Goal: Information Seeking & Learning: Learn about a topic

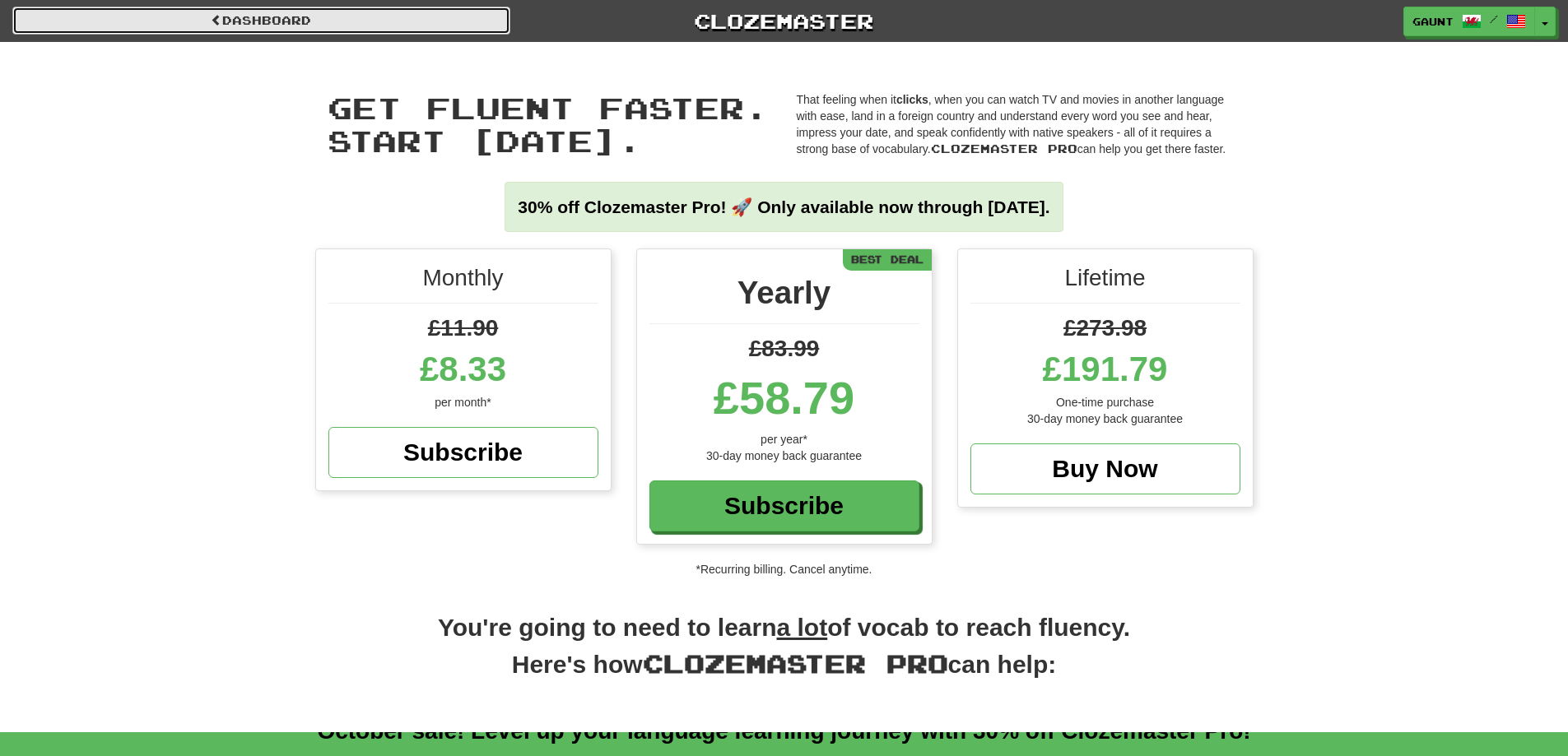
click at [369, 14] on link "Dashboard" at bounding box center [261, 20] width 498 height 28
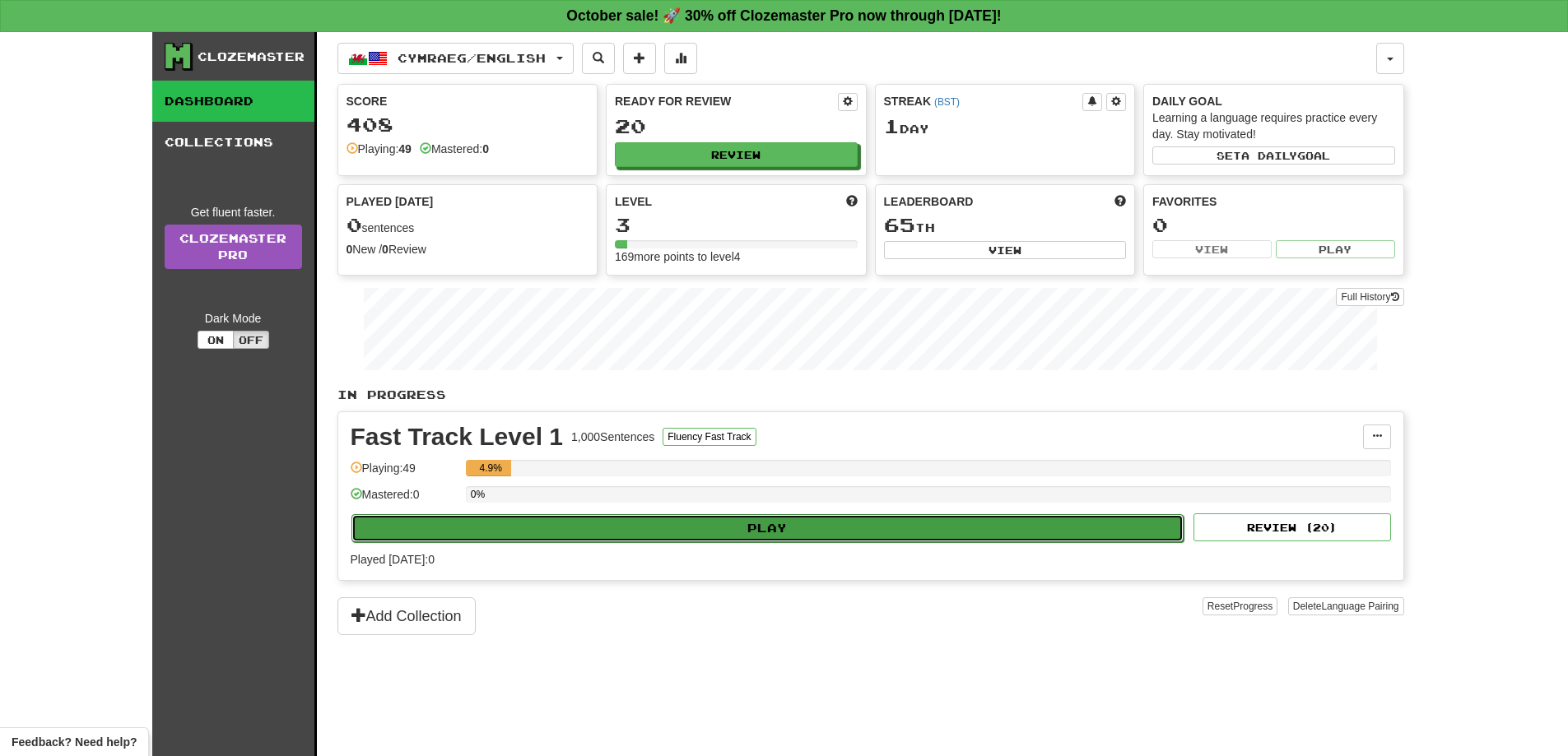
click at [800, 525] on button "Play" at bounding box center [769, 528] width 834 height 28
select select "**"
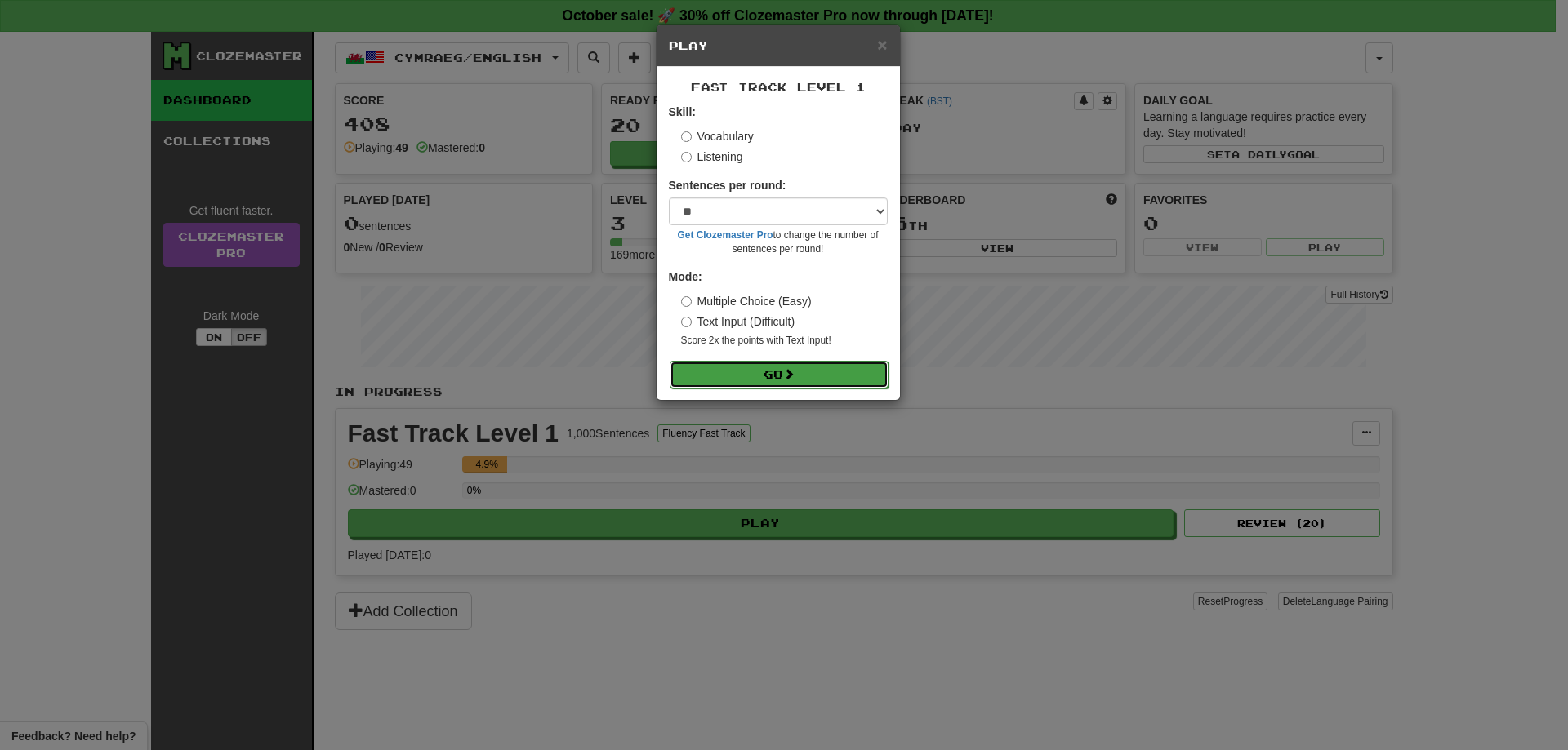
click at [774, 376] on button "Go" at bounding box center [779, 375] width 219 height 27
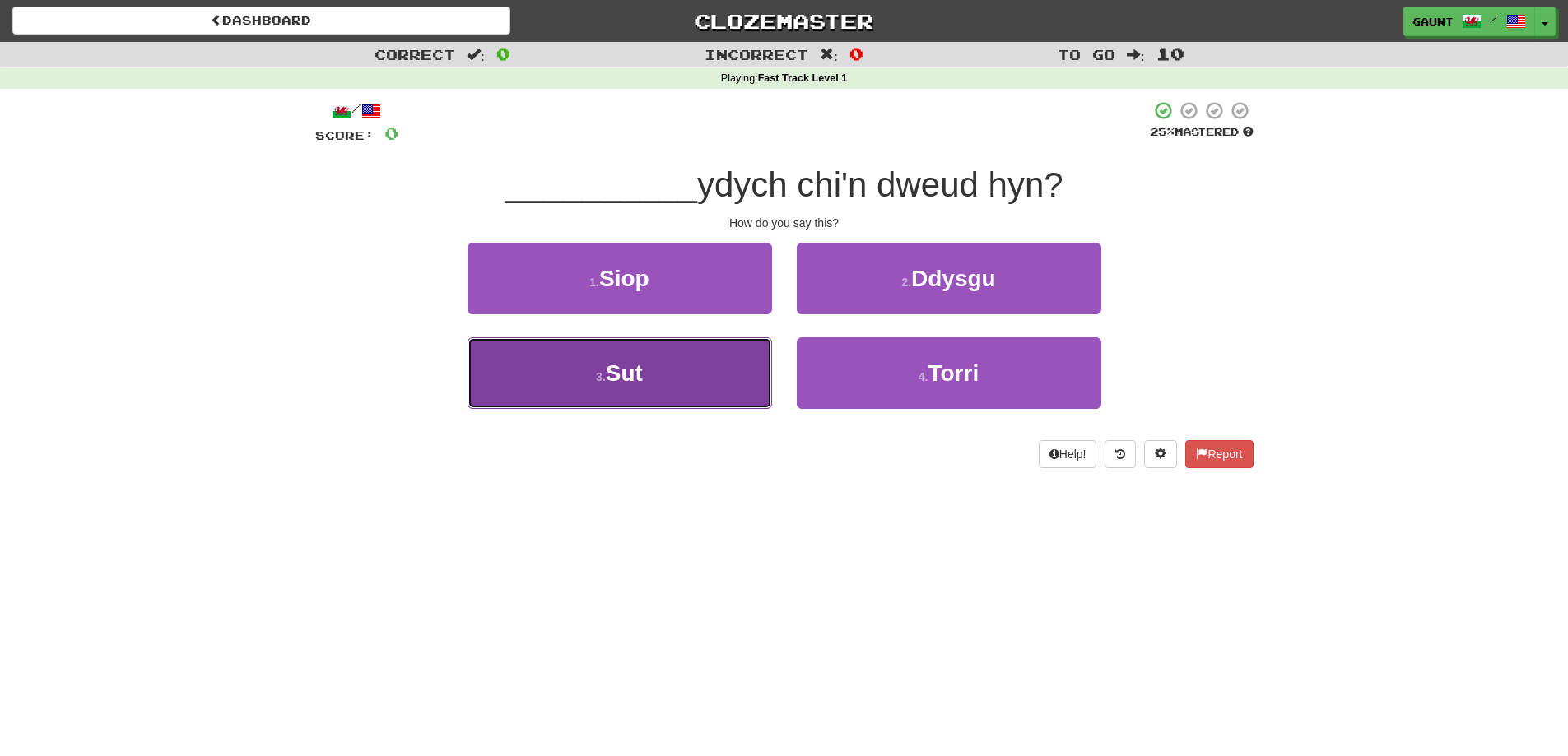
click at [660, 379] on button "3 . Sut" at bounding box center [619, 373] width 304 height 72
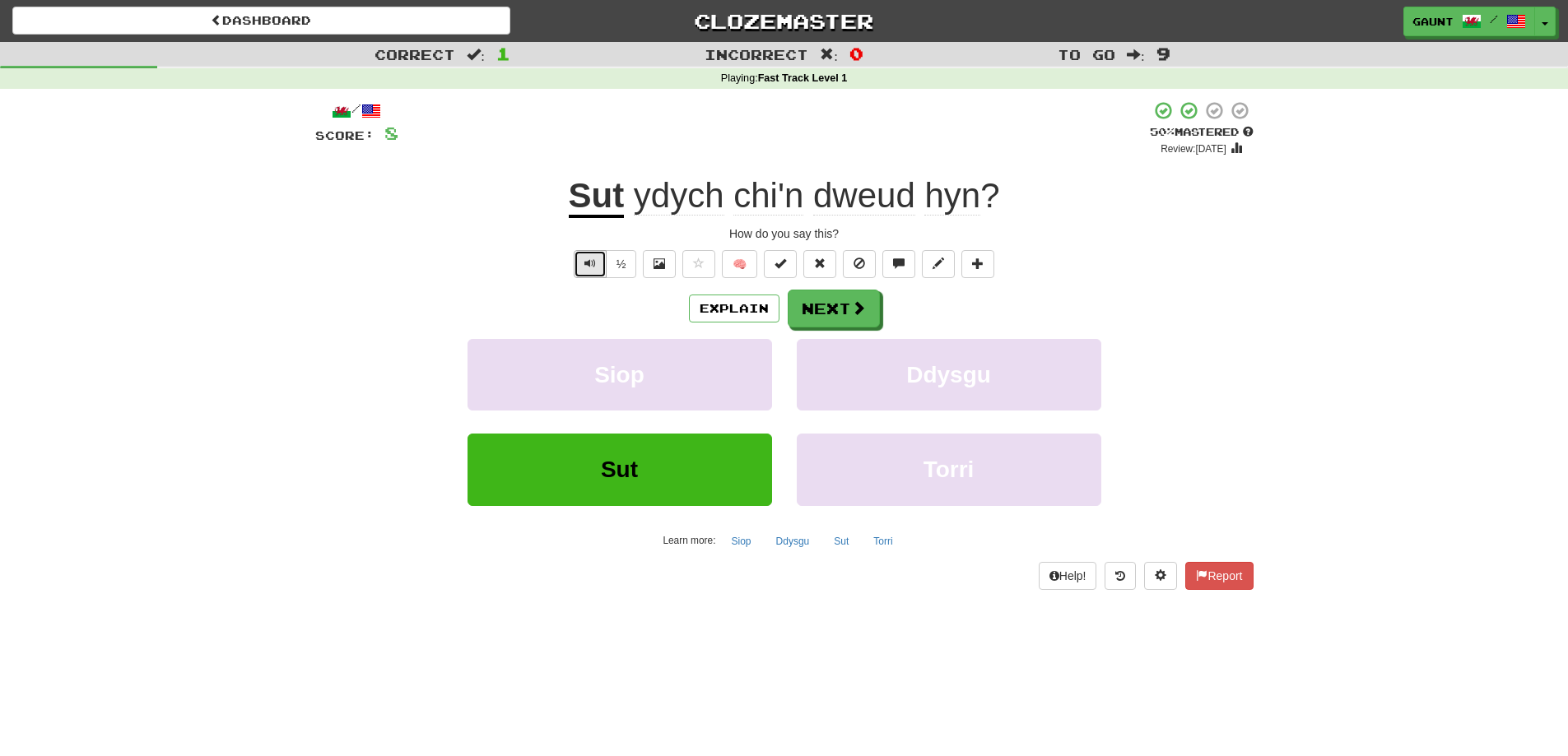
click at [588, 255] on button "Text-to-speech controls" at bounding box center [590, 263] width 33 height 28
click at [834, 316] on button "Next" at bounding box center [835, 310] width 93 height 38
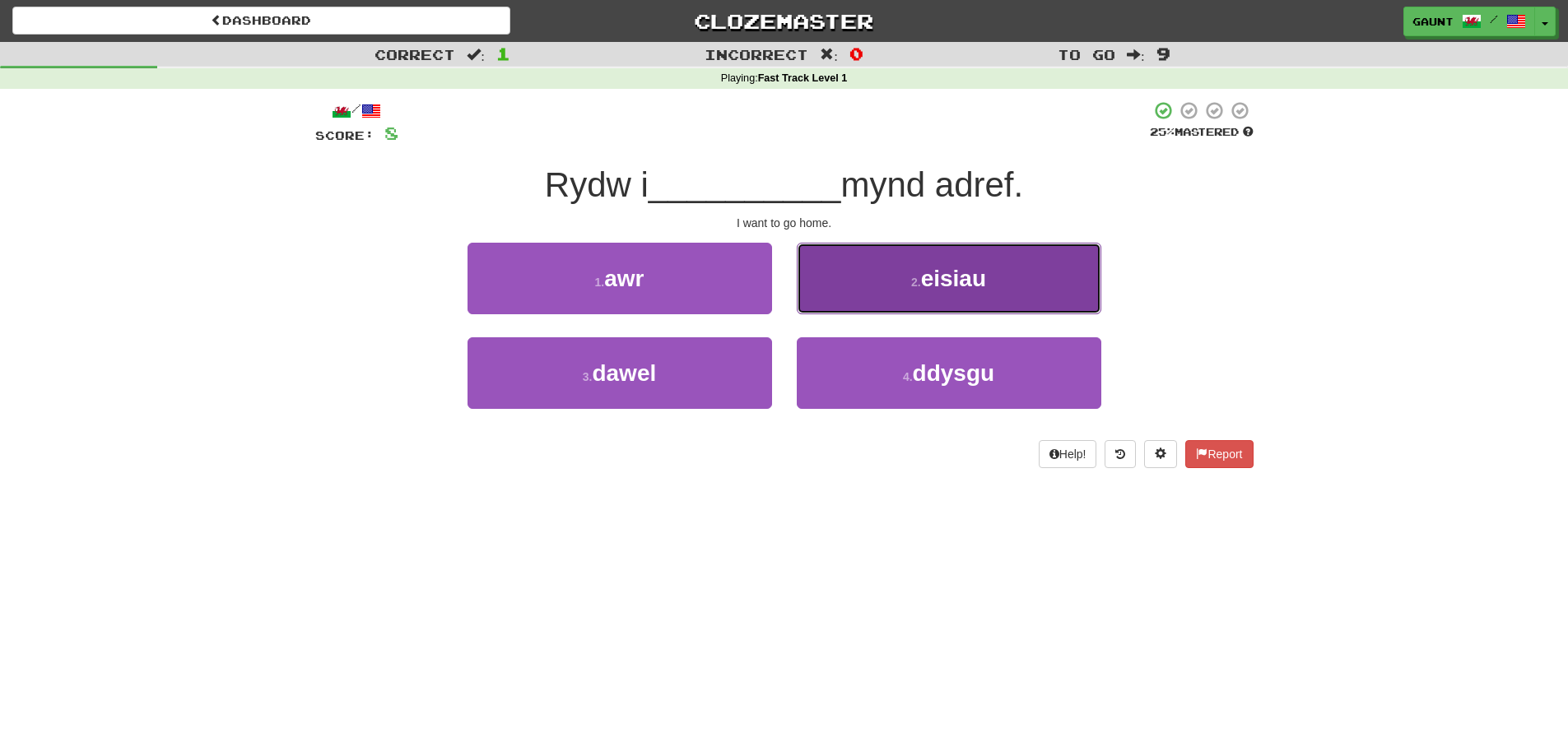
click at [954, 285] on span "eisiau" at bounding box center [954, 278] width 65 height 26
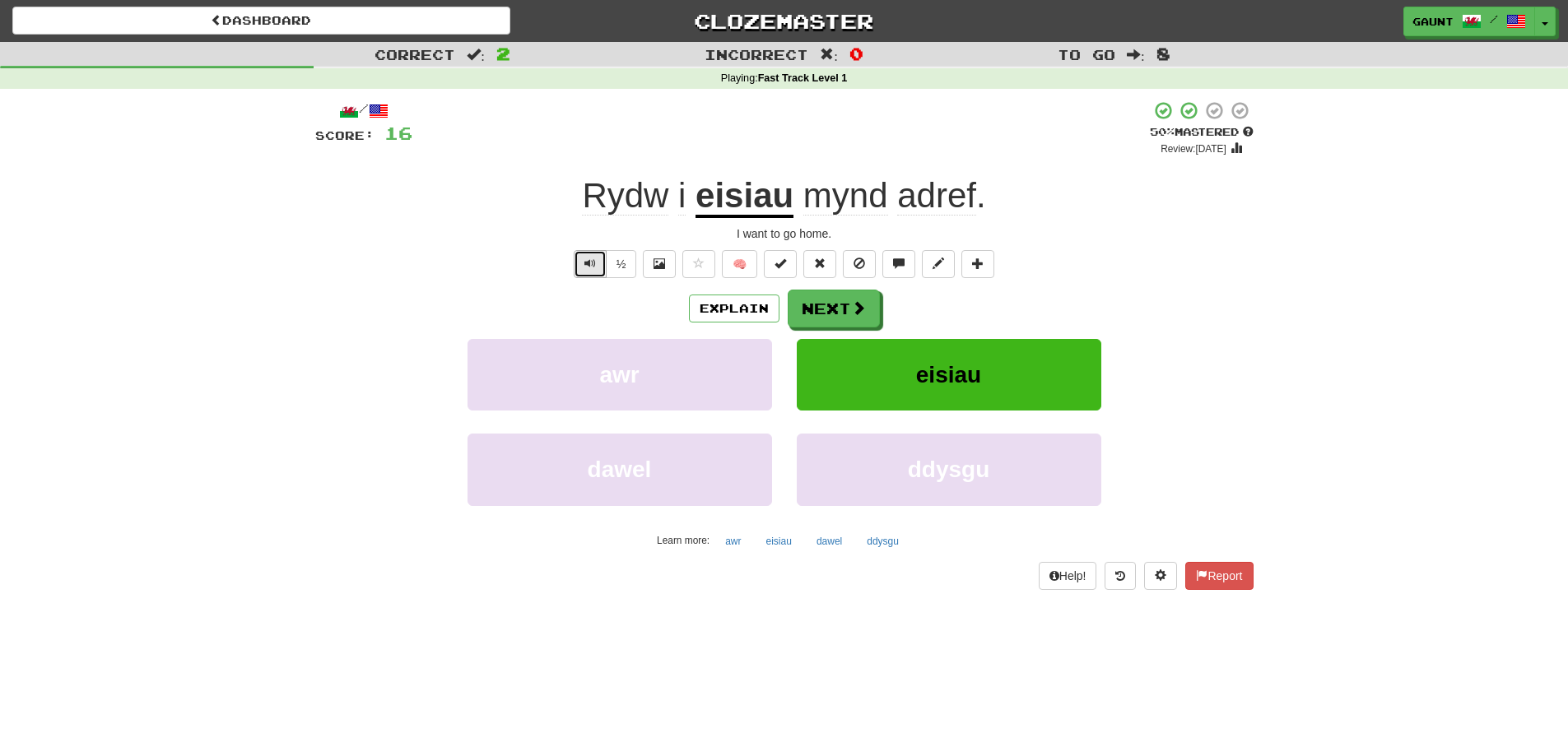
click at [592, 258] on span "Text-to-speech controls" at bounding box center [590, 263] width 11 height 11
click at [625, 258] on button "½" at bounding box center [621, 263] width 31 height 28
click at [592, 258] on span "Text-to-speech controls" at bounding box center [590, 263] width 11 height 11
click at [836, 313] on button "Next" at bounding box center [835, 310] width 93 height 38
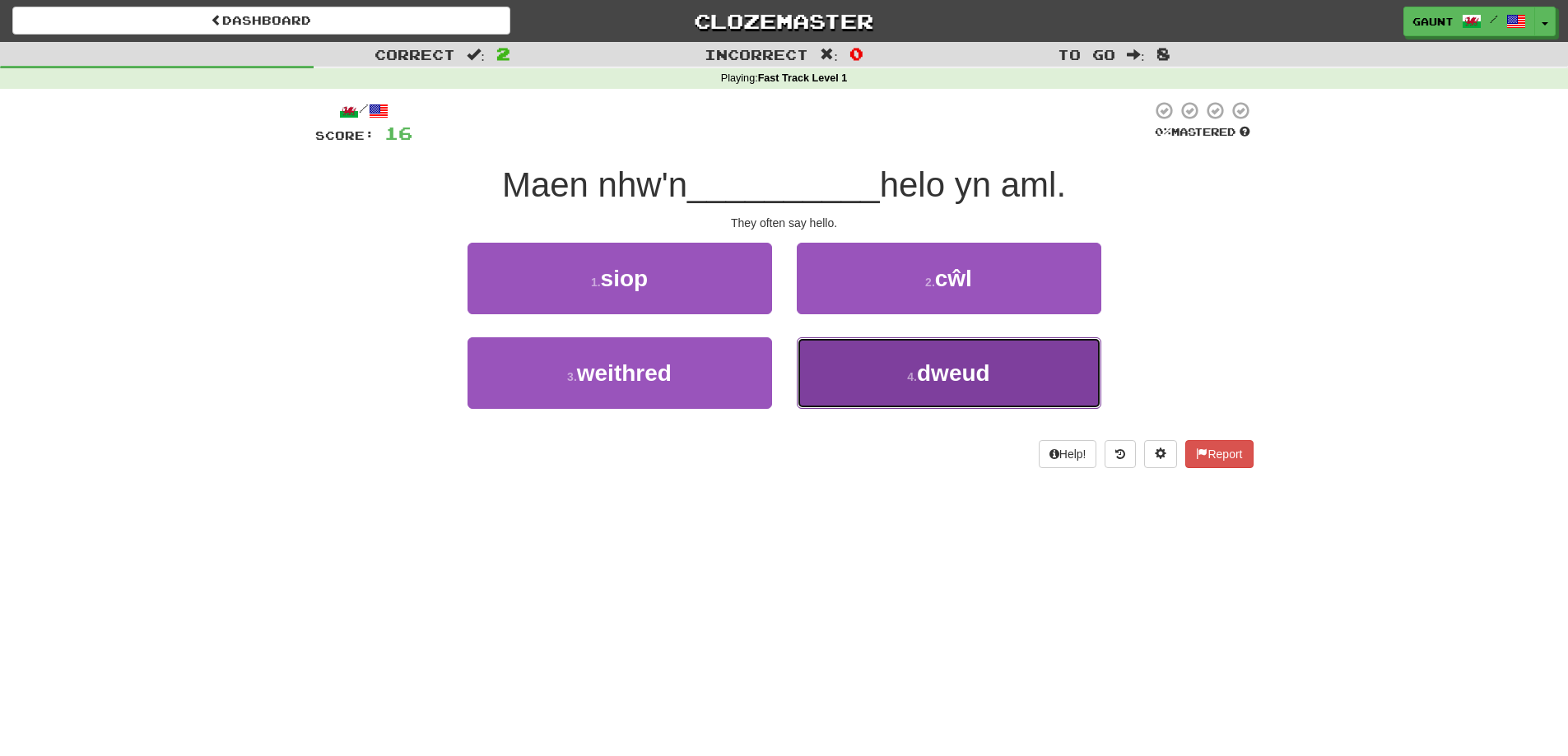
click at [943, 375] on span "dweud" at bounding box center [954, 373] width 73 height 26
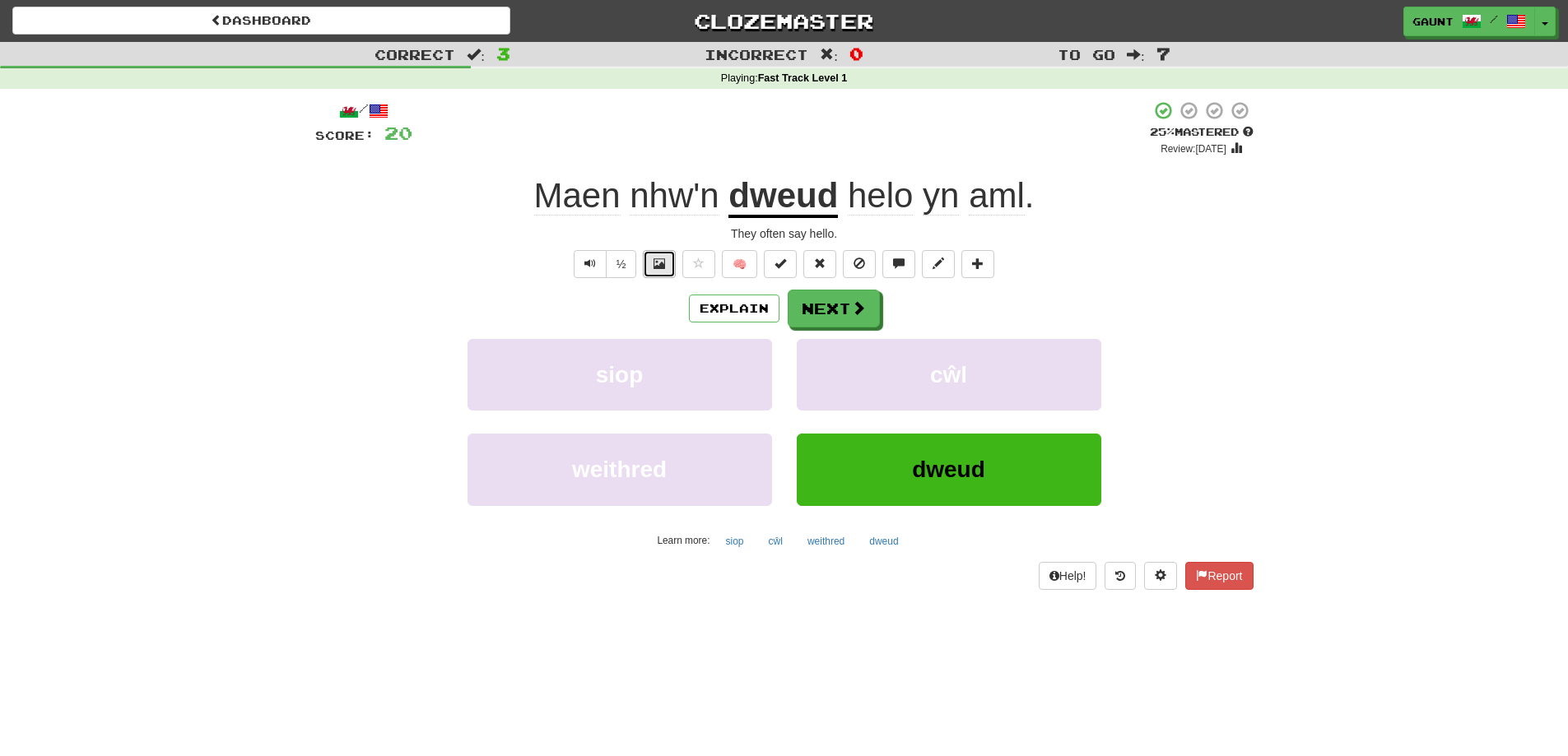
click at [671, 262] on button at bounding box center [659, 263] width 33 height 28
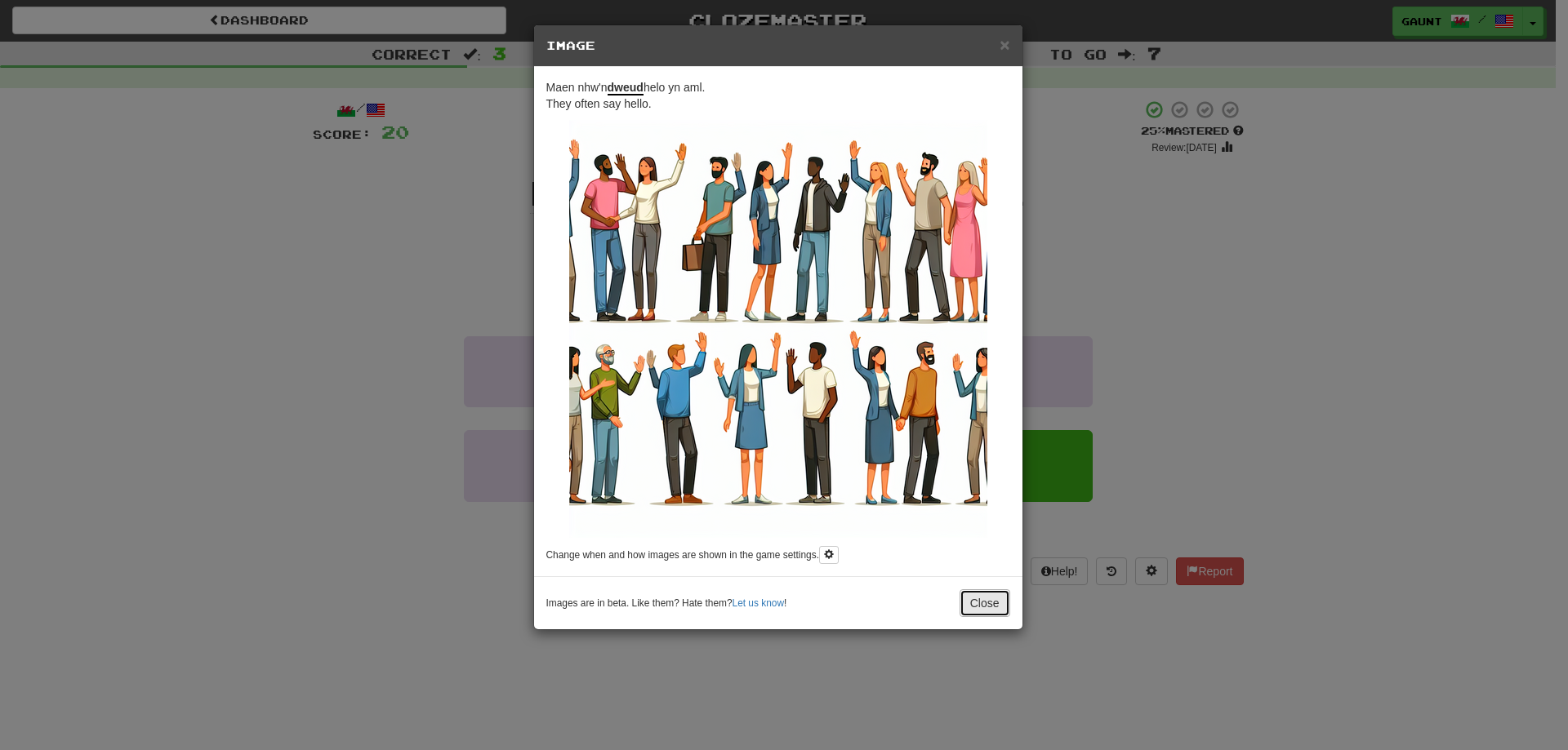
click at [993, 608] on button "Close" at bounding box center [985, 602] width 51 height 27
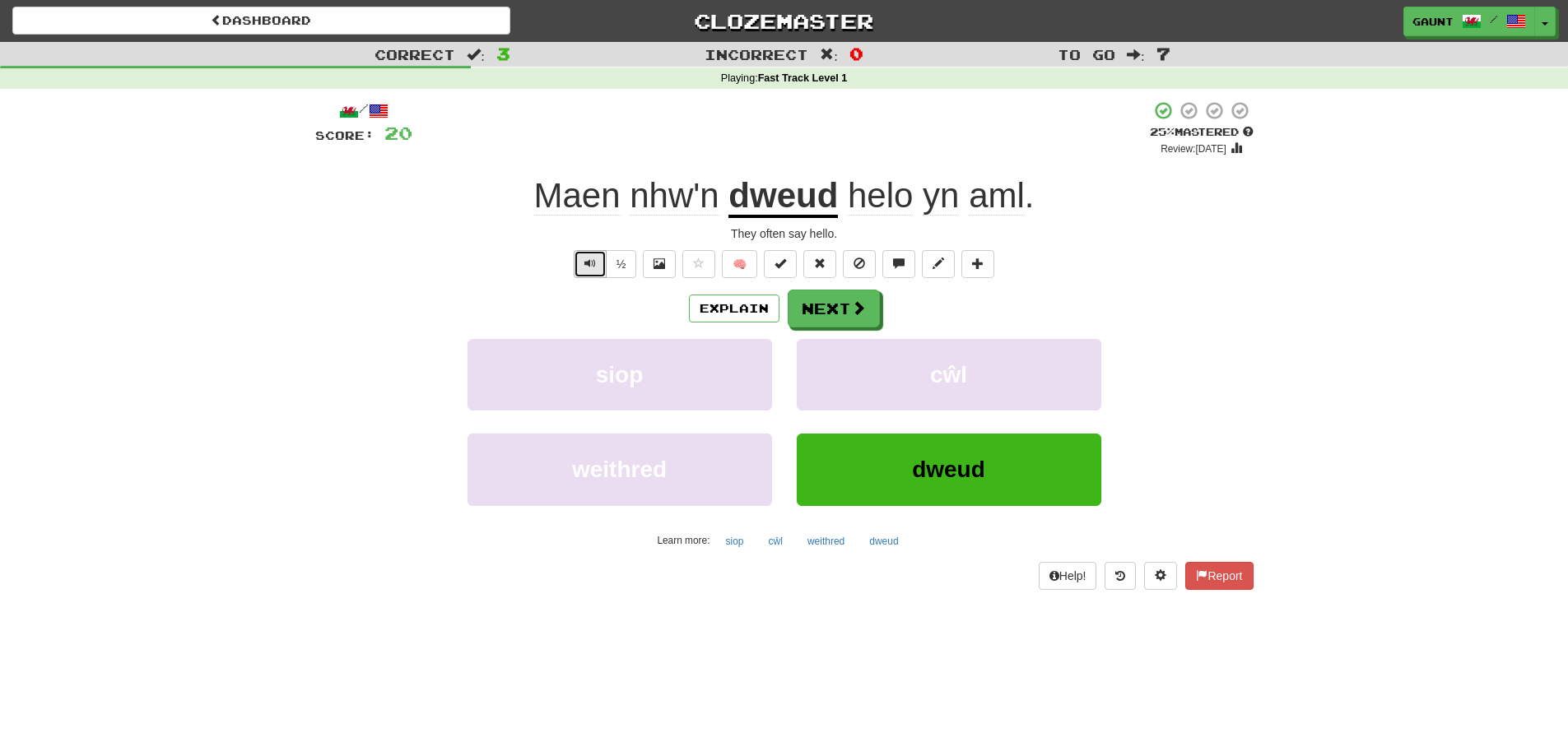
click at [590, 269] on span "Text-to-speech controls" at bounding box center [590, 263] width 11 height 11
click at [847, 310] on button "Next" at bounding box center [835, 310] width 93 height 38
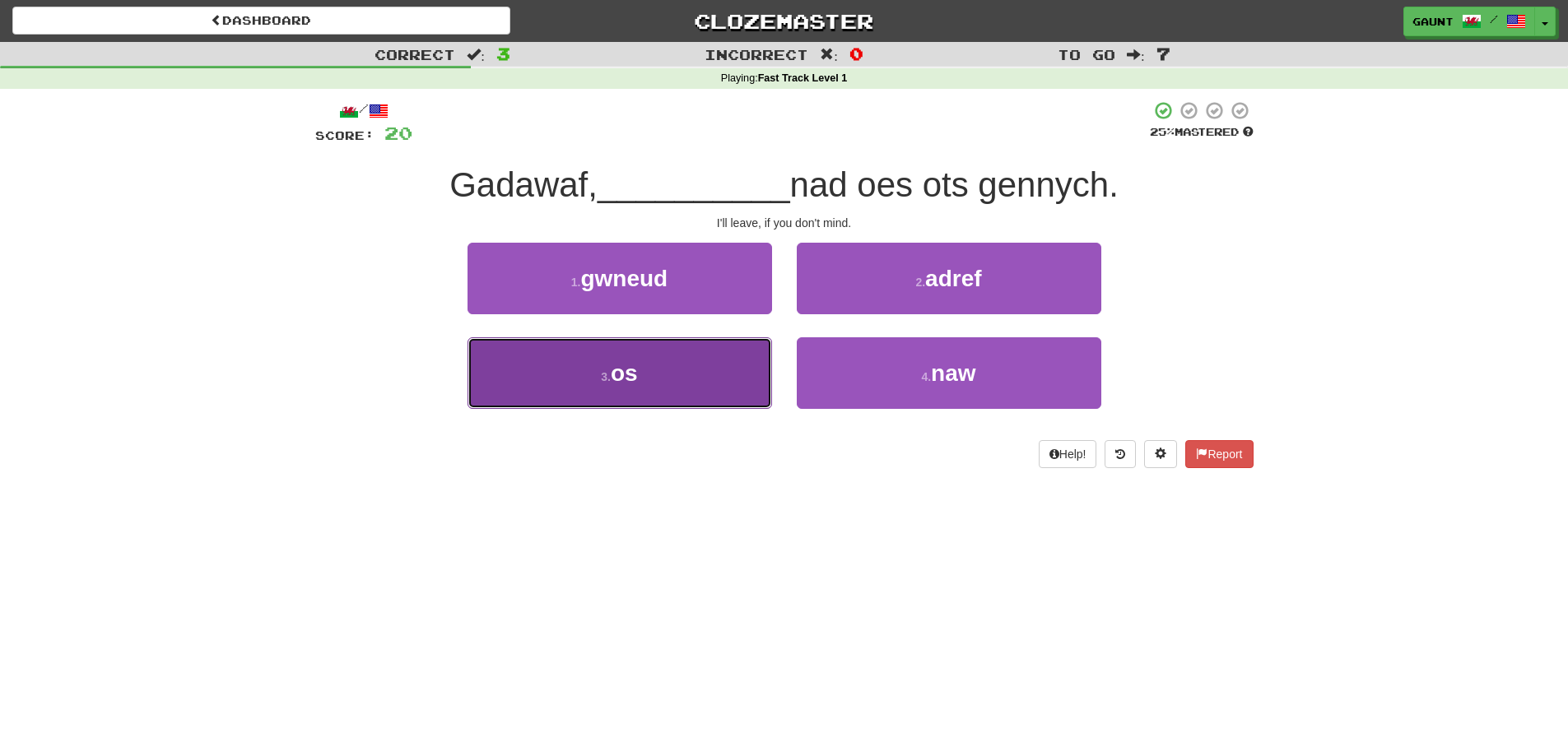
click at [629, 379] on span "os" at bounding box center [625, 373] width 27 height 26
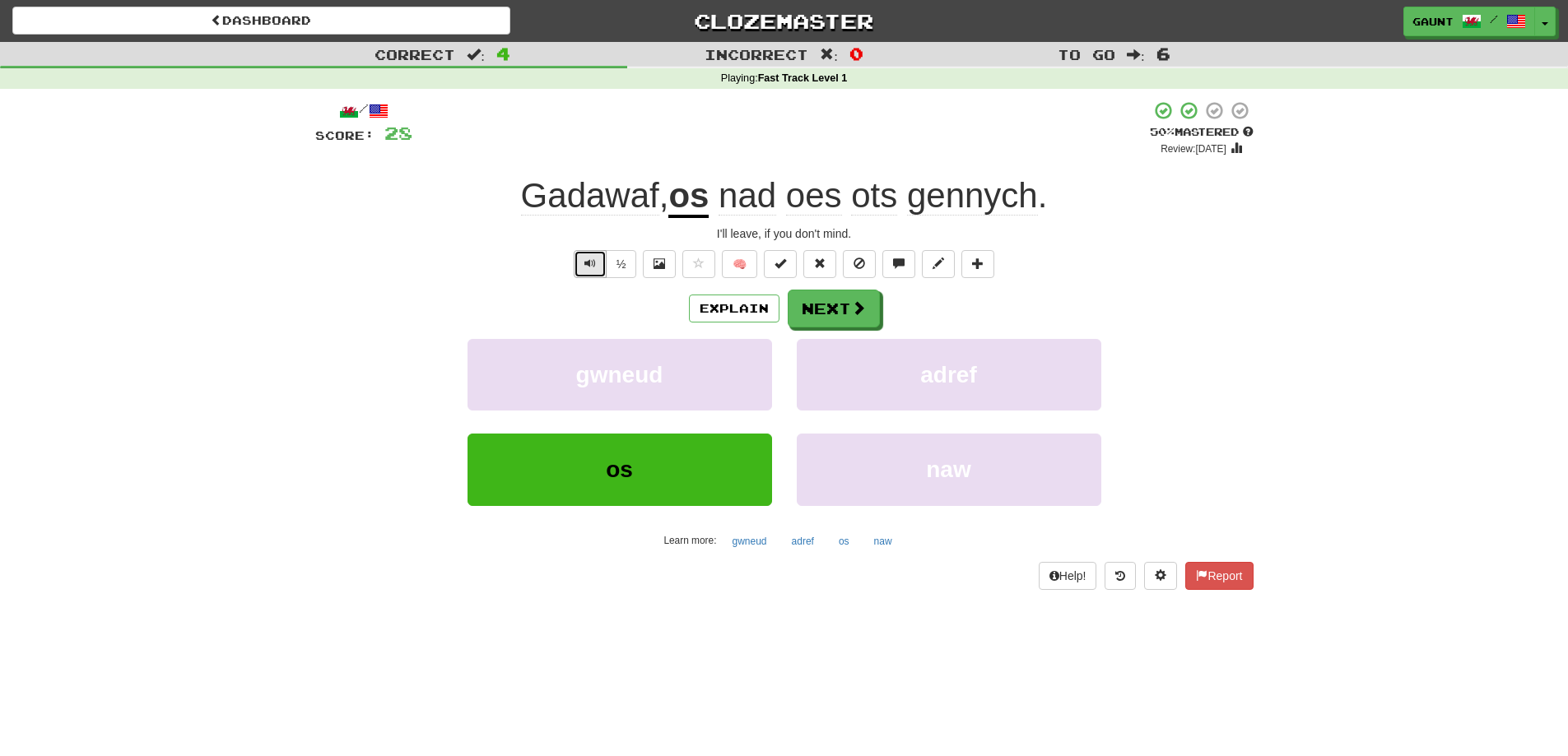
click at [589, 254] on button "Text-to-speech controls" at bounding box center [590, 263] width 33 height 28
click at [590, 262] on span "Text-to-speech controls" at bounding box center [590, 263] width 11 height 11
click at [834, 308] on button "Next" at bounding box center [835, 310] width 93 height 38
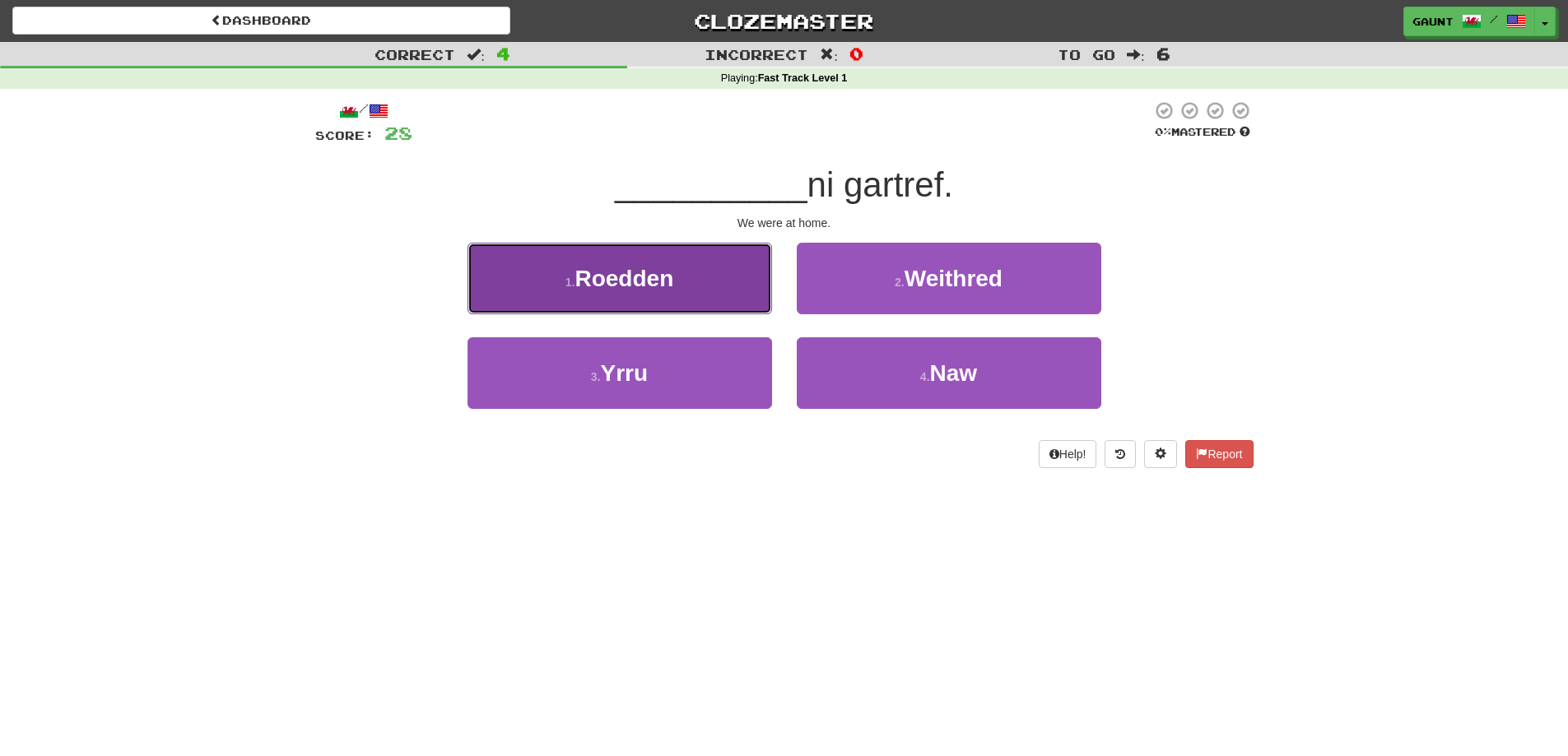
click at [653, 276] on span "Roedden" at bounding box center [625, 278] width 99 height 26
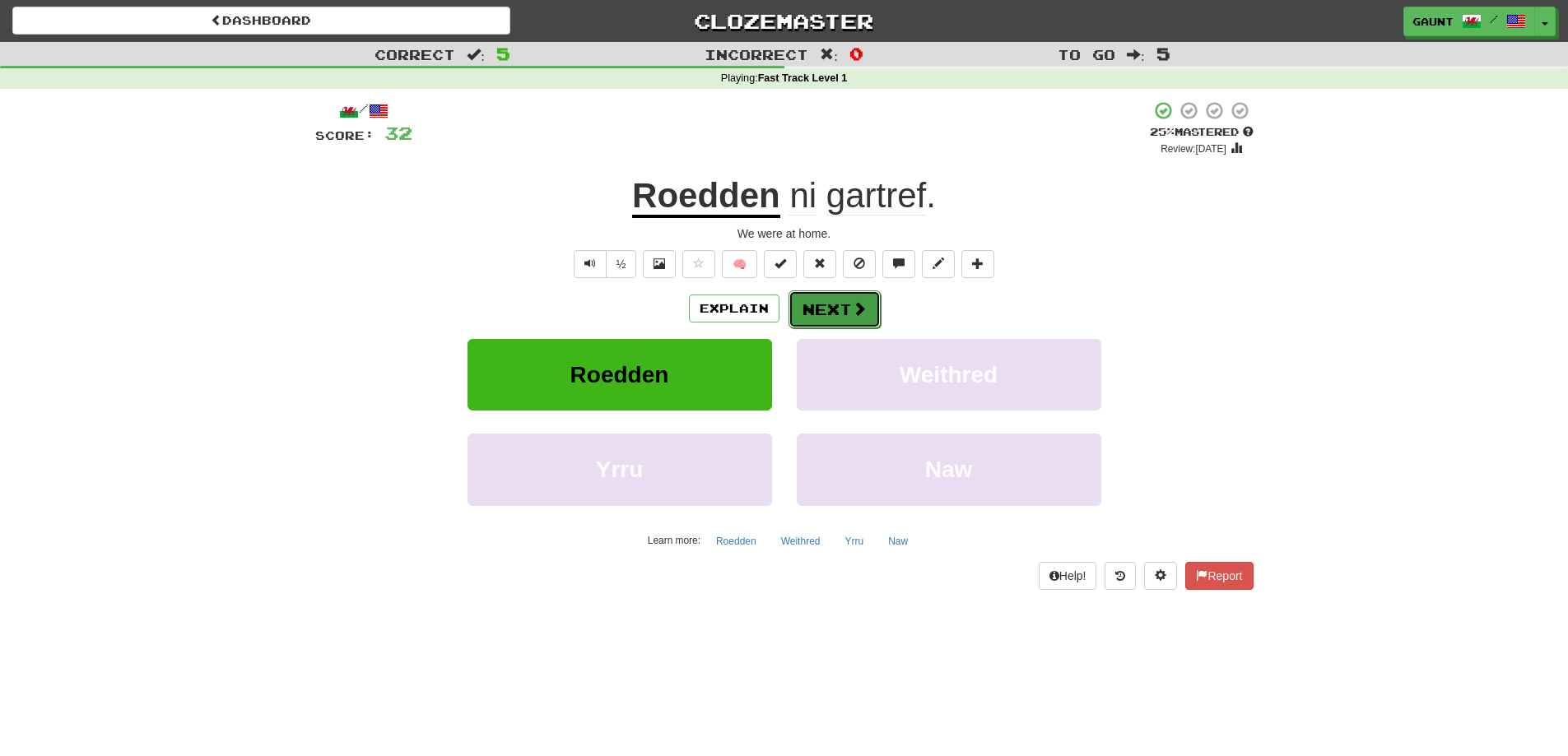
click at [848, 317] on button "Next" at bounding box center [835, 310] width 93 height 38
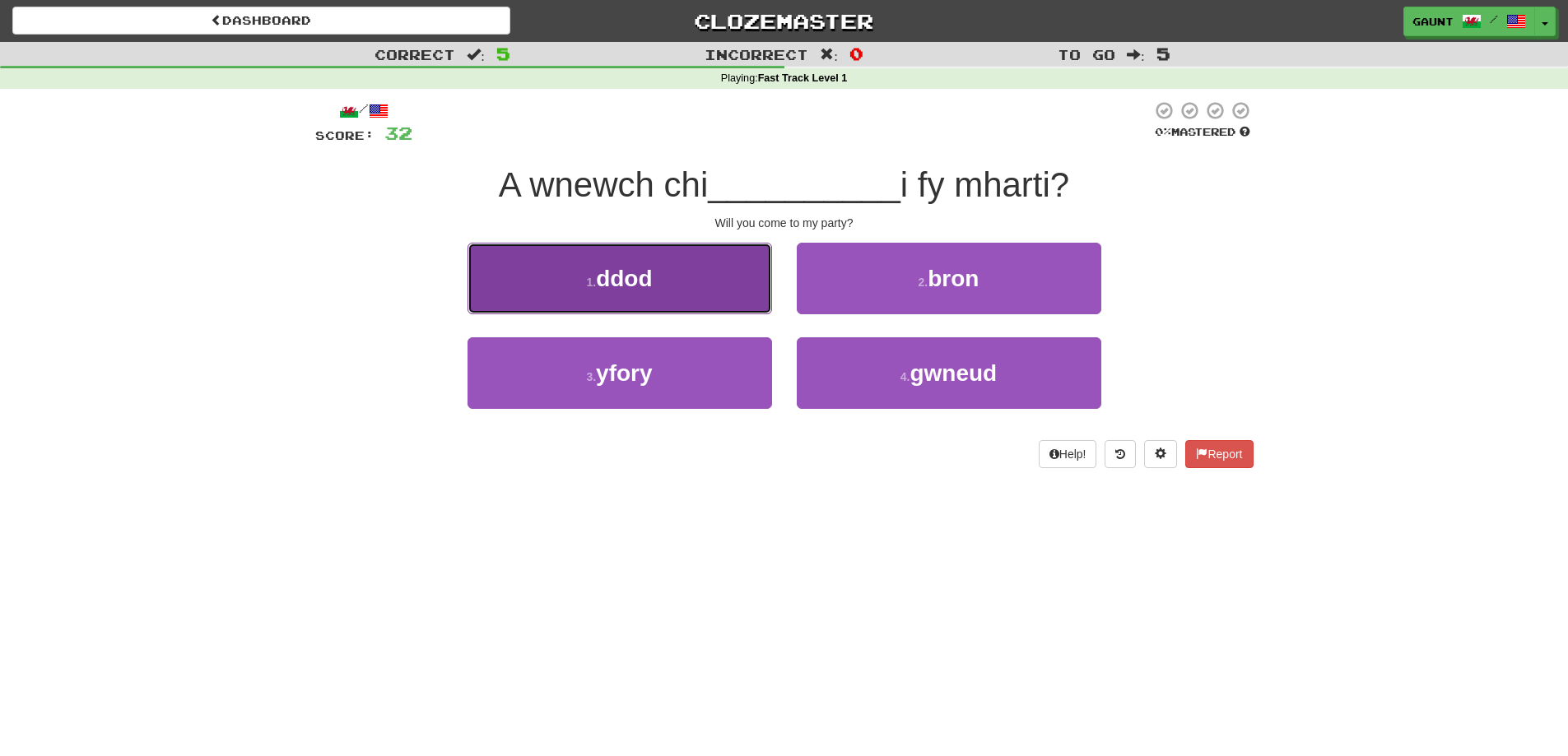
click at [627, 277] on span "ddod" at bounding box center [624, 278] width 56 height 26
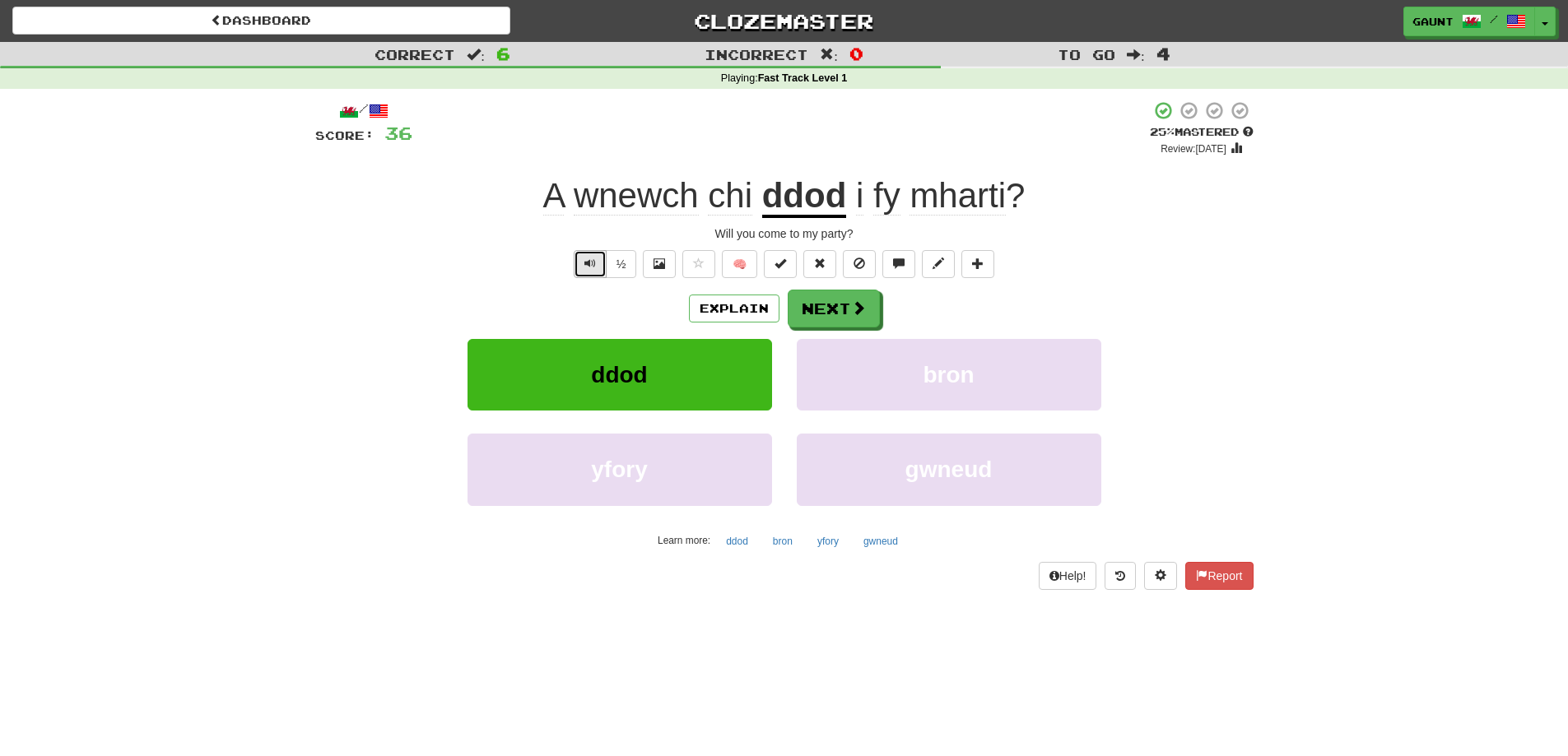
click at [587, 259] on span "Text-to-speech controls" at bounding box center [590, 263] width 11 height 11
click at [852, 305] on span at bounding box center [859, 309] width 15 height 15
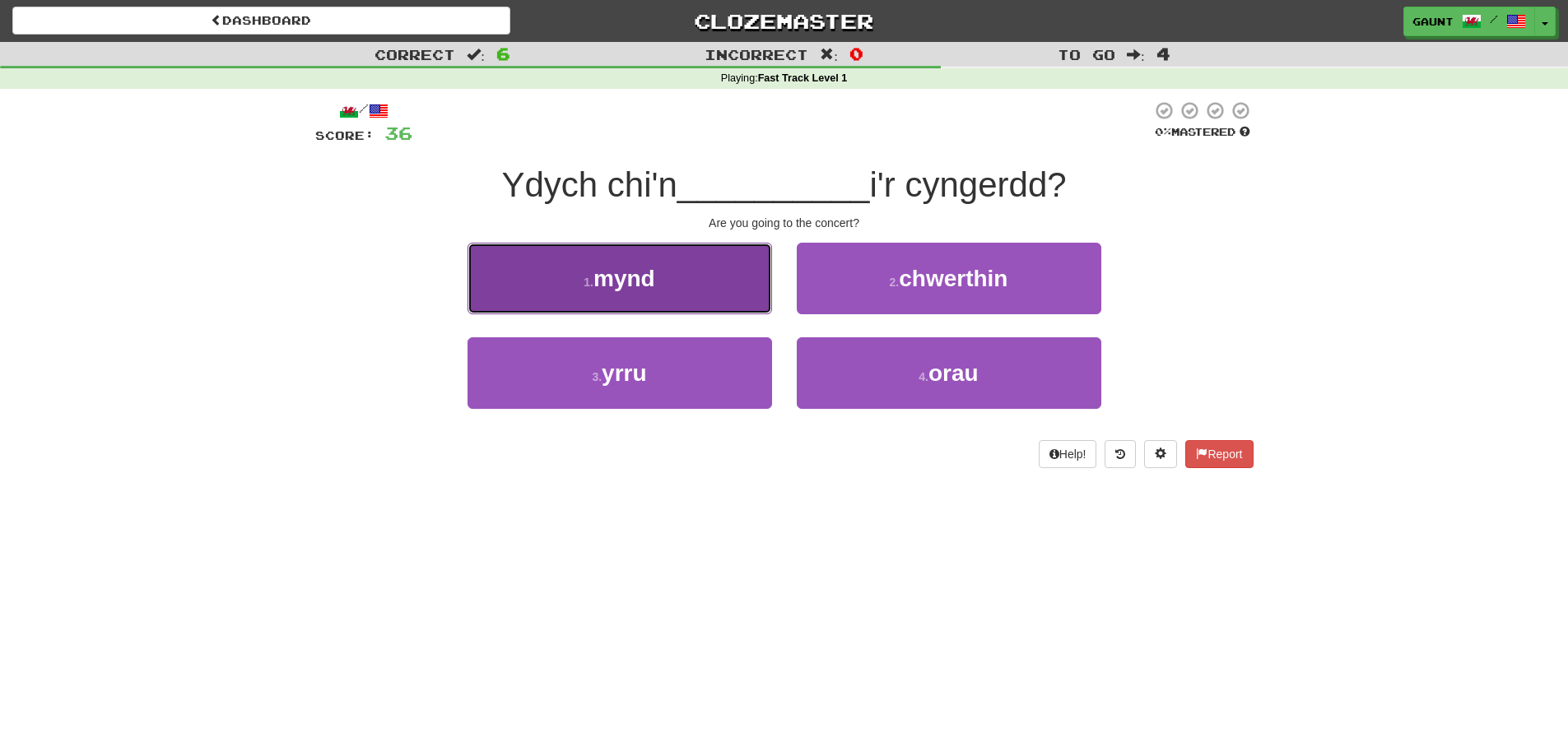
click at [659, 286] on button "1 . mynd" at bounding box center [619, 278] width 304 height 72
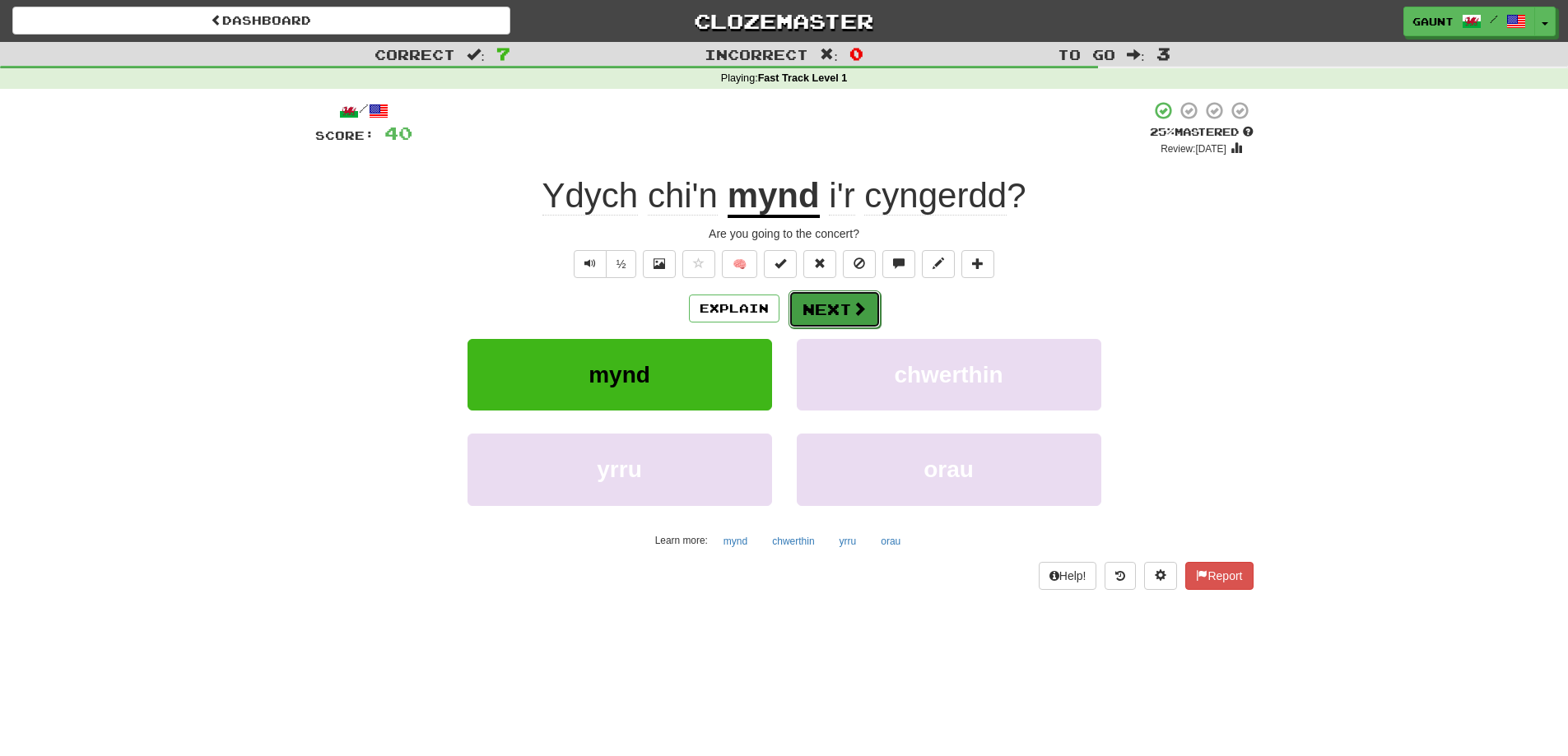
click at [818, 310] on button "Next" at bounding box center [835, 310] width 93 height 38
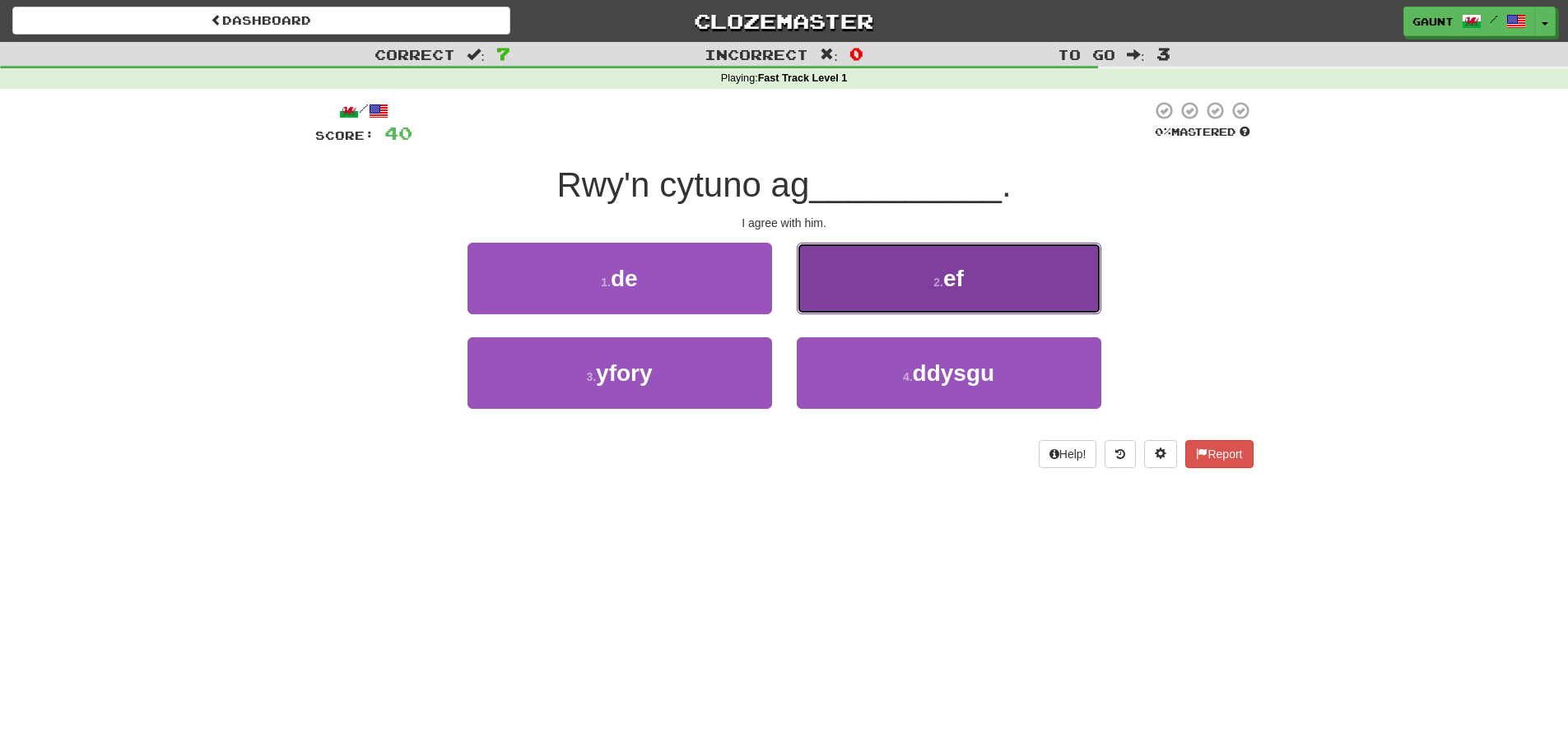
click at [944, 272] on span "ef" at bounding box center [954, 278] width 21 height 26
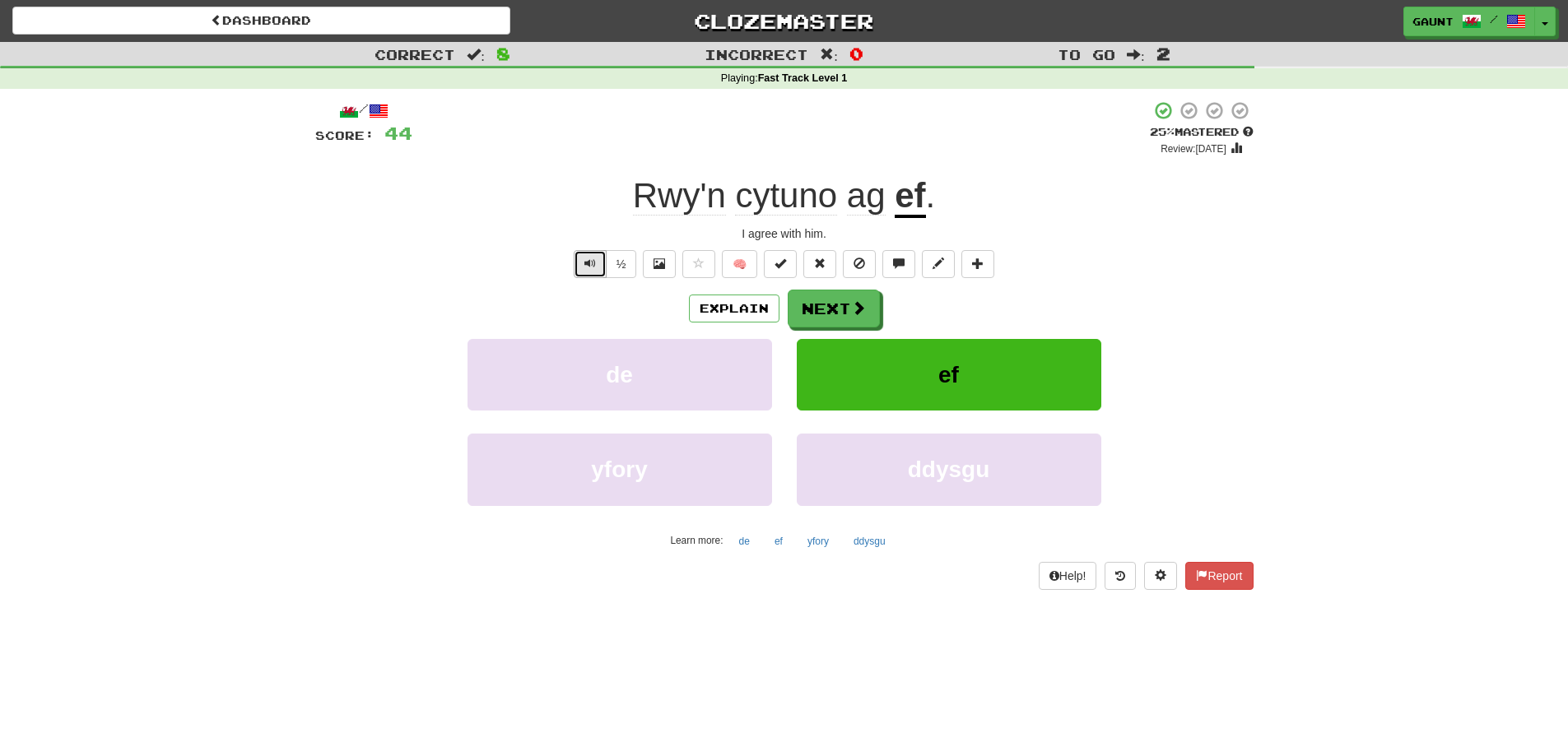
click at [588, 262] on span "Text-to-speech controls" at bounding box center [590, 263] width 11 height 11
click at [858, 307] on span at bounding box center [859, 309] width 15 height 15
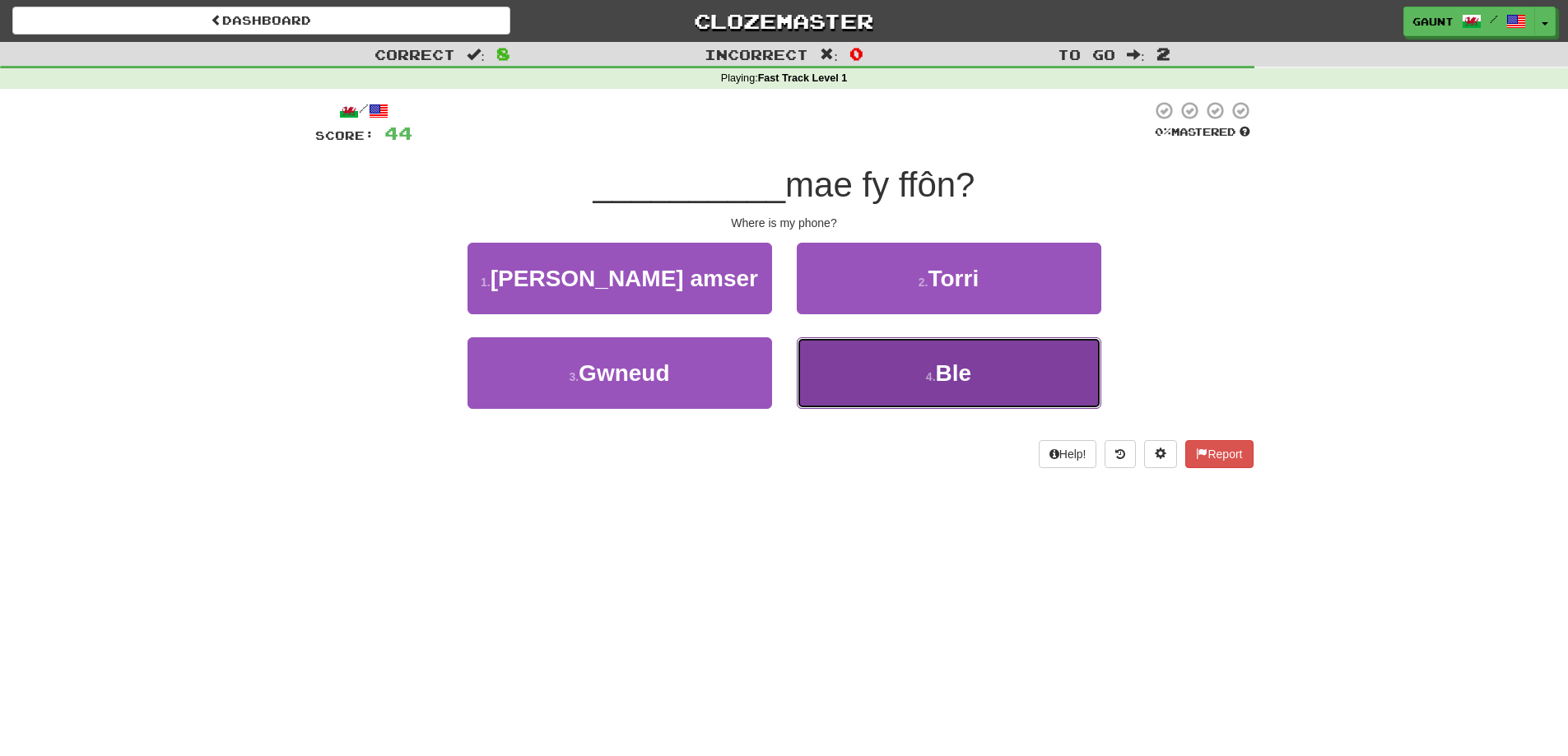
click at [937, 376] on small "4 ." at bounding box center [931, 377] width 10 height 13
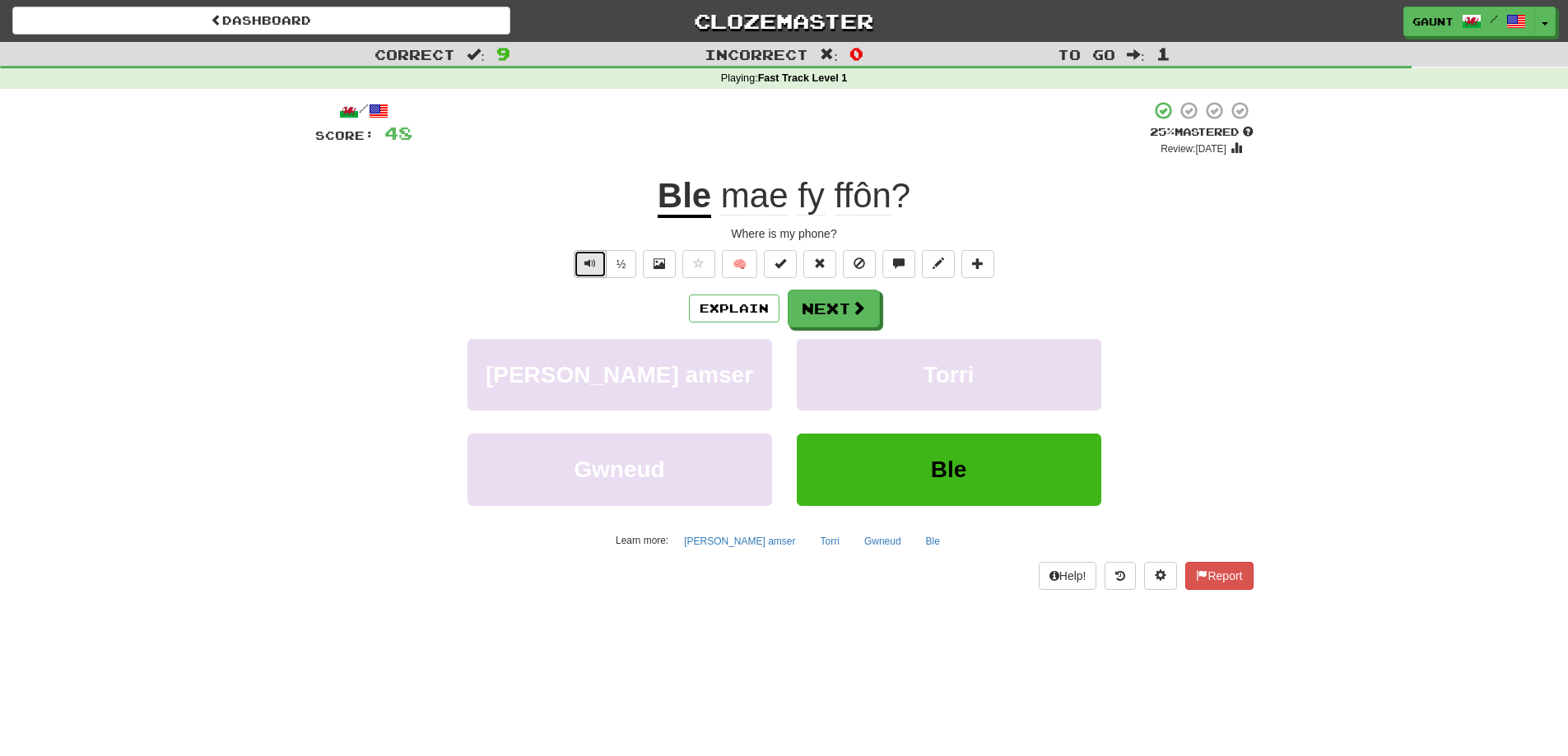
click at [592, 266] on span "Text-to-speech controls" at bounding box center [590, 263] width 11 height 11
click at [842, 315] on button "Next" at bounding box center [835, 310] width 93 height 38
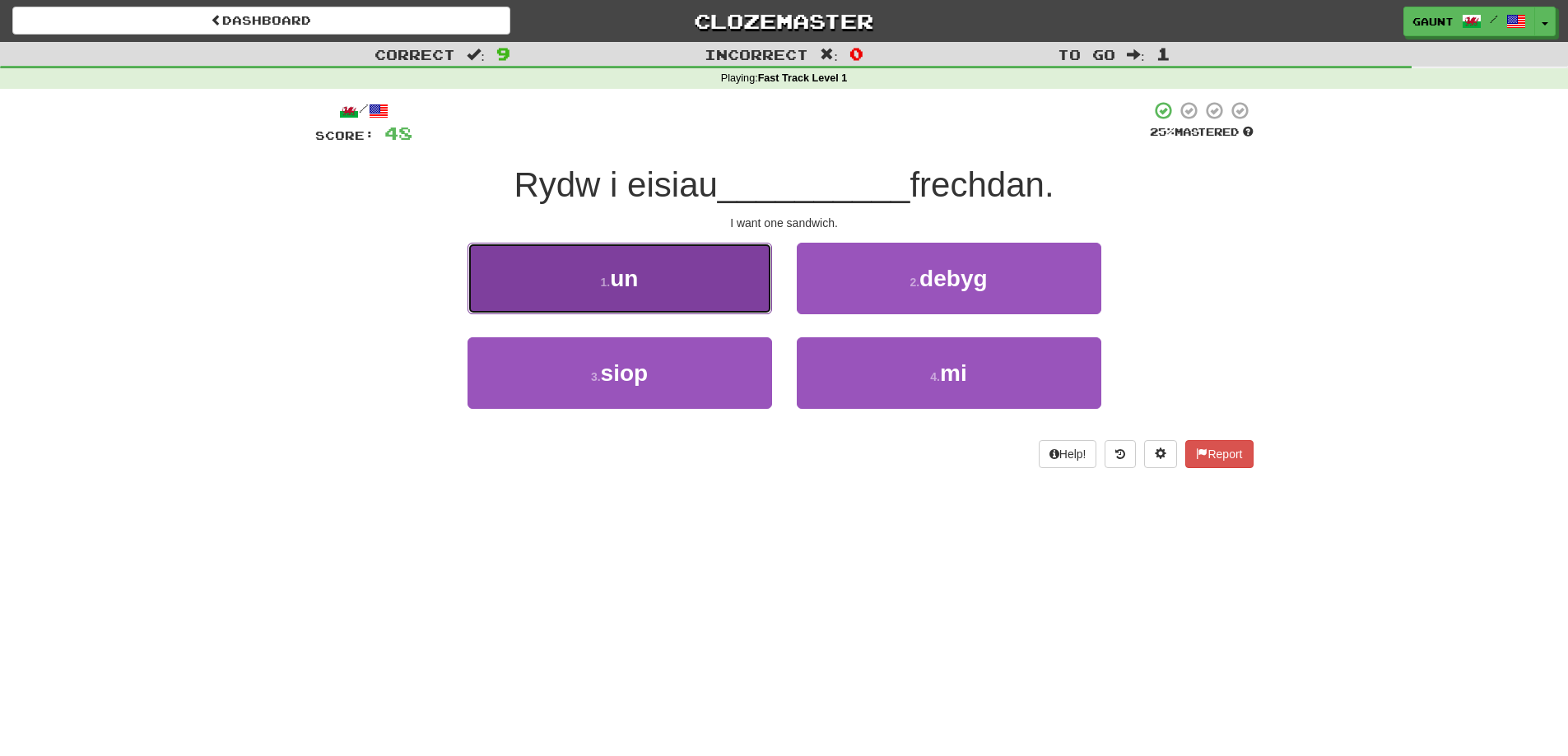
click at [712, 296] on button "1 . un" at bounding box center [619, 278] width 304 height 72
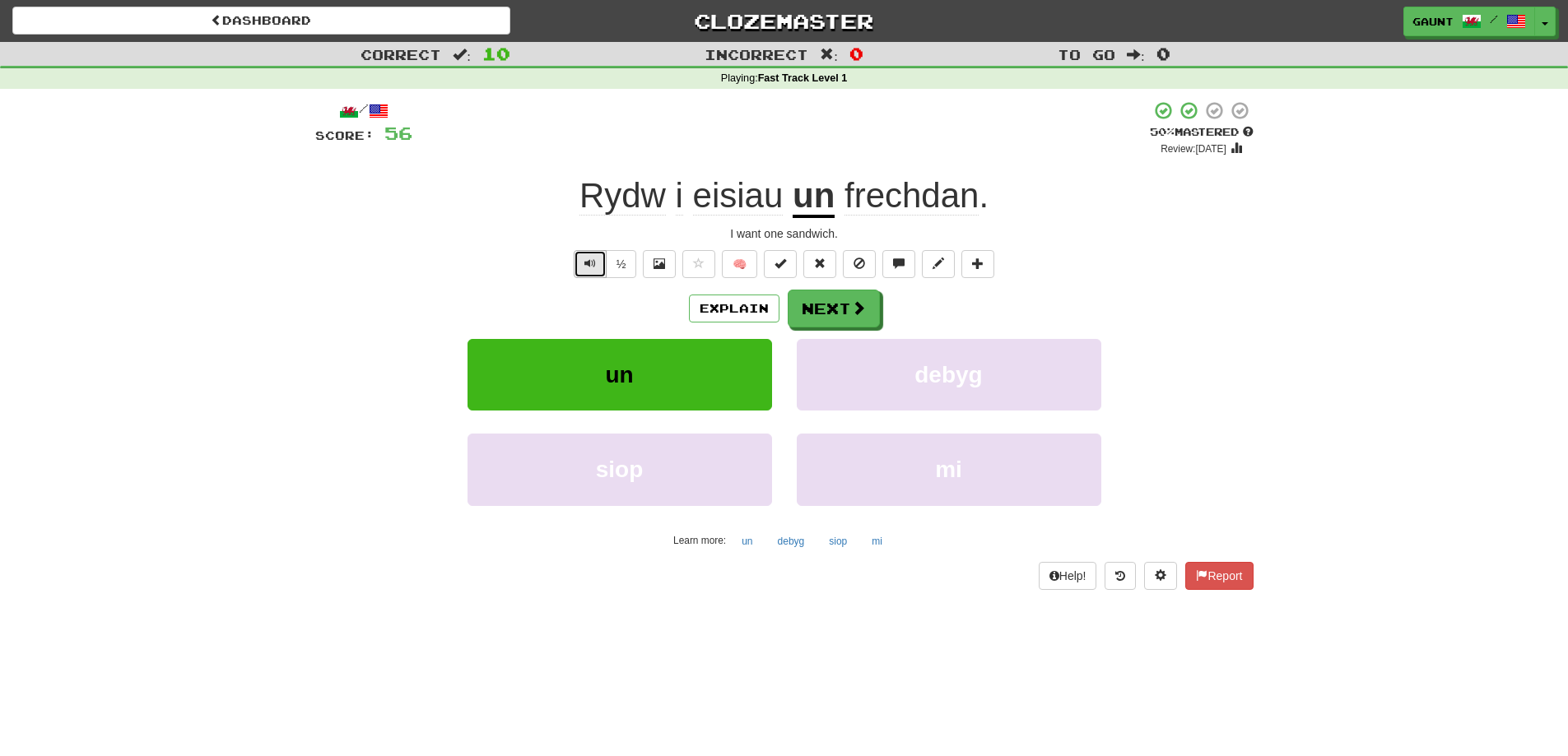
click at [597, 259] on button "Text-to-speech controls" at bounding box center [590, 263] width 33 height 28
click at [856, 305] on span at bounding box center [859, 309] width 15 height 15
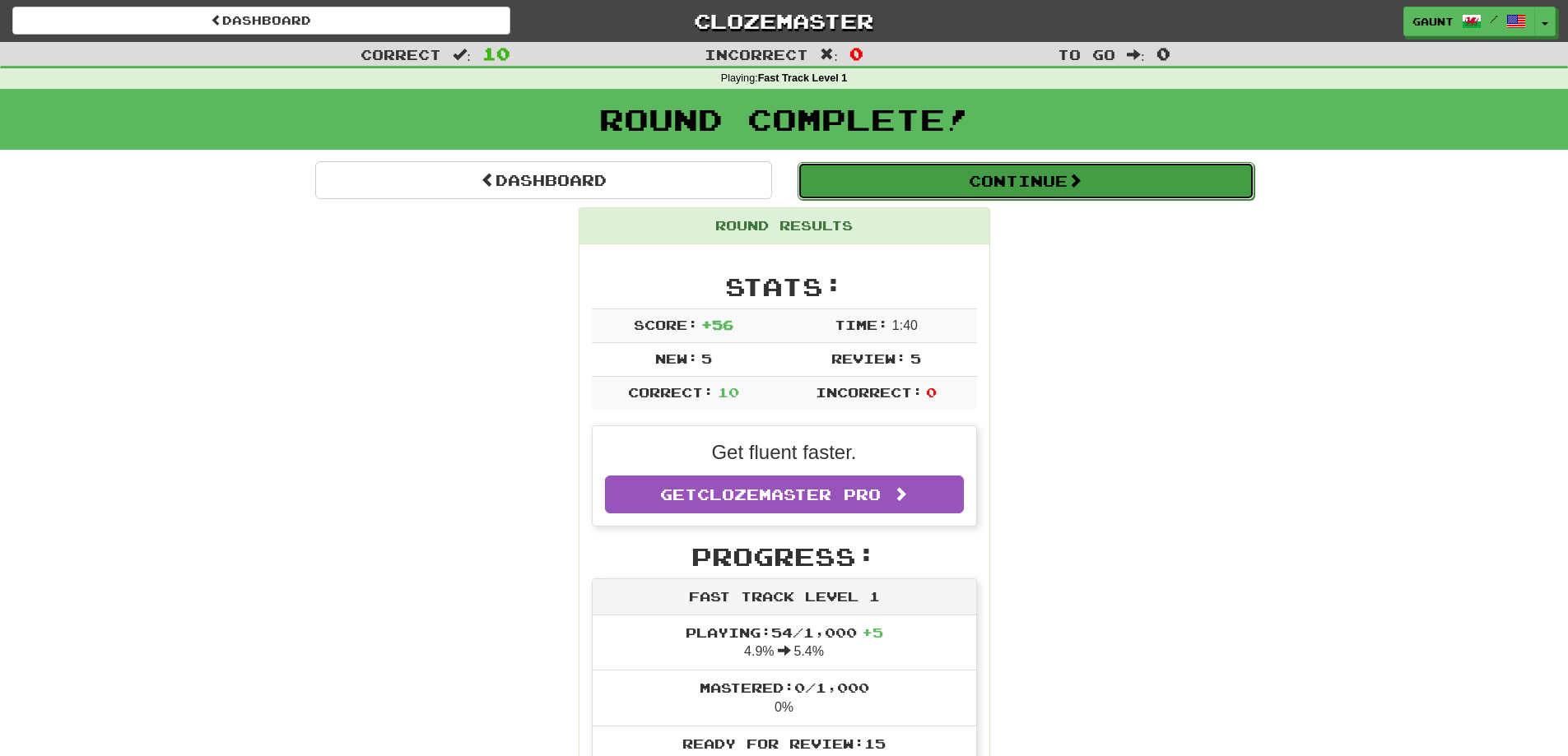
click at [1035, 172] on button "Continue" at bounding box center [1025, 181] width 457 height 38
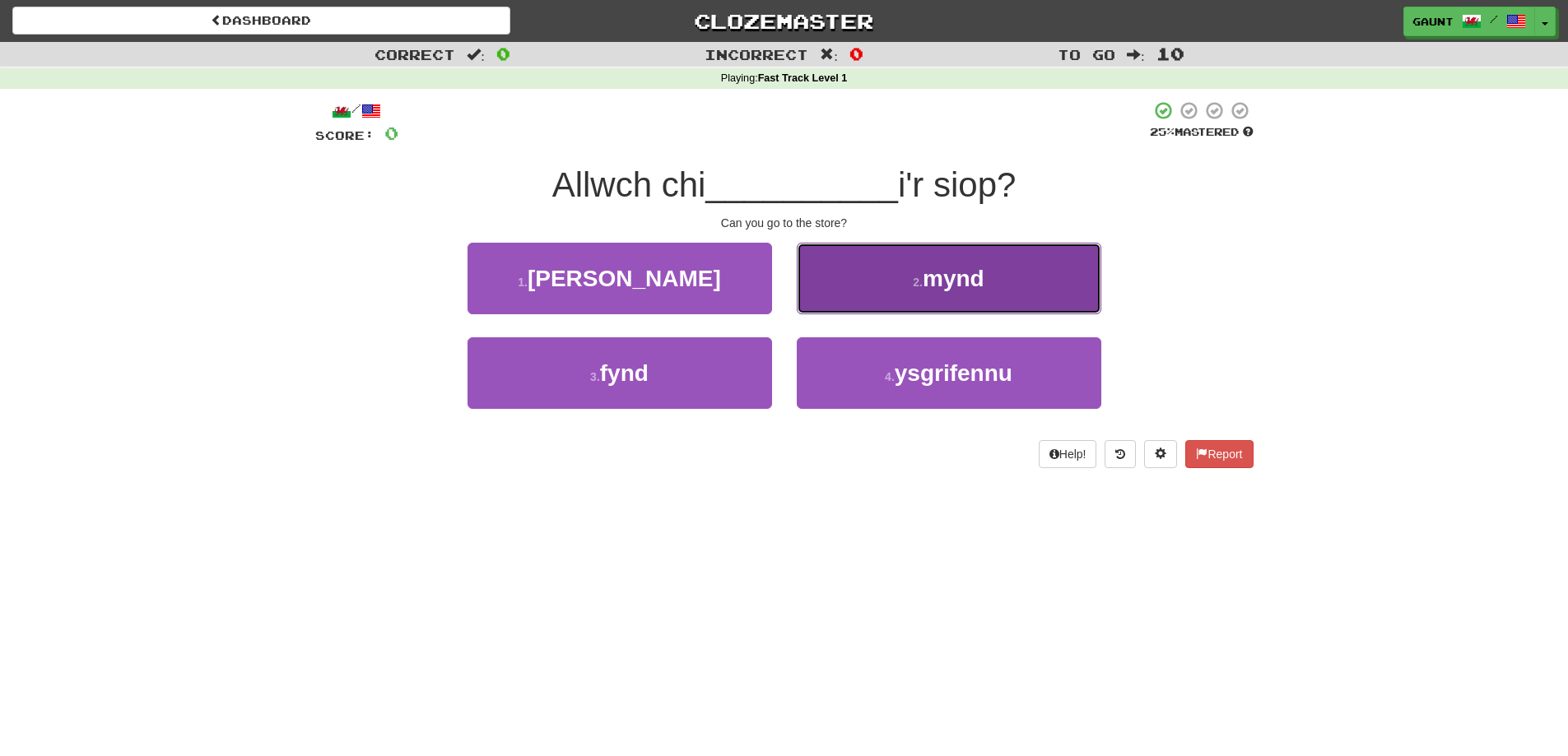
click at [958, 263] on button "2 . mynd" at bounding box center [949, 278] width 304 height 72
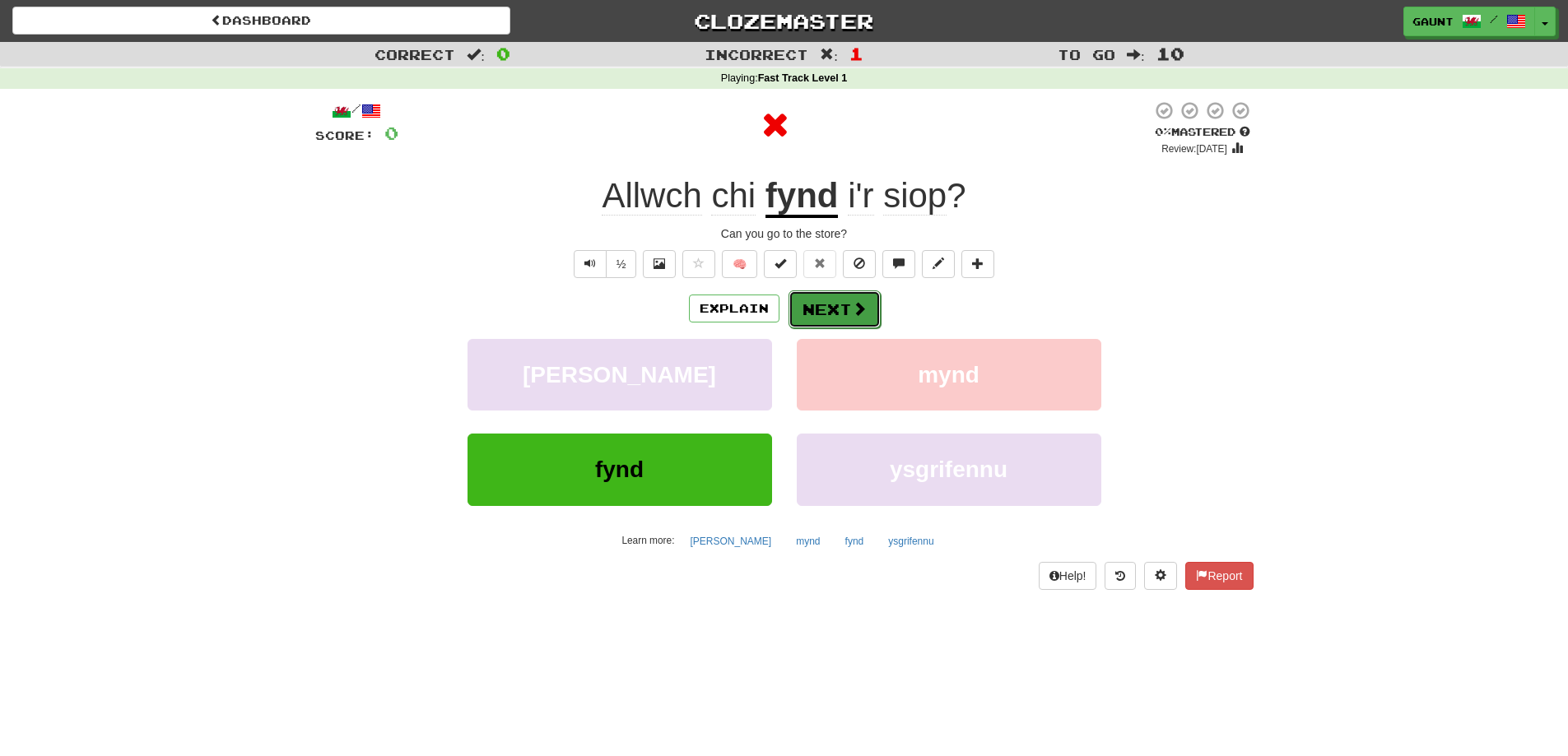
click at [803, 305] on button "Next" at bounding box center [835, 310] width 93 height 38
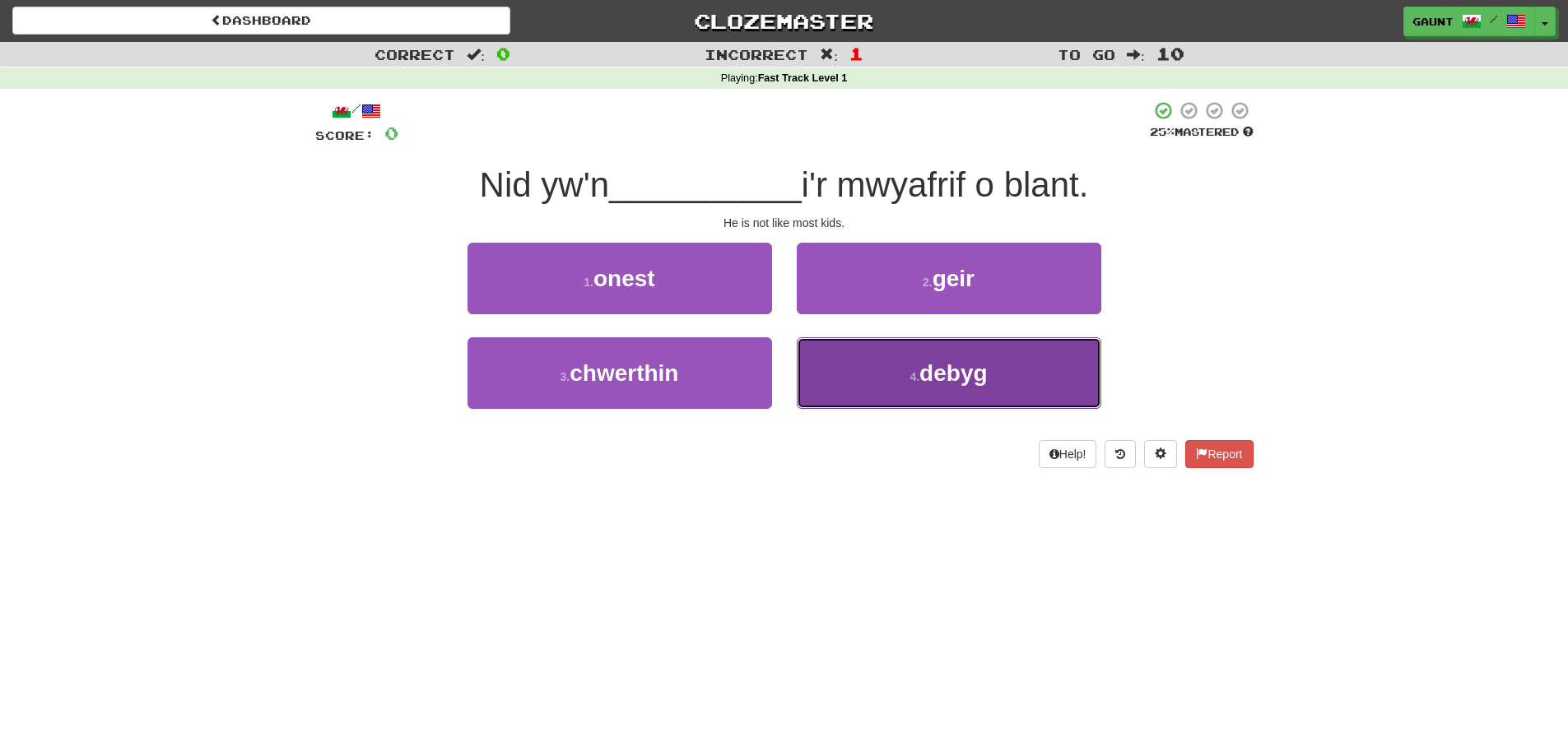
click at [952, 373] on span "debyg" at bounding box center [953, 373] width 68 height 26
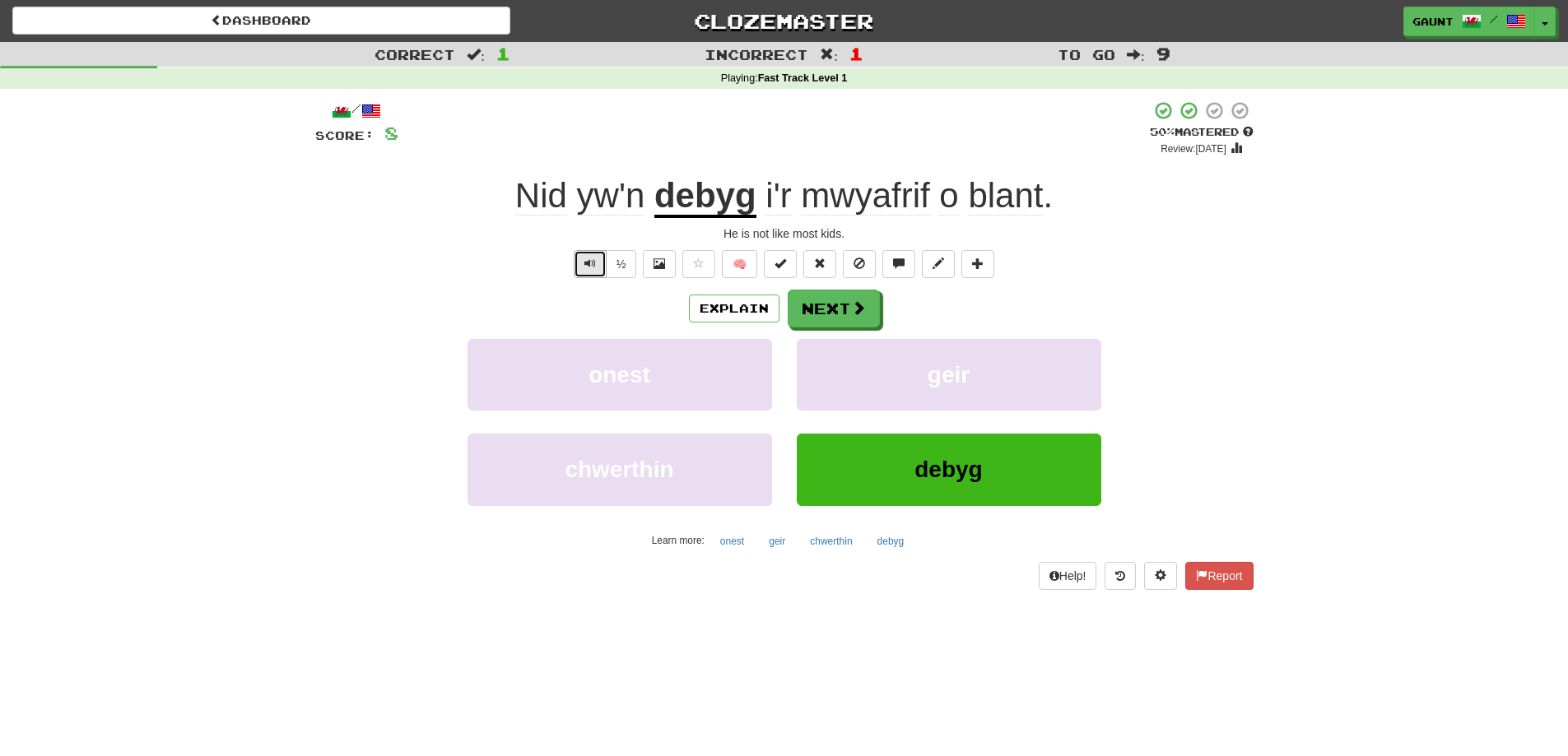
click at [581, 266] on button "Text-to-speech controls" at bounding box center [590, 263] width 33 height 28
click at [831, 304] on button "Next" at bounding box center [835, 310] width 93 height 38
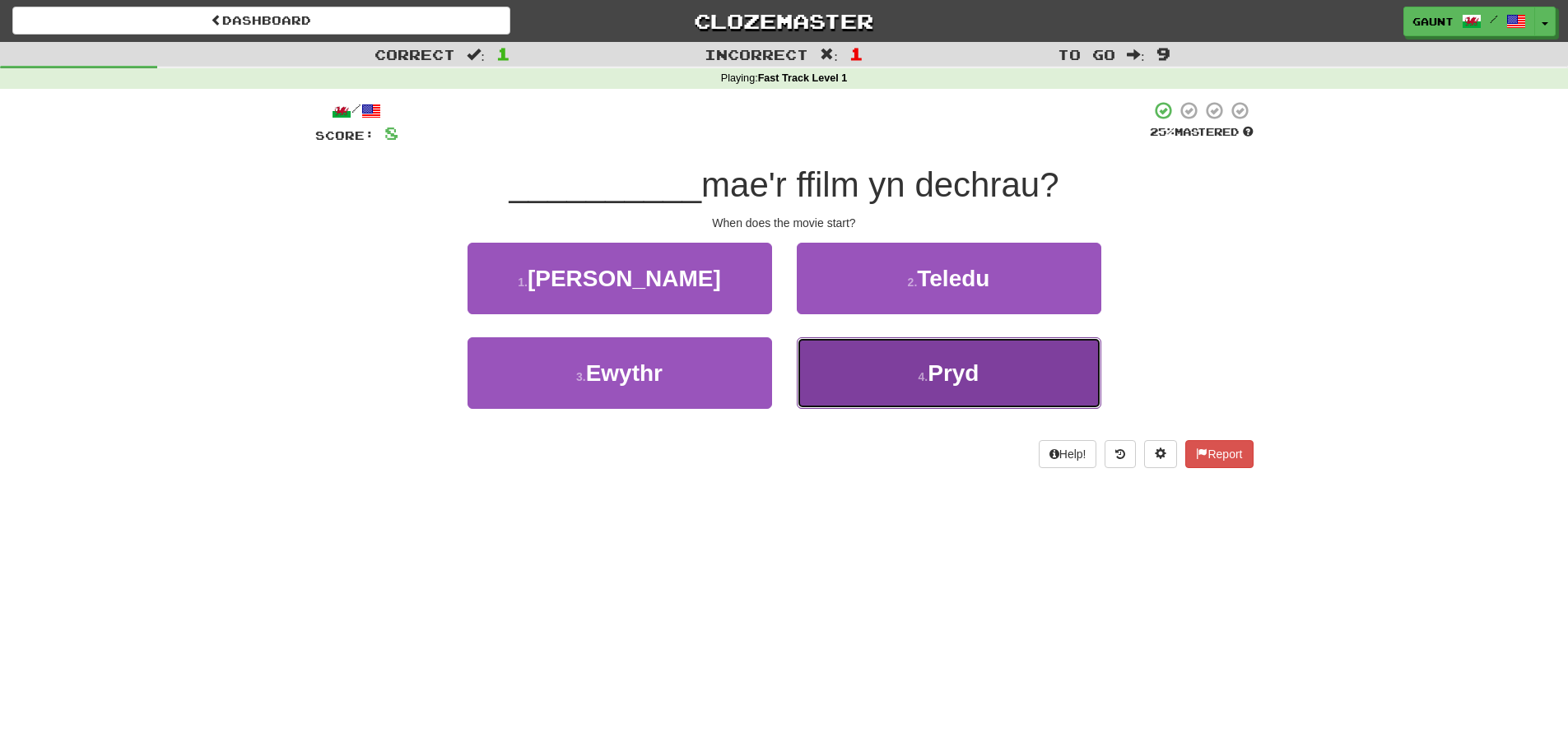
click at [927, 368] on button "4 . Pryd" at bounding box center [949, 373] width 304 height 72
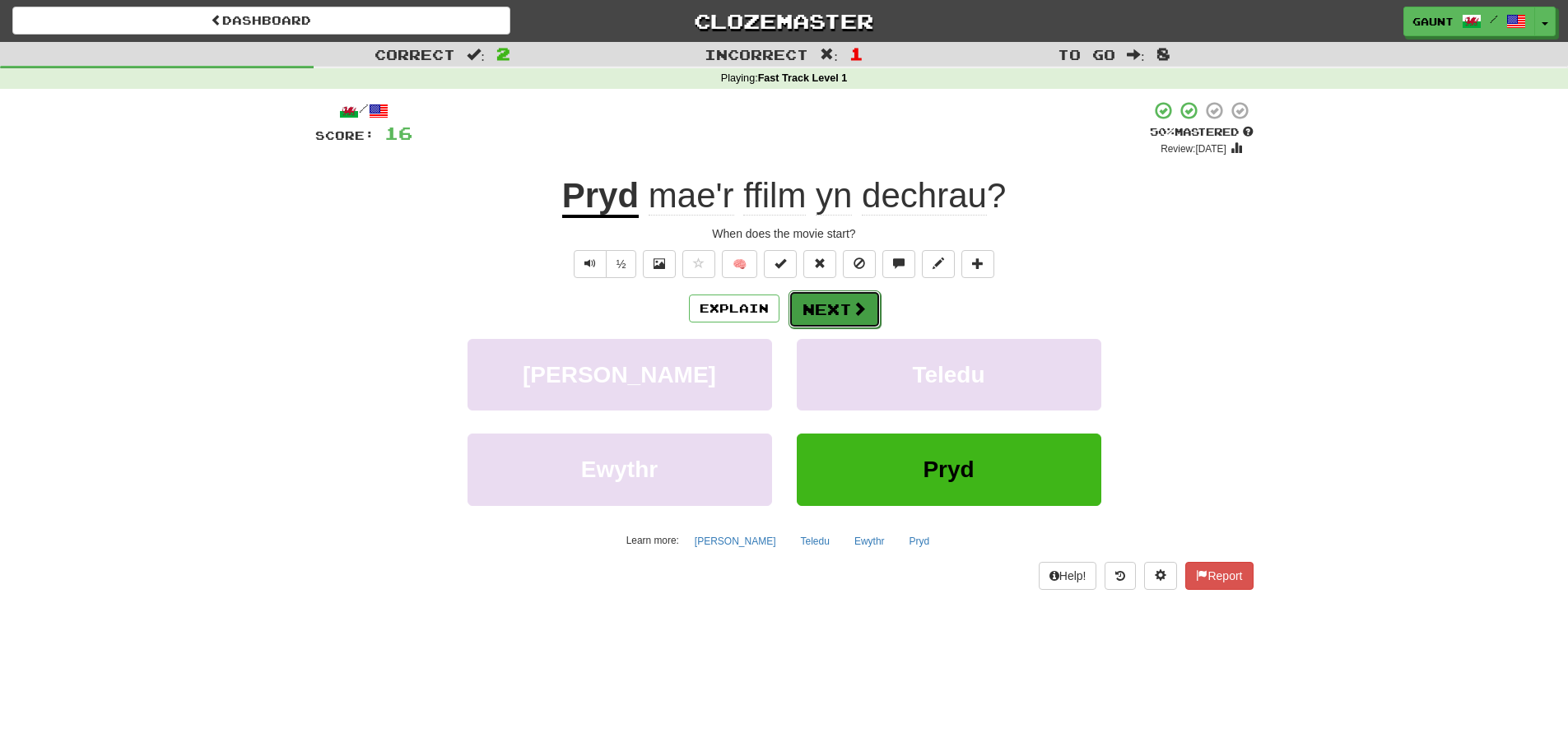
click at [853, 316] on span at bounding box center [859, 309] width 15 height 15
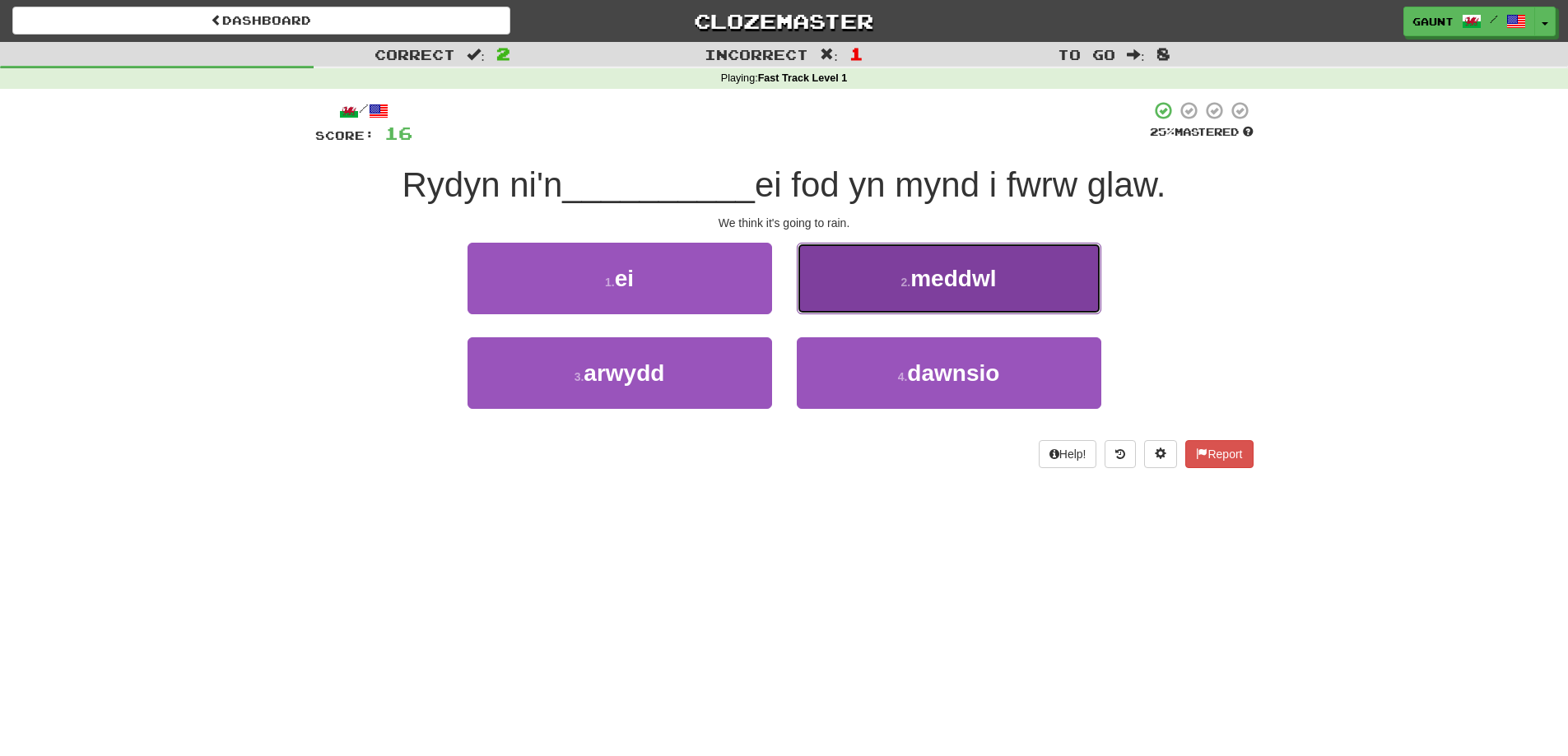
click at [957, 289] on span "meddwl" at bounding box center [954, 278] width 86 height 26
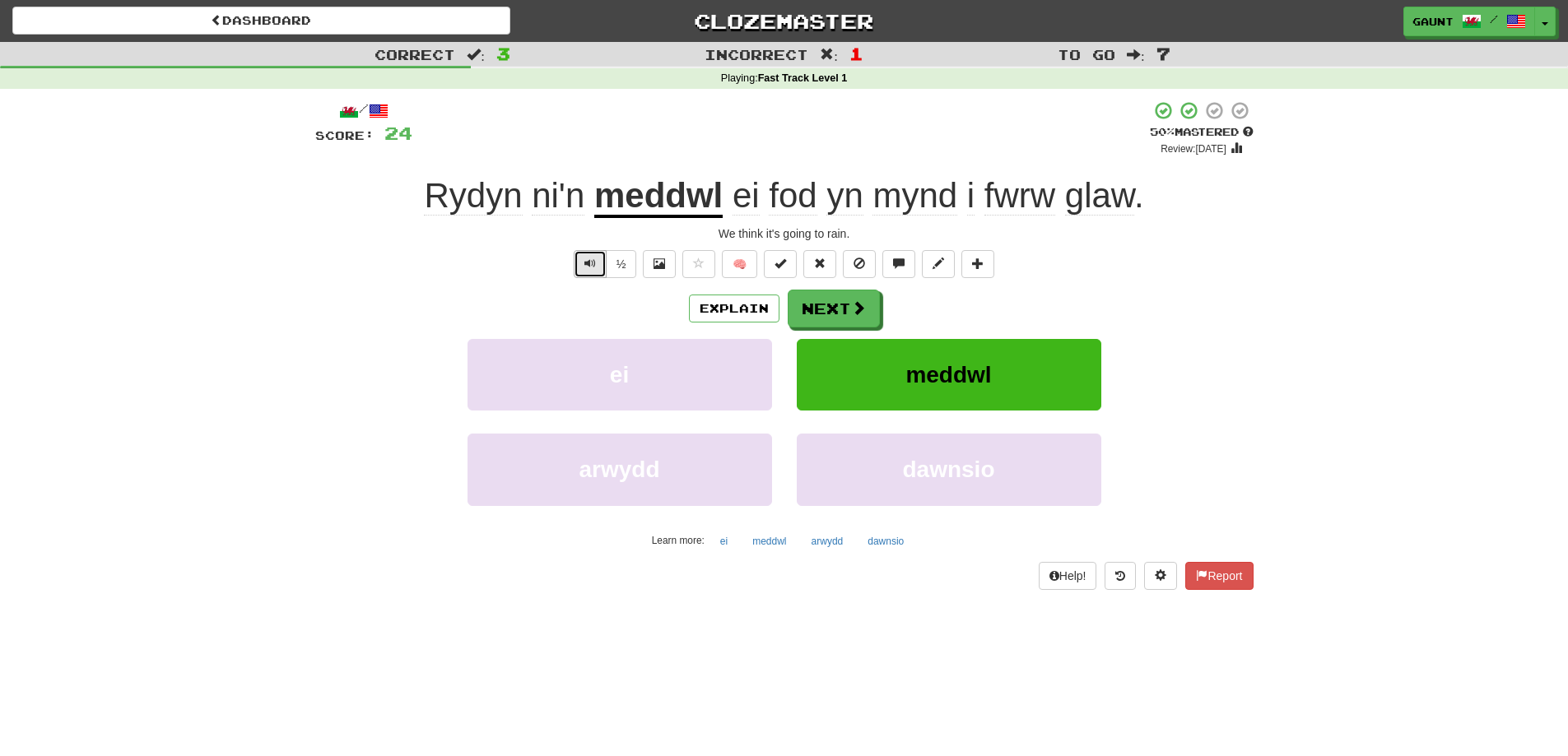
click at [589, 268] on span "Text-to-speech controls" at bounding box center [590, 263] width 11 height 11
click at [843, 308] on button "Next" at bounding box center [835, 310] width 93 height 38
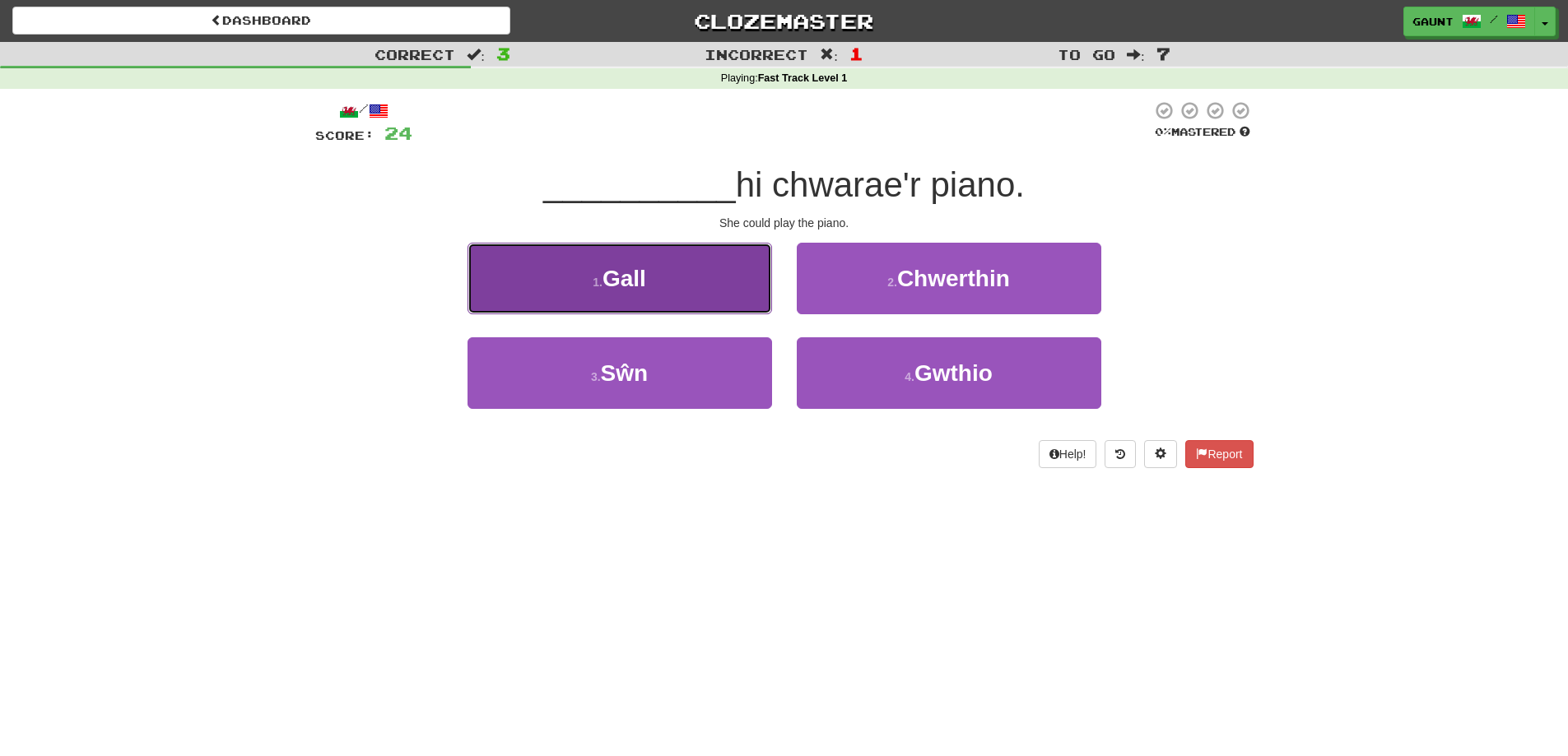
click at [717, 301] on button "1 . Gall" at bounding box center [619, 278] width 304 height 72
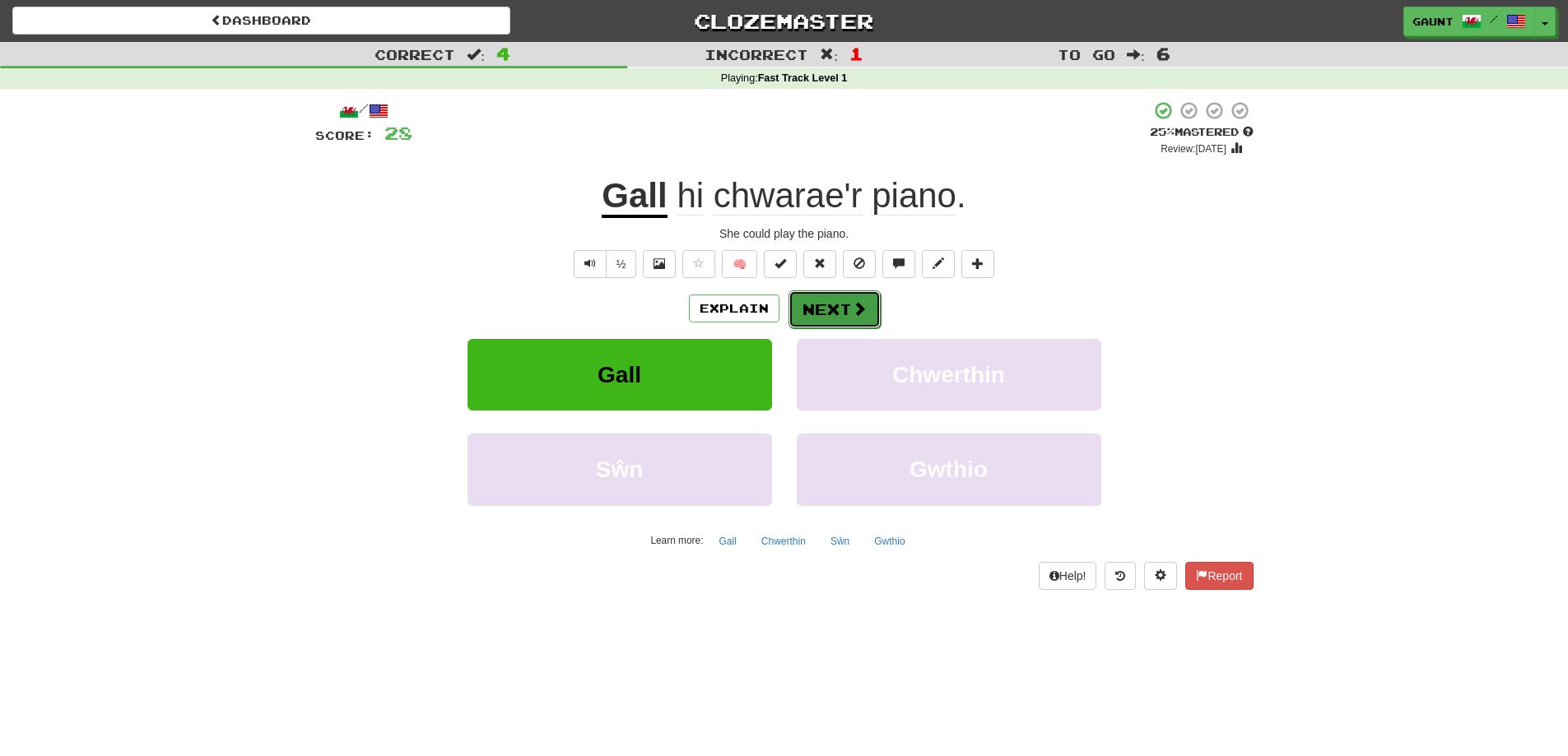
click at [842, 308] on button "Next" at bounding box center [835, 310] width 93 height 38
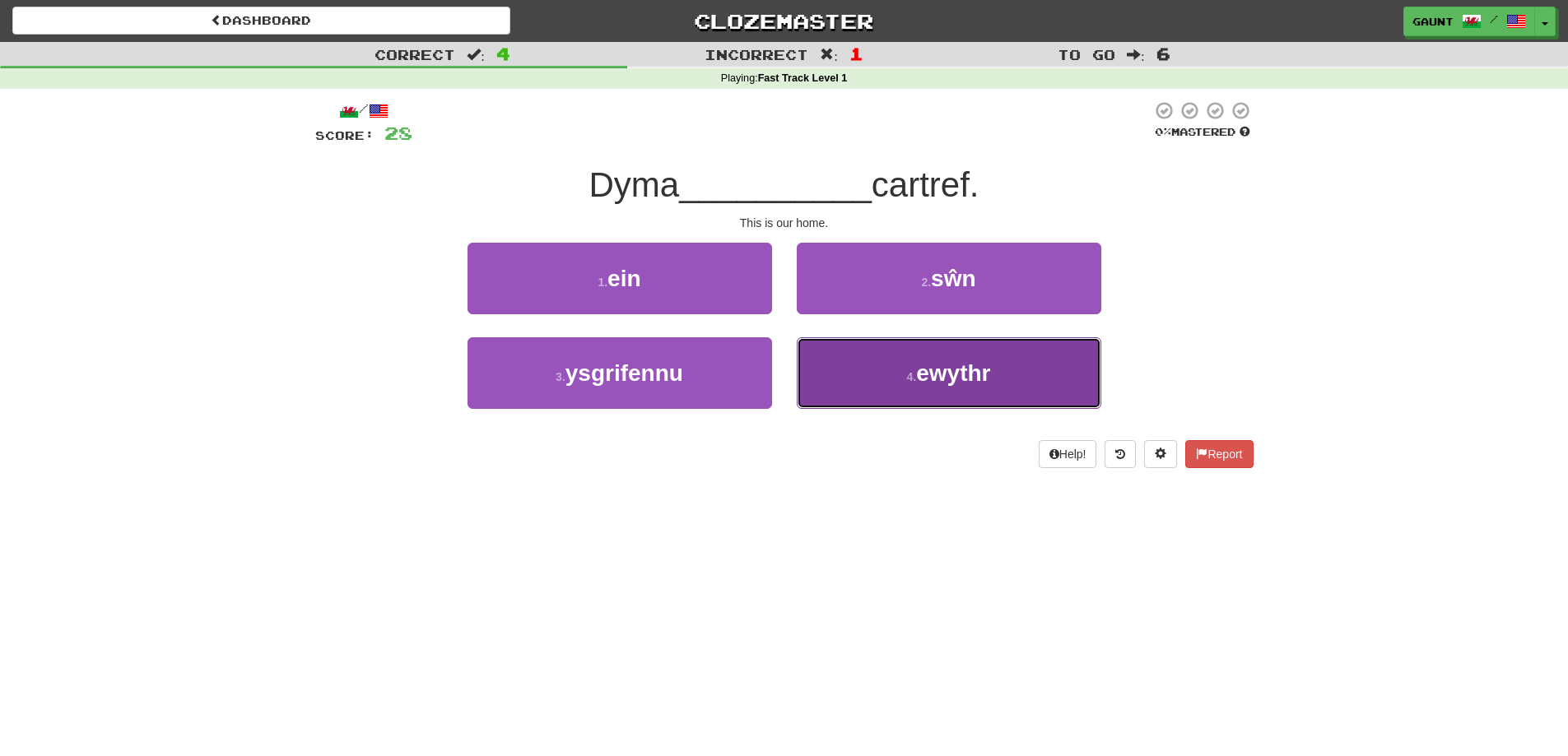
click at [929, 374] on span "ewythr" at bounding box center [954, 373] width 74 height 26
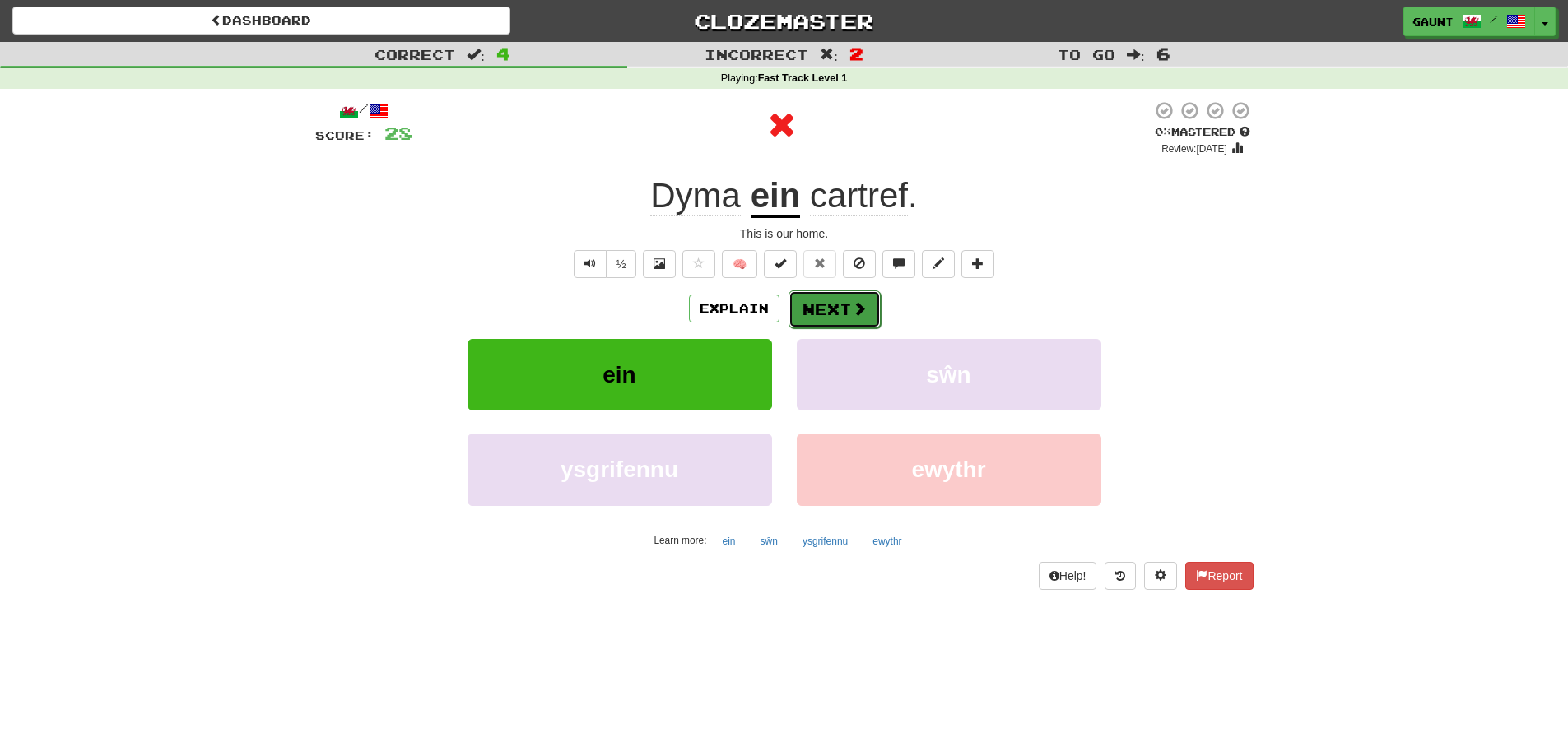
click at [817, 303] on button "Next" at bounding box center [835, 310] width 93 height 38
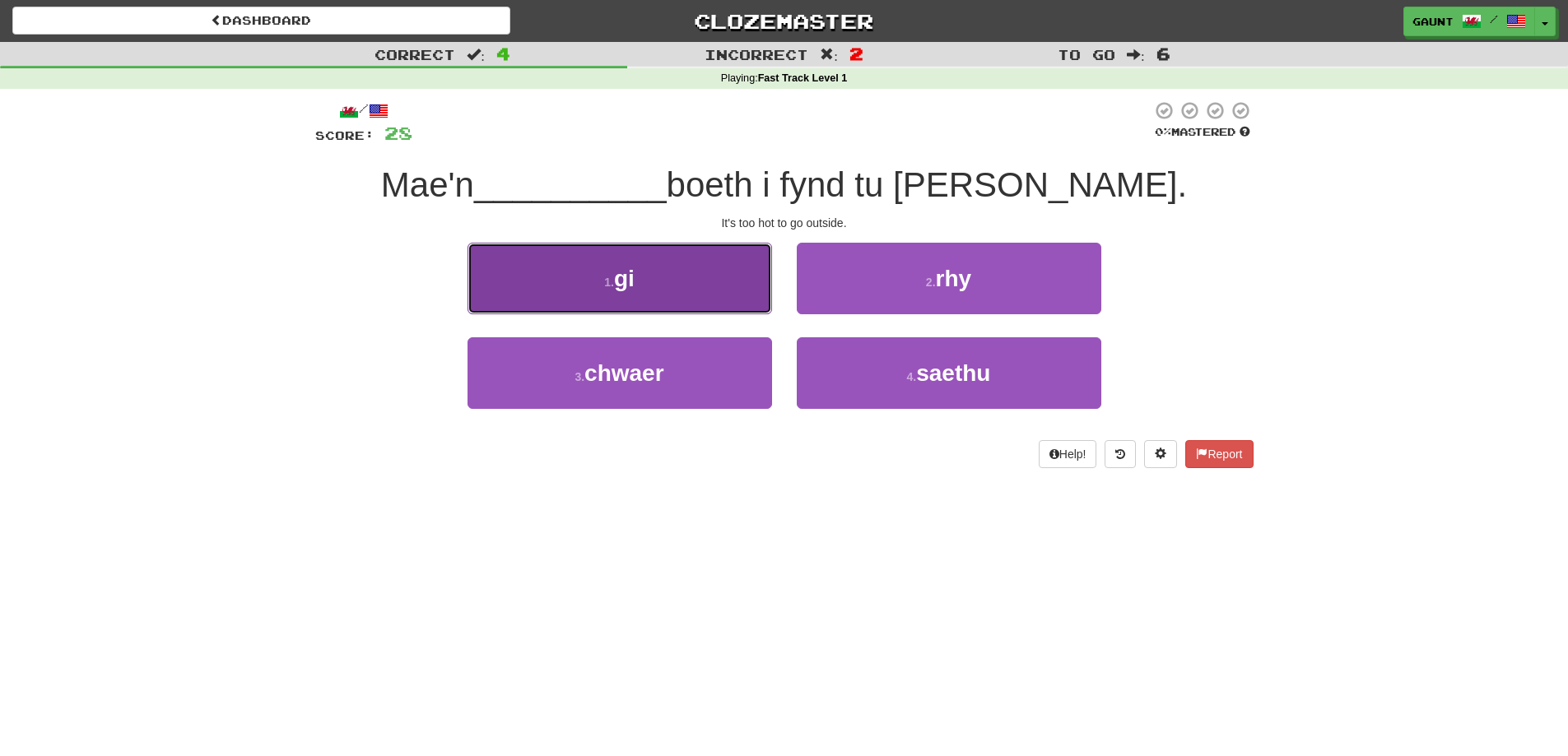
click at [643, 280] on button "1 . gi" at bounding box center [619, 278] width 304 height 72
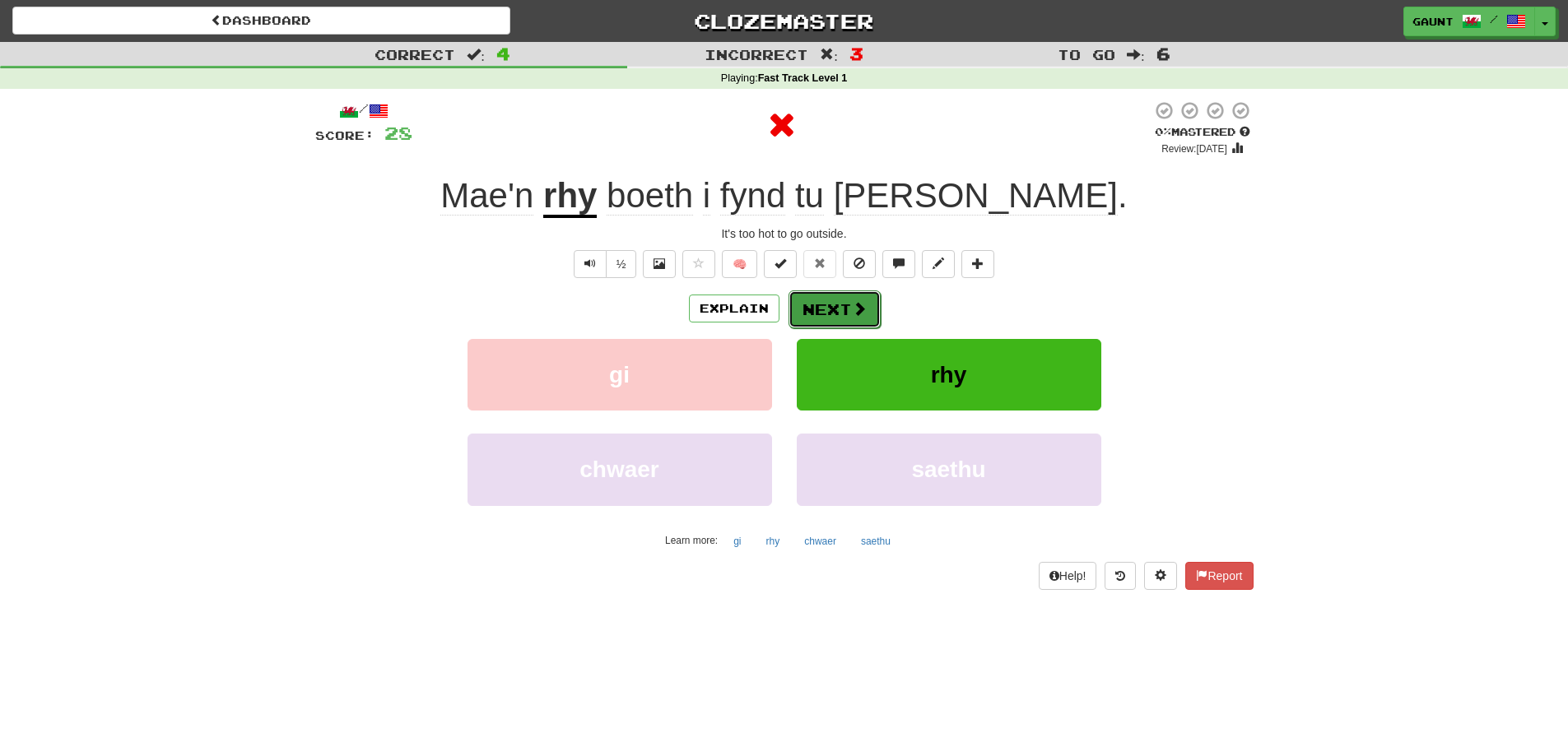
click at [836, 307] on button "Next" at bounding box center [835, 310] width 93 height 38
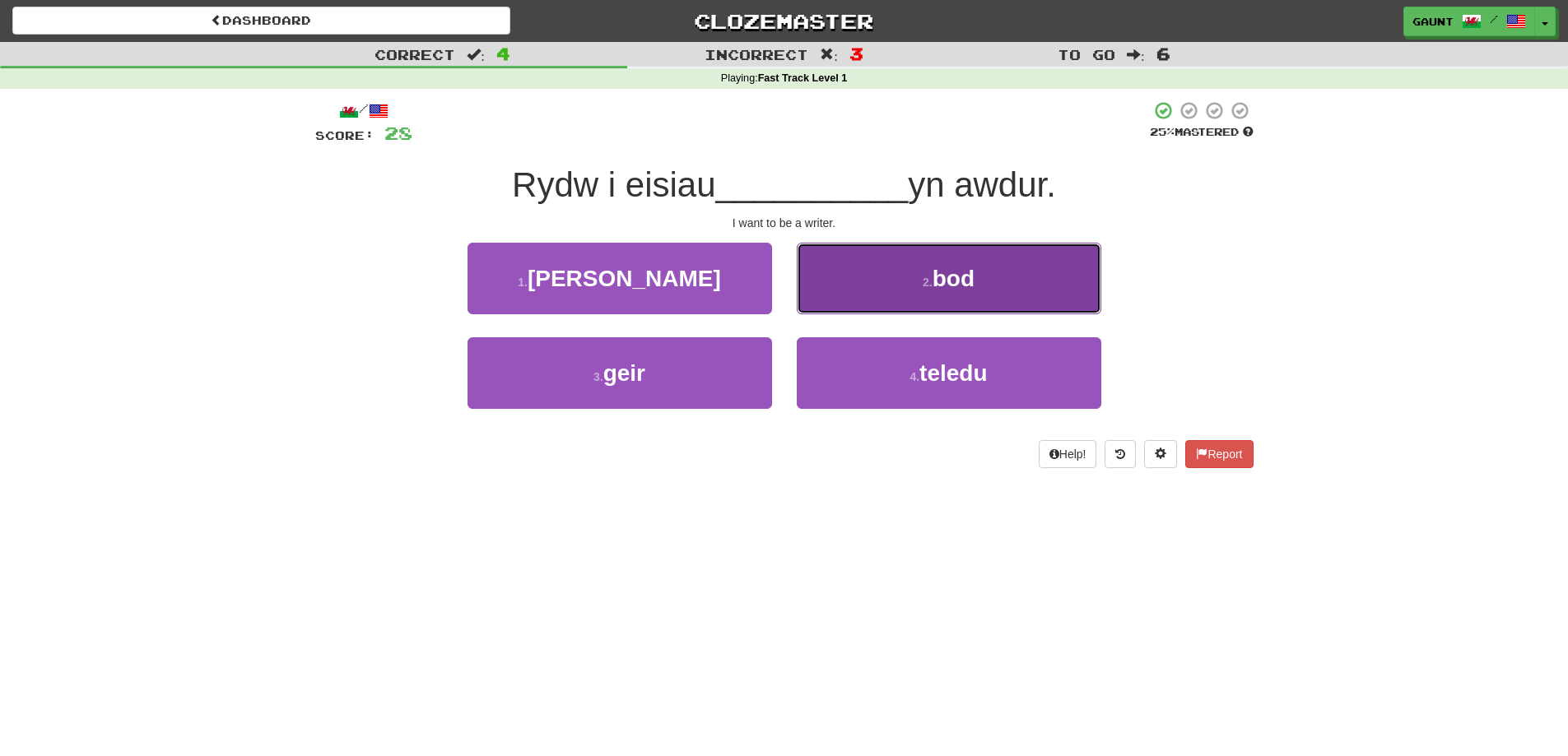
click at [948, 275] on span "bod" at bounding box center [954, 278] width 42 height 26
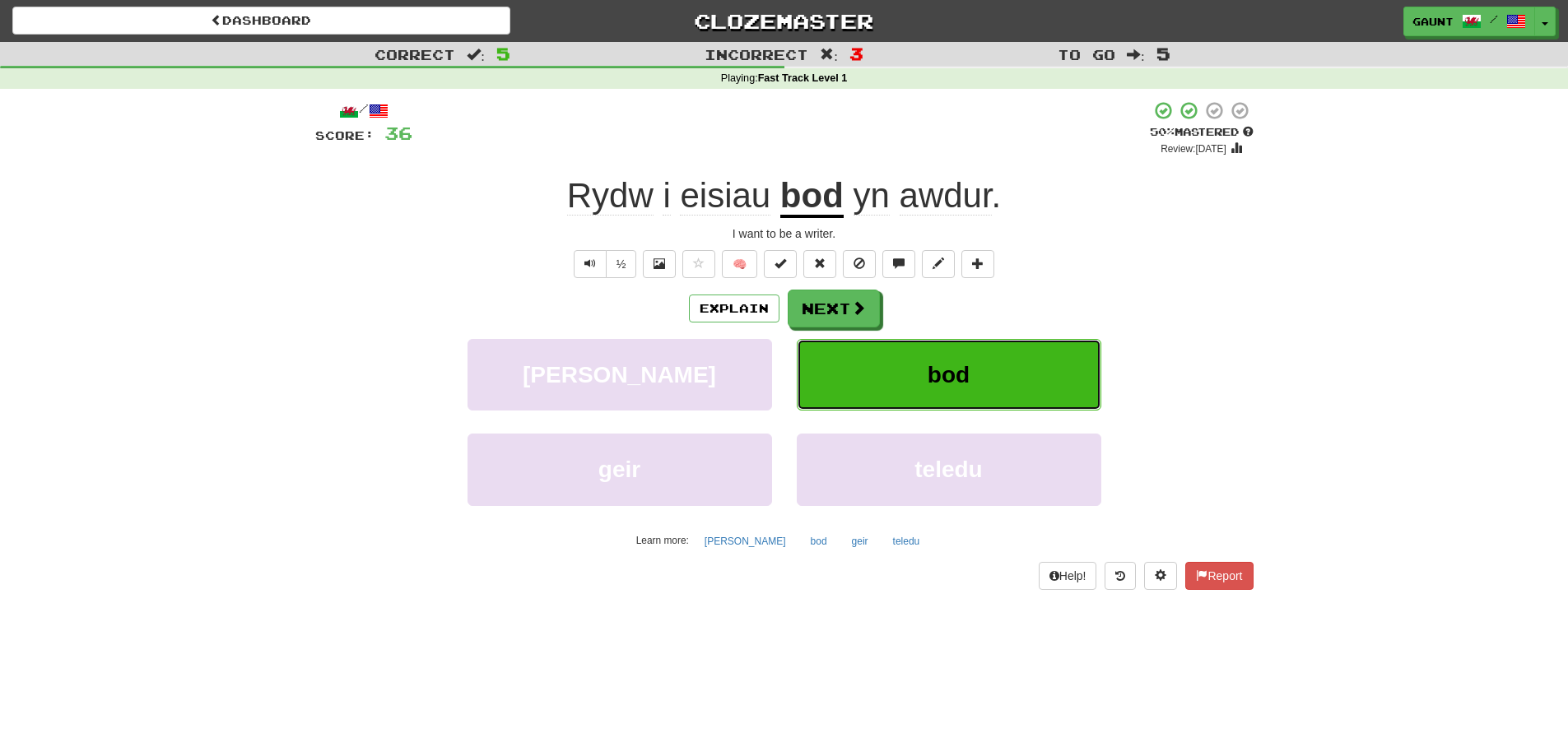
click at [937, 370] on span "bod" at bounding box center [949, 375] width 42 height 26
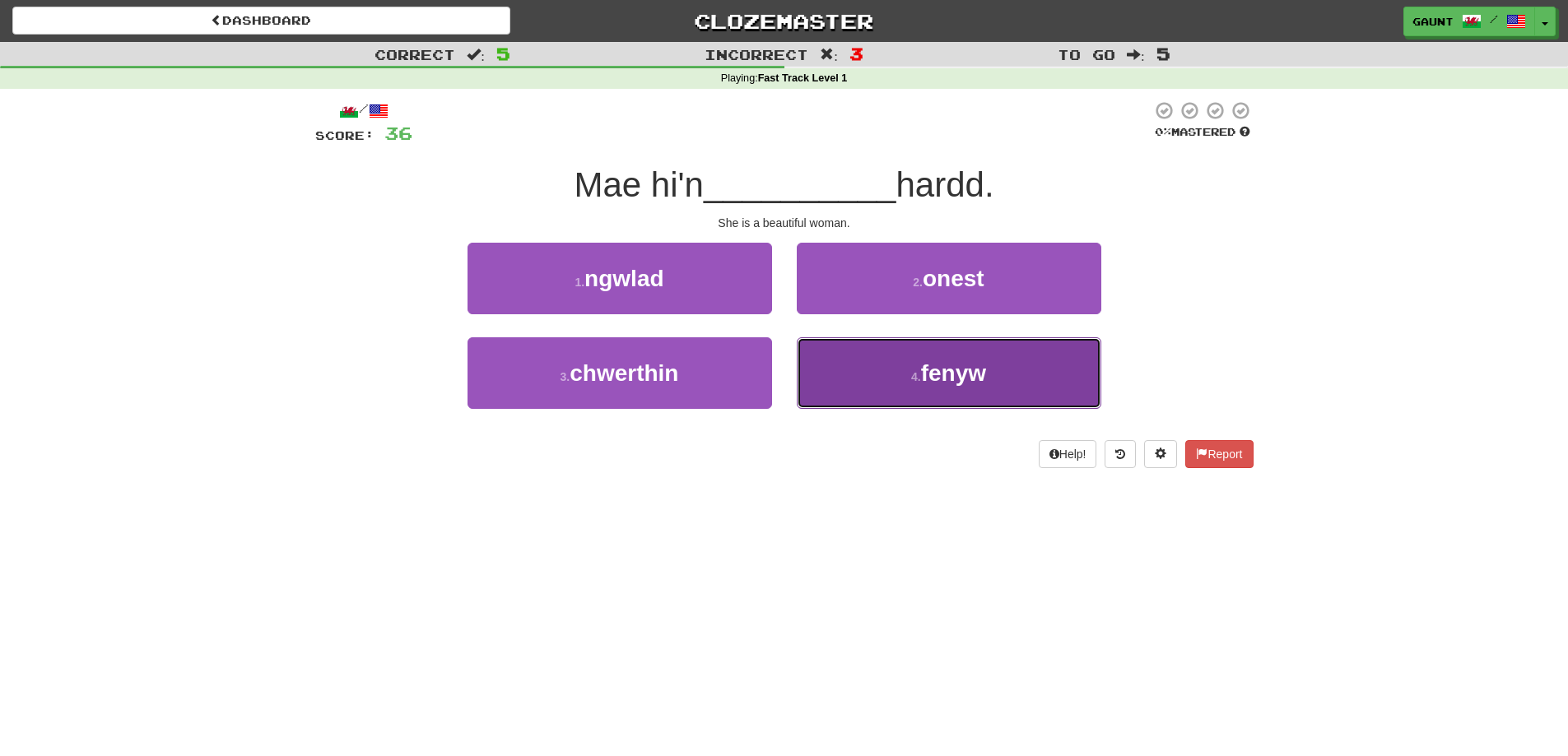
click at [918, 364] on button "4 . fenyw" at bounding box center [949, 373] width 304 height 72
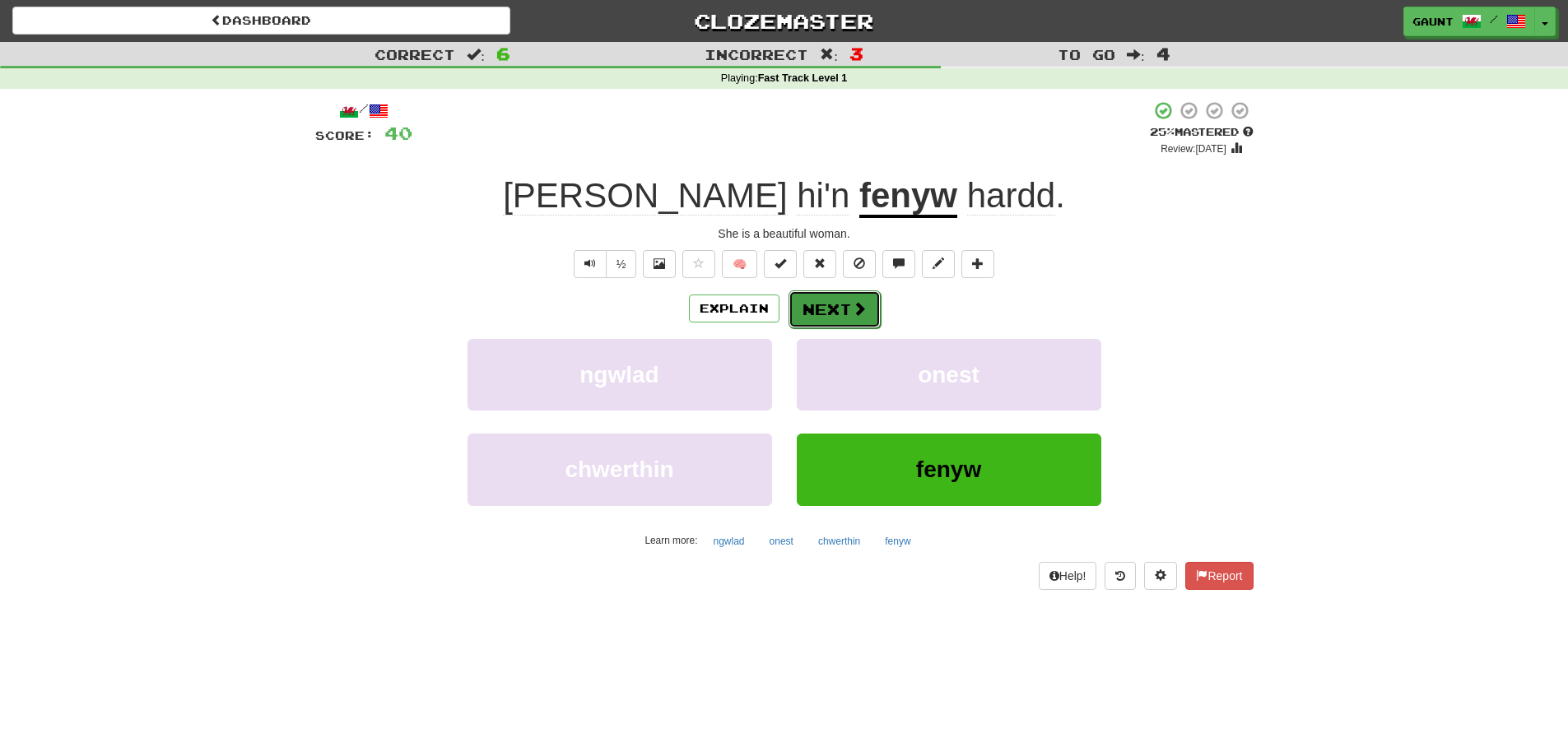
click at [805, 306] on button "Next" at bounding box center [835, 310] width 93 height 38
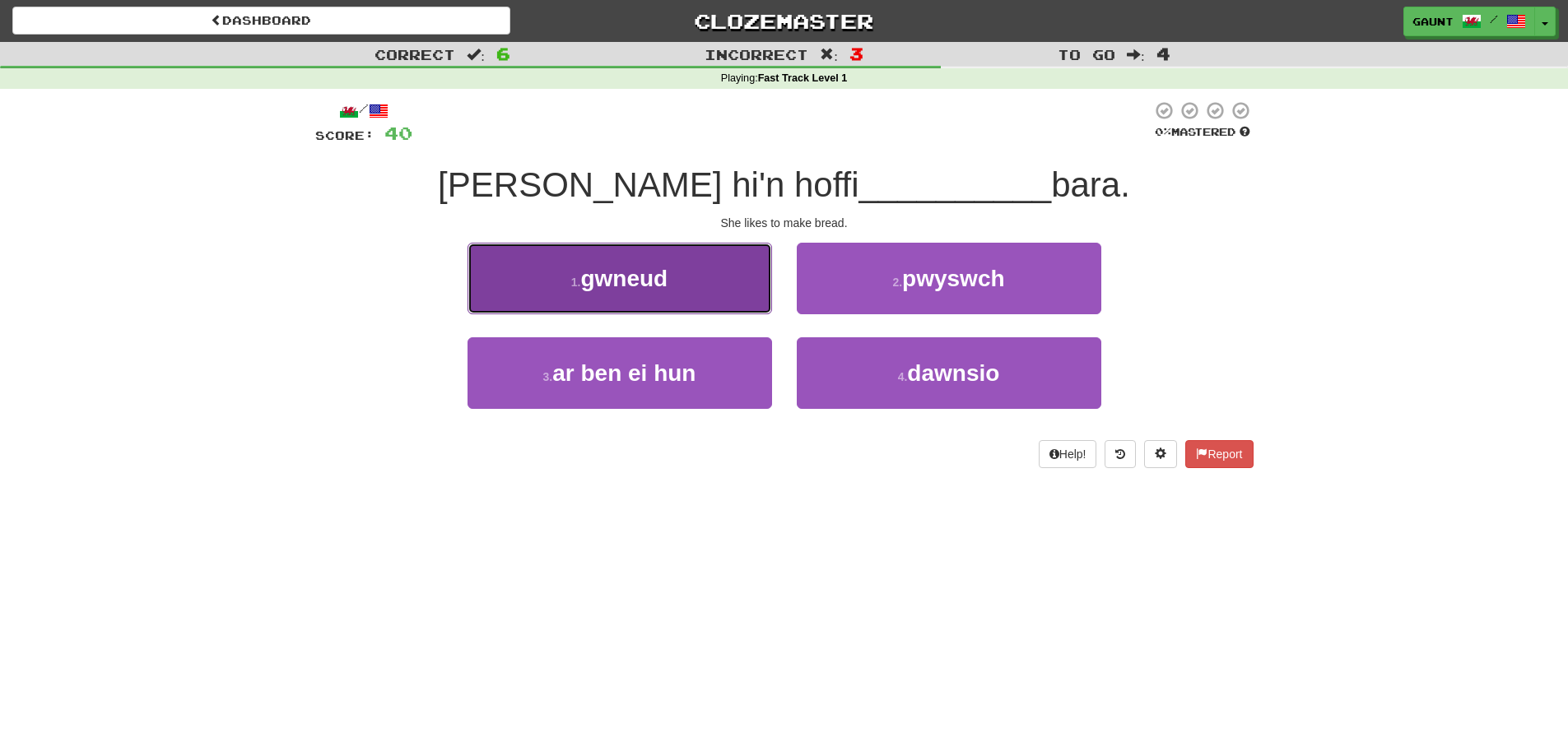
click at [638, 278] on span "gwneud" at bounding box center [625, 278] width 88 height 26
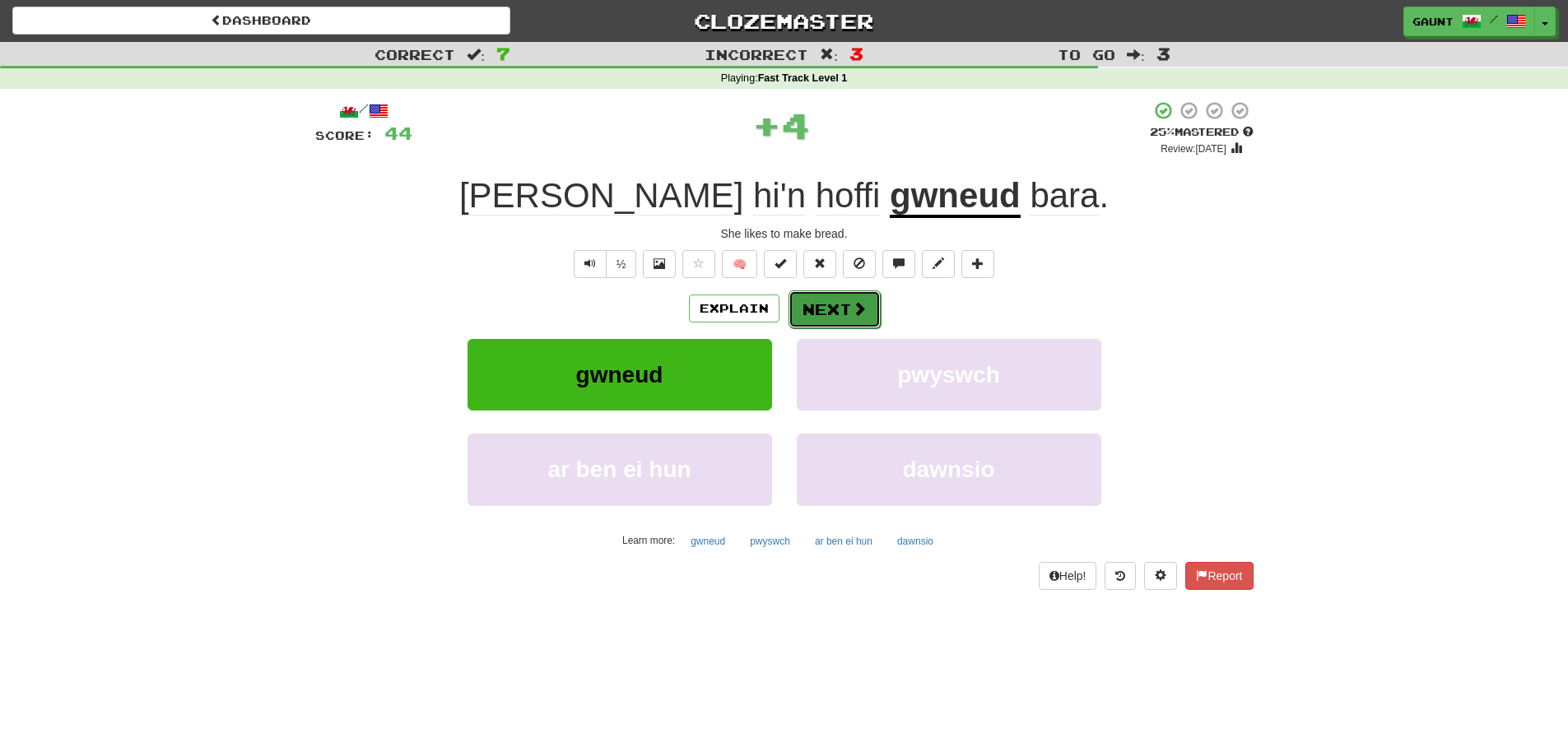
click at [852, 308] on span at bounding box center [859, 309] width 15 height 15
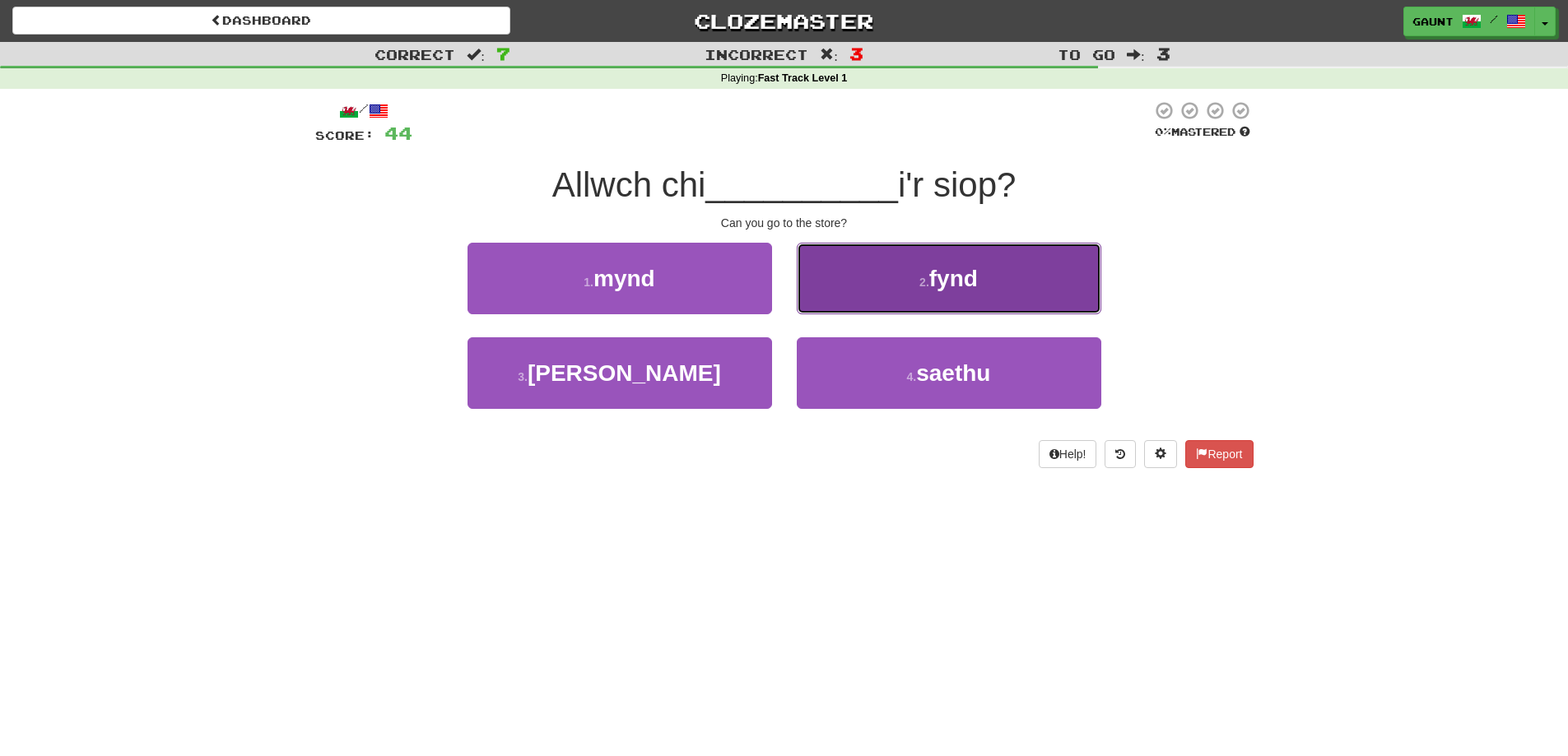
click at [960, 280] on span "fynd" at bounding box center [954, 278] width 49 height 26
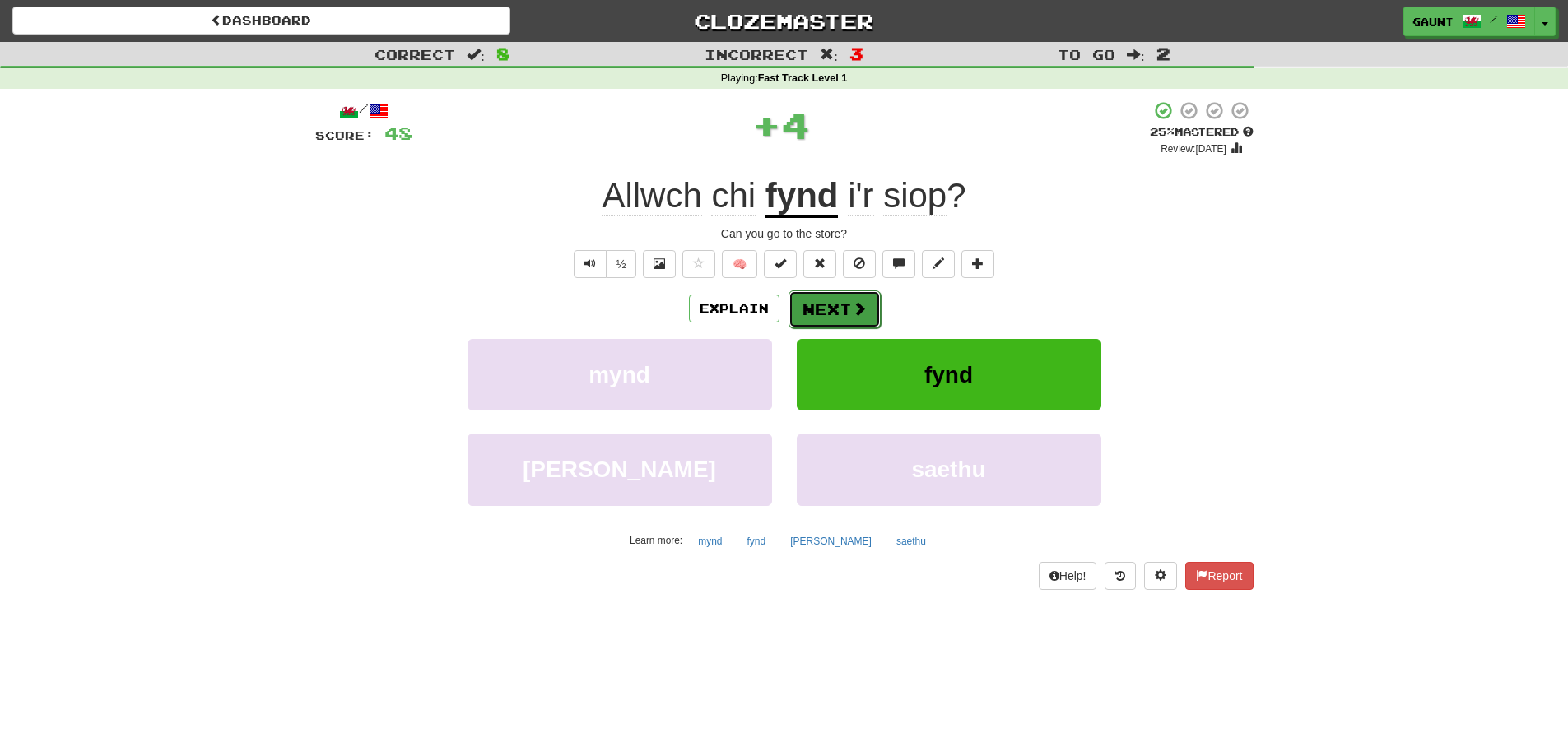
click at [854, 305] on span at bounding box center [859, 309] width 15 height 15
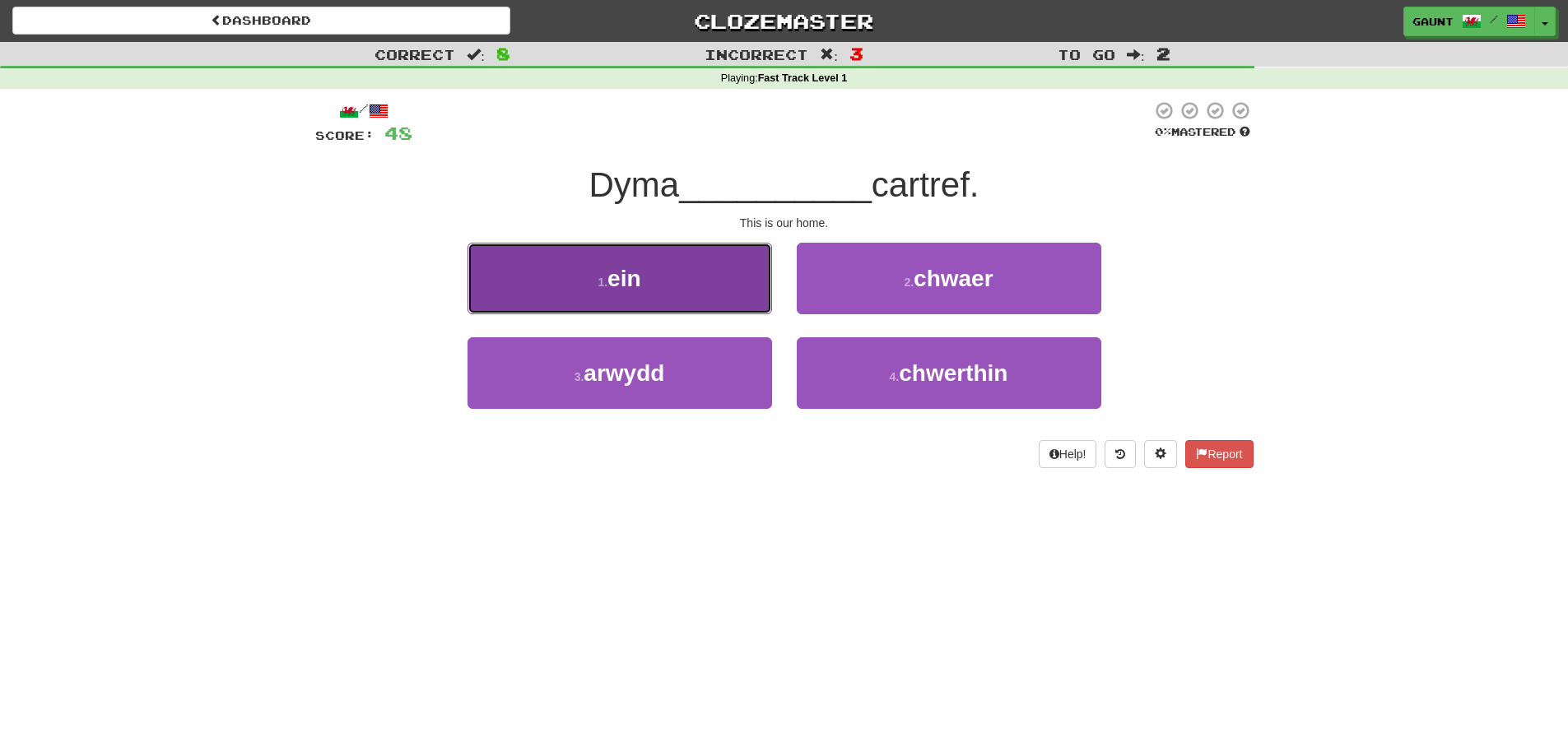
click at [663, 289] on button "1 . ein" at bounding box center [619, 278] width 304 height 72
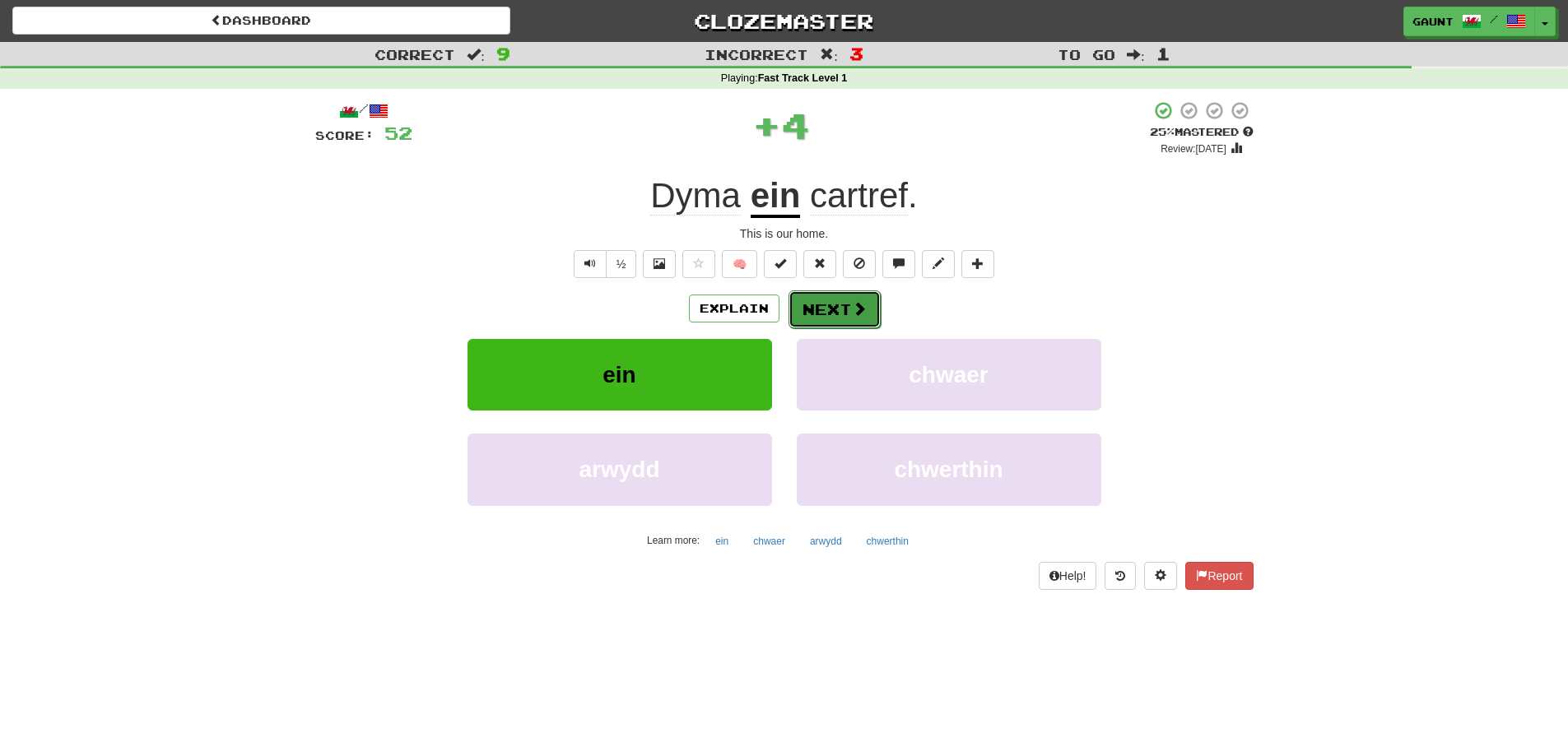
click at [856, 304] on span at bounding box center [859, 309] width 15 height 15
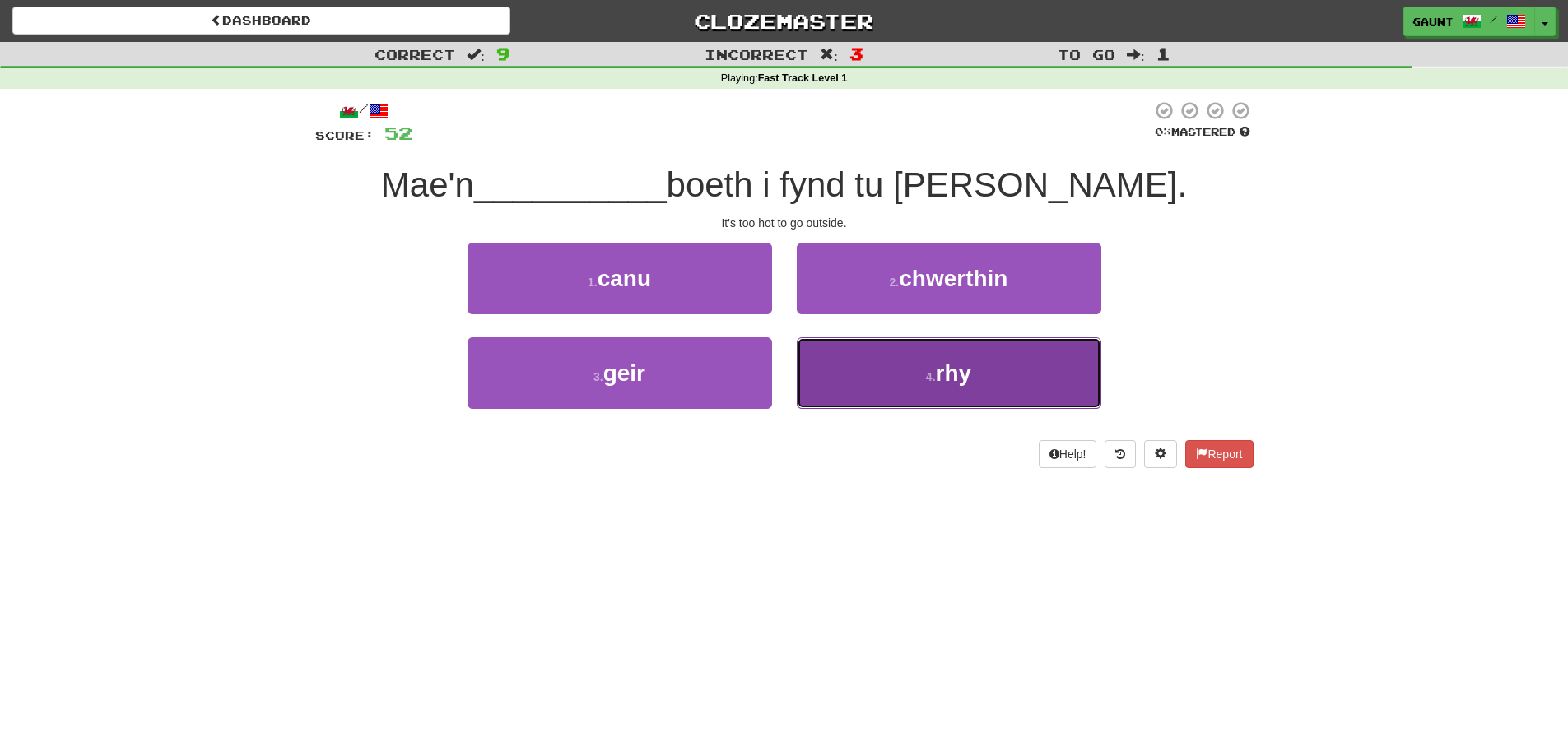
click at [939, 366] on span "rhy" at bounding box center [955, 373] width 36 height 26
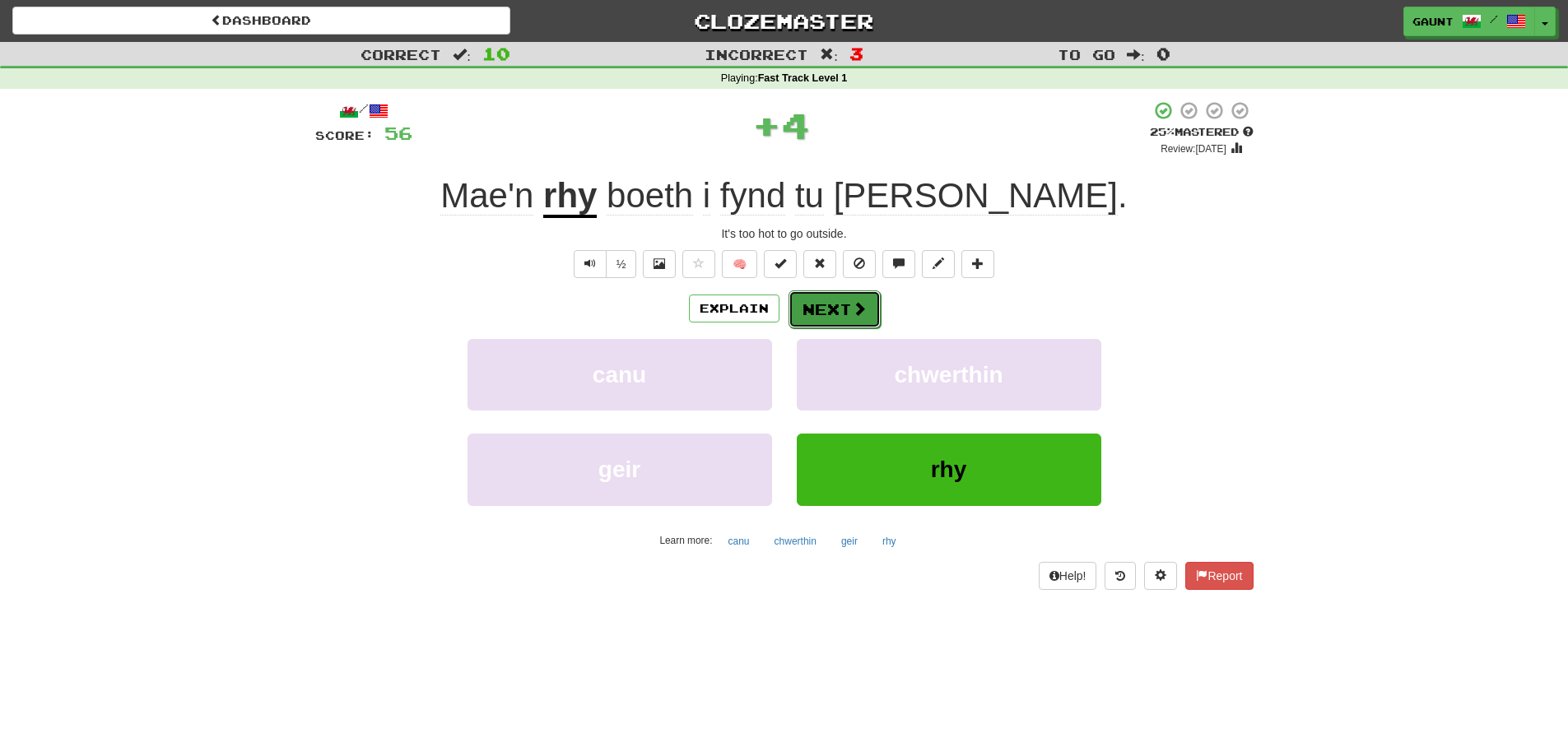
click at [804, 298] on button "Next" at bounding box center [835, 310] width 93 height 38
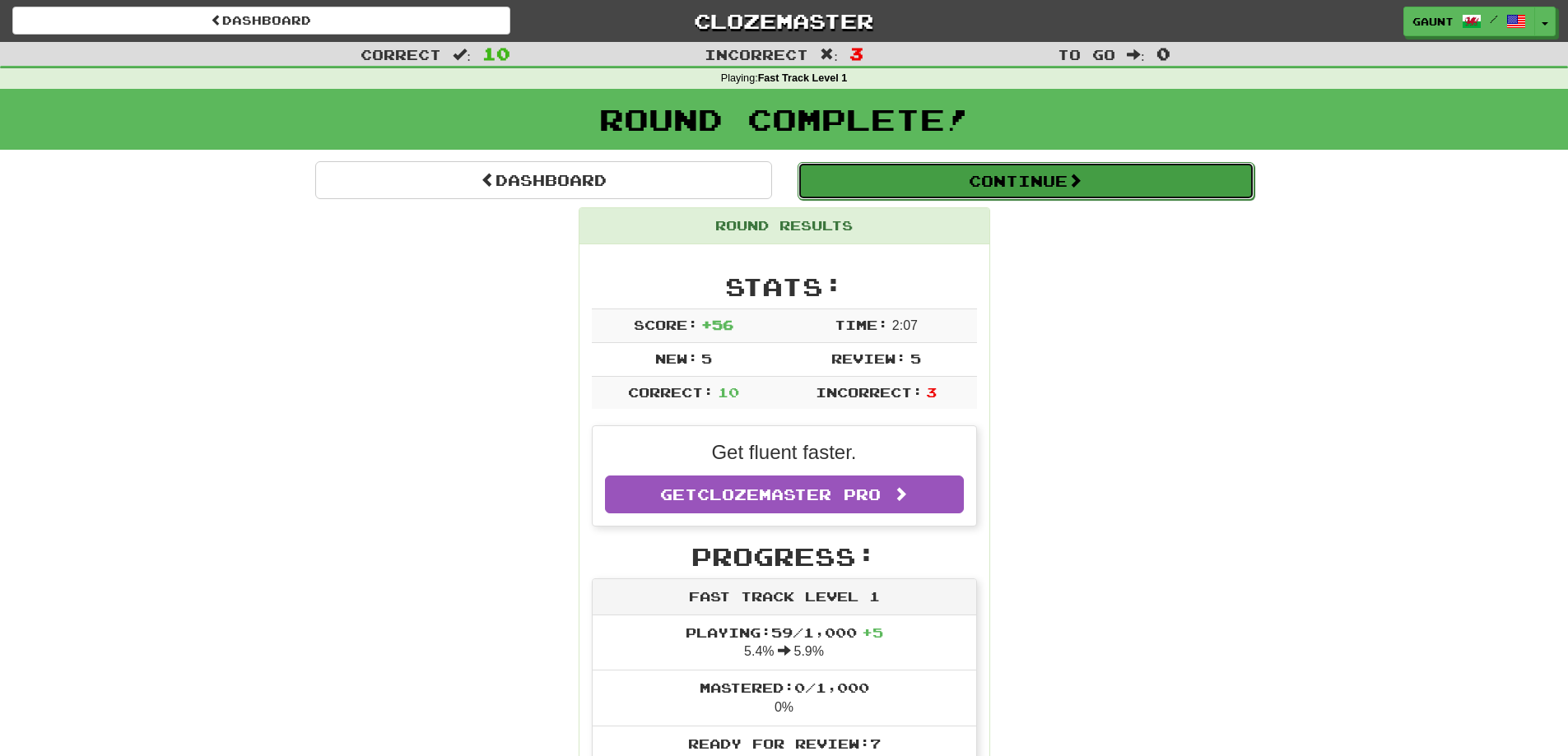
click at [981, 173] on button "Continue" at bounding box center [1025, 181] width 457 height 38
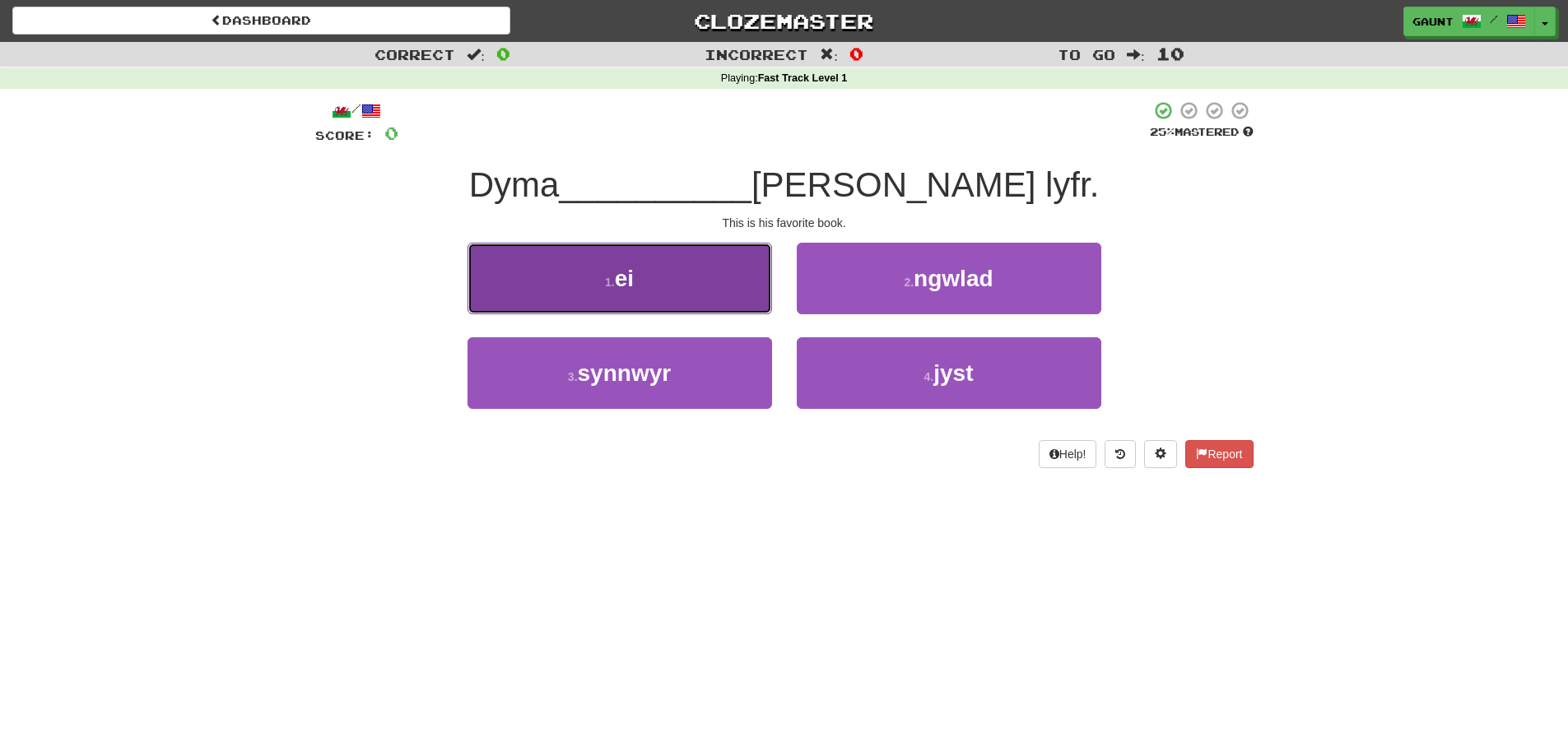
click at [634, 288] on span "ei" at bounding box center [625, 278] width 19 height 26
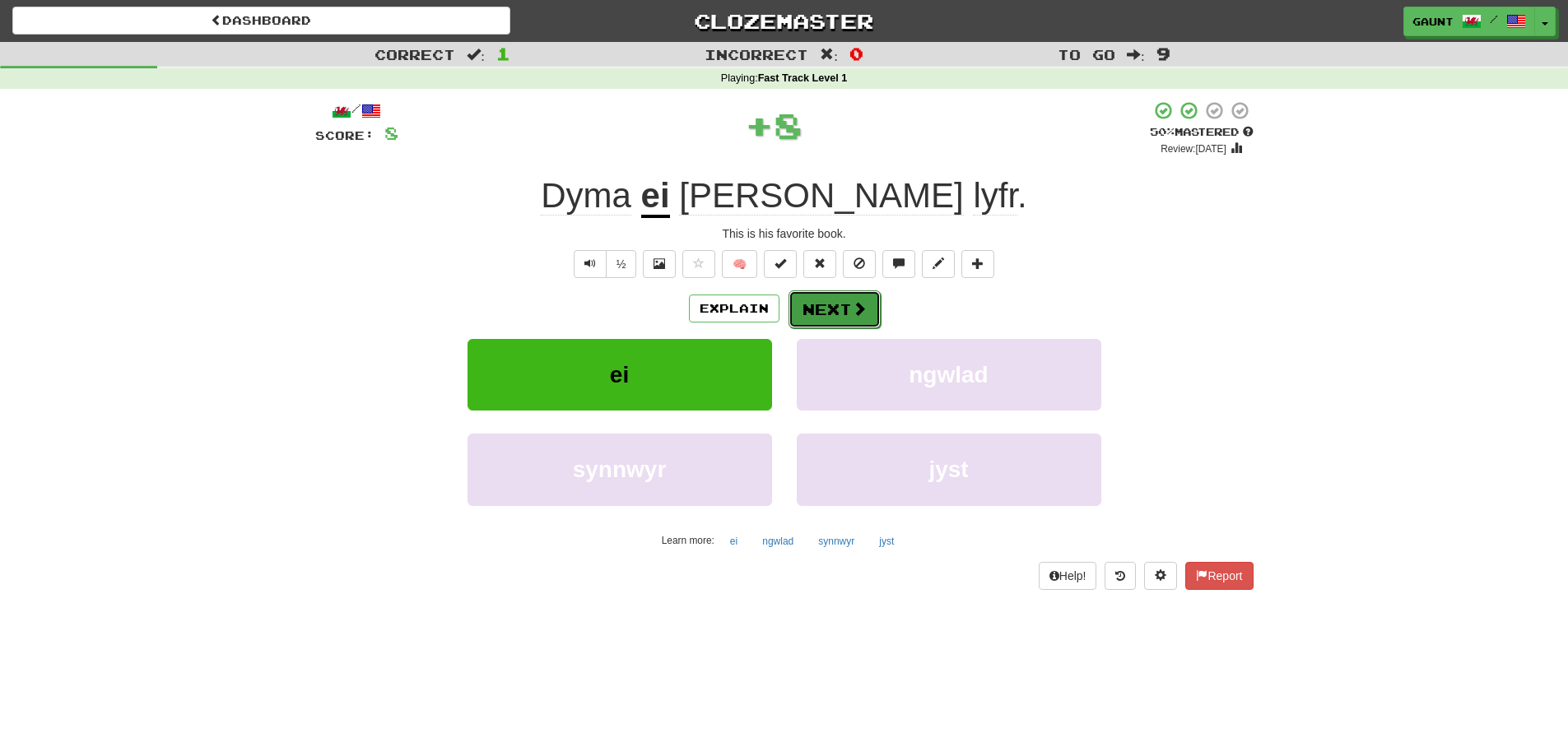
click at [853, 304] on span at bounding box center [859, 309] width 15 height 15
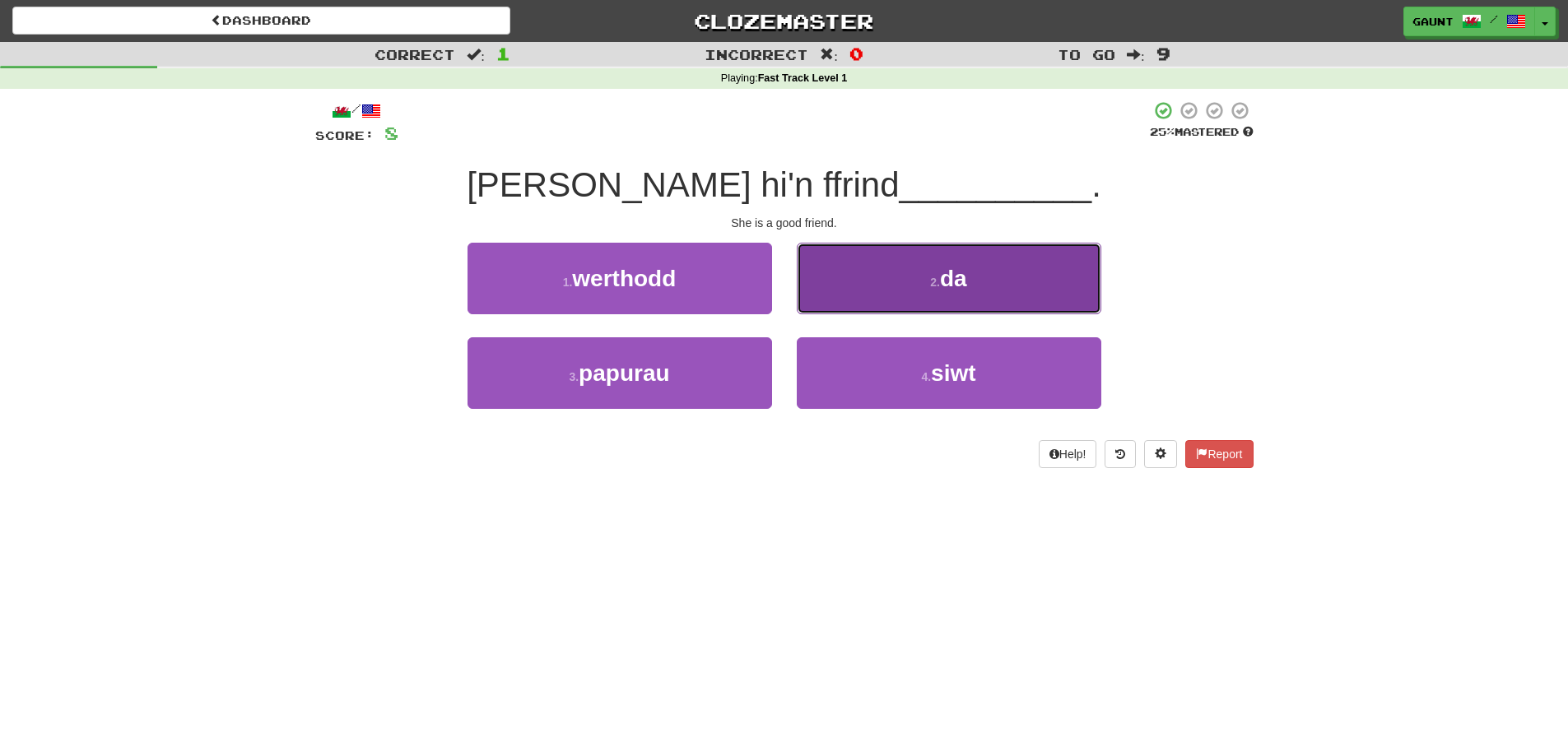
click at [950, 270] on span "da" at bounding box center [954, 278] width 27 height 26
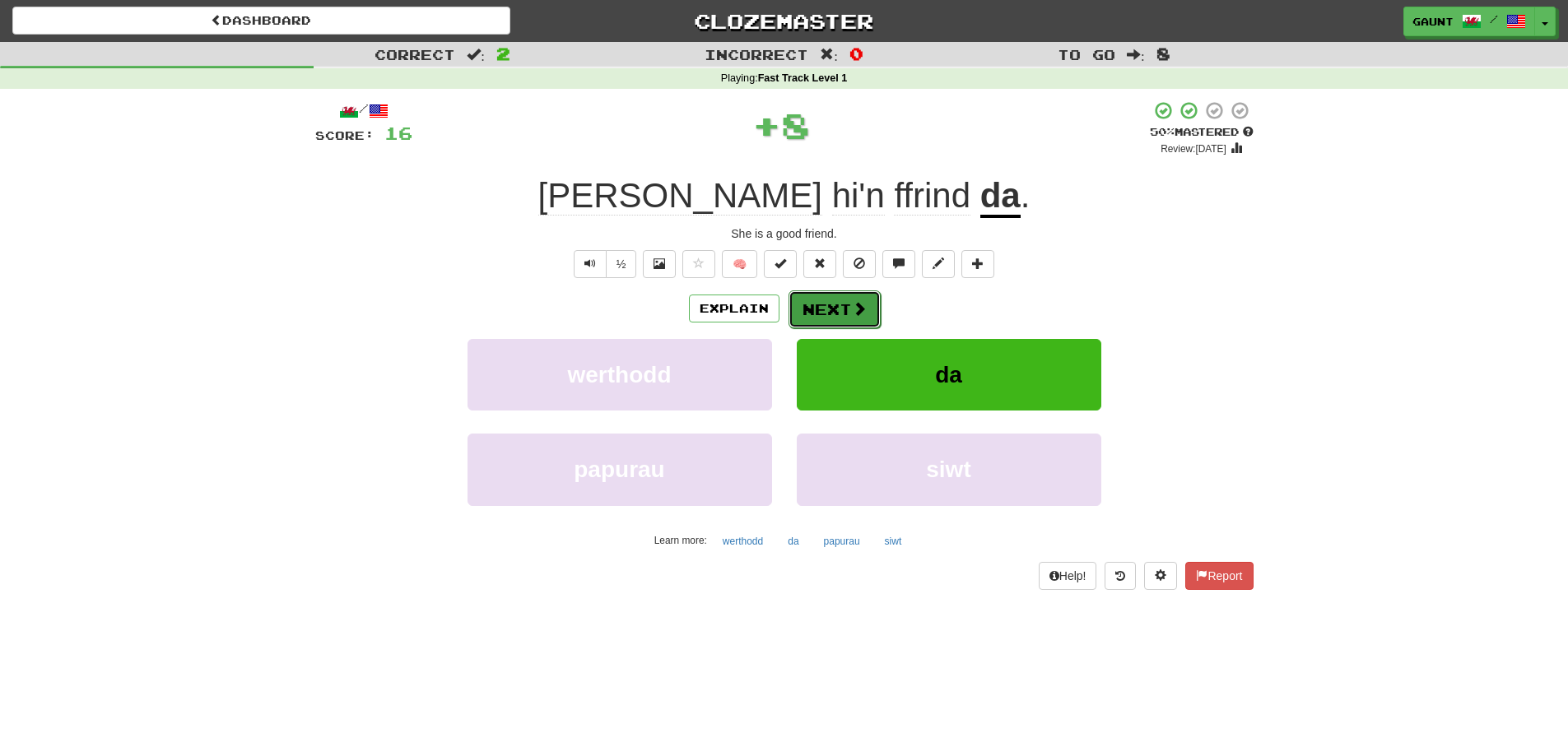
click at [836, 310] on button "Next" at bounding box center [835, 310] width 93 height 38
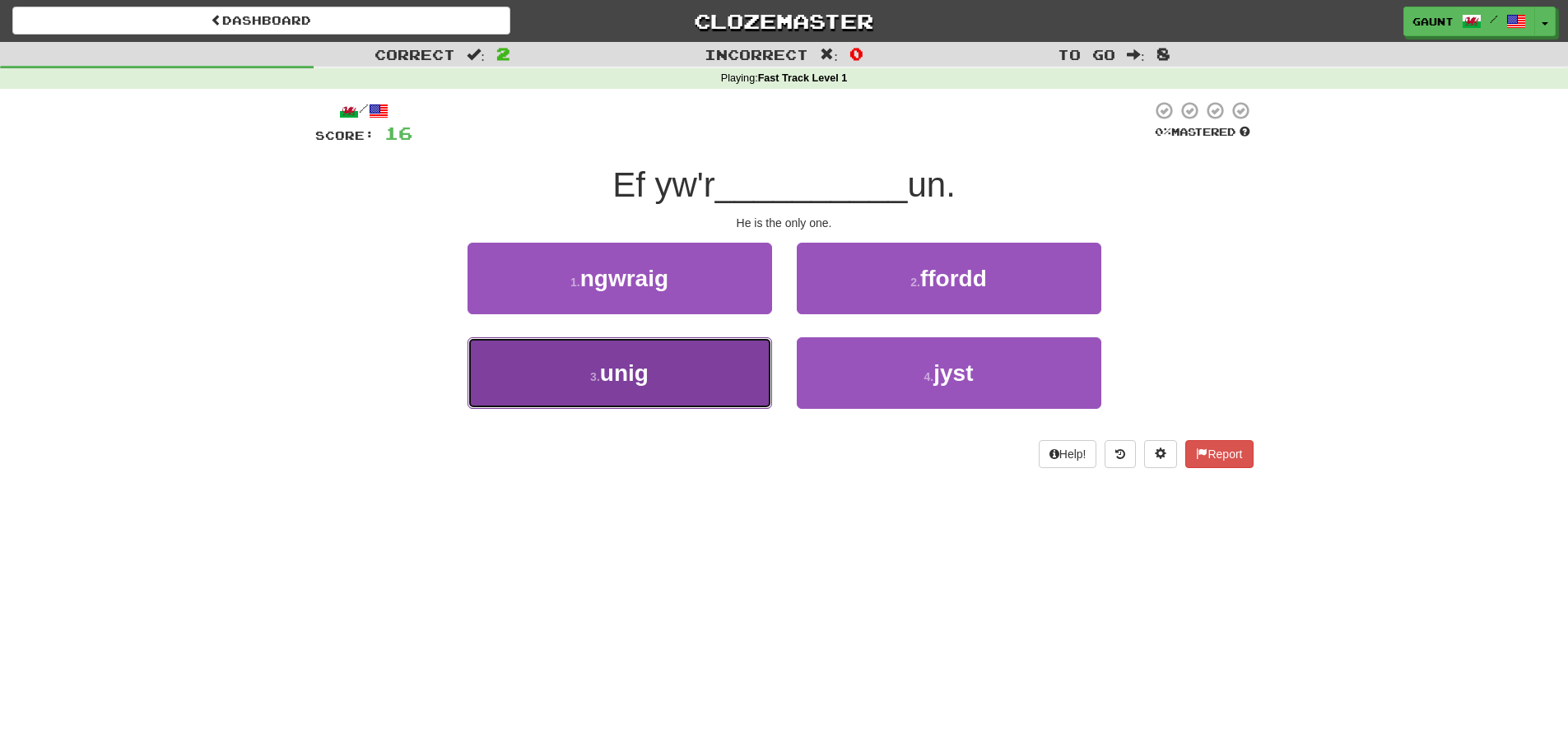
click at [673, 380] on button "3 . unig" at bounding box center [619, 373] width 304 height 72
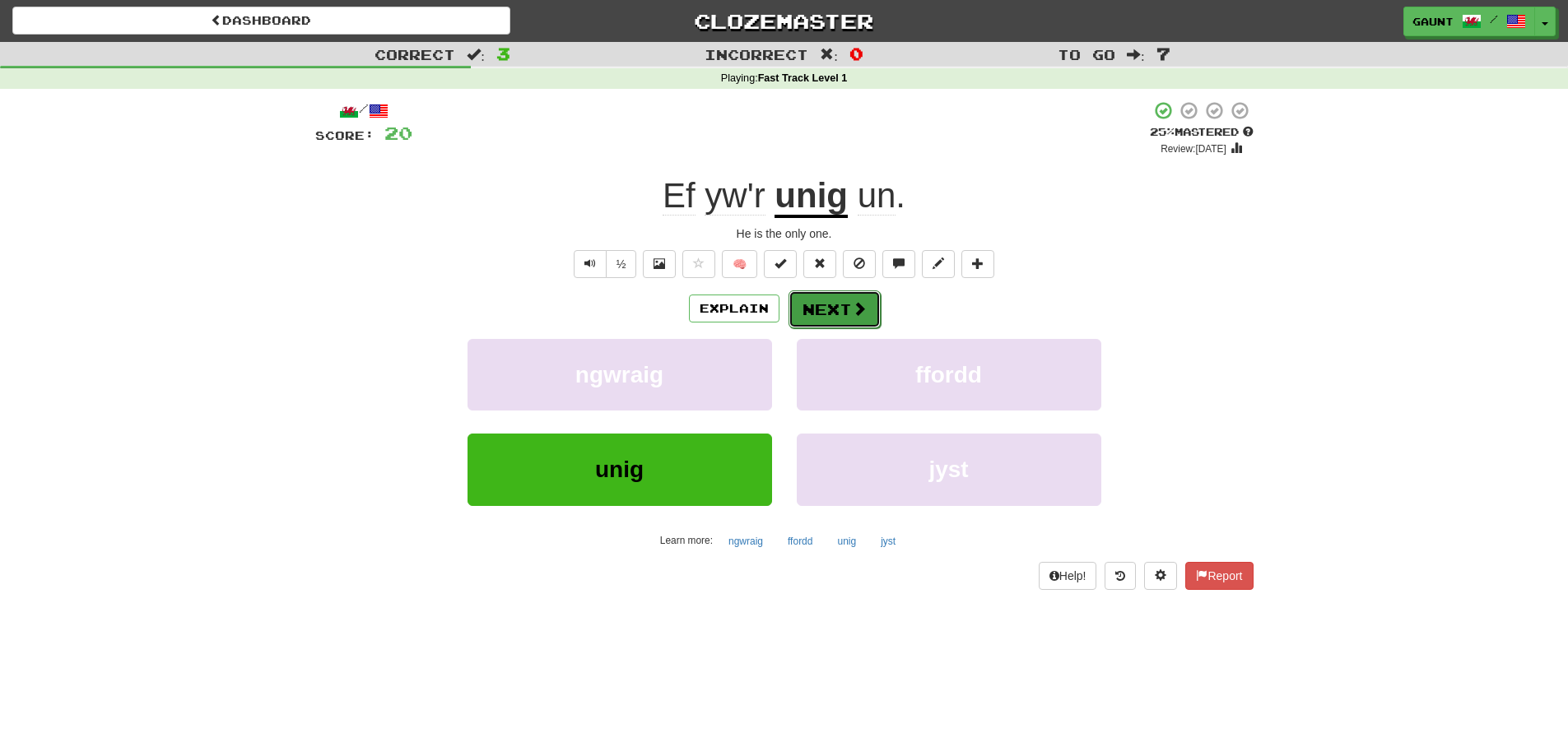
click at [852, 307] on span at bounding box center [859, 309] width 15 height 15
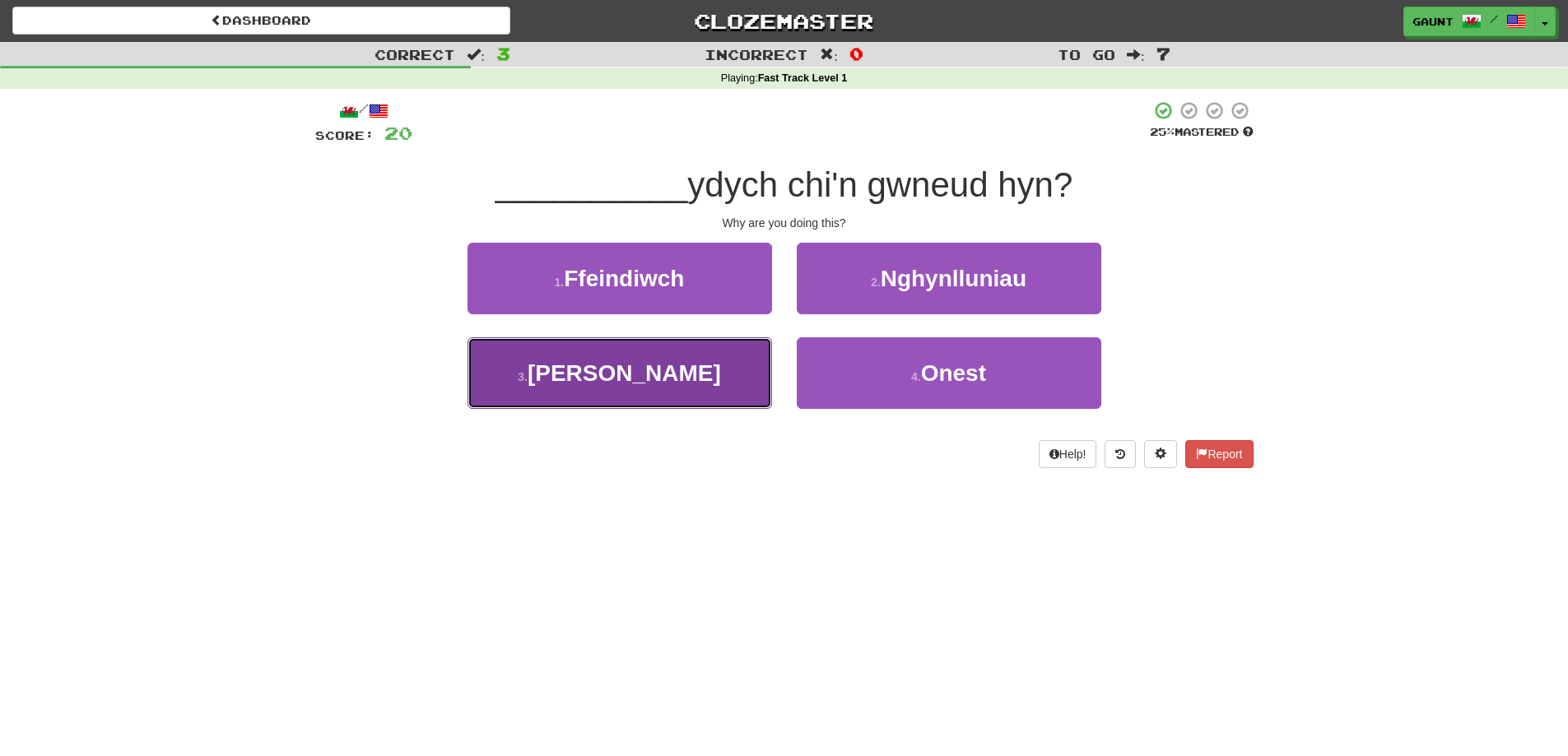
click at [722, 380] on button "3 . Pam" at bounding box center [619, 373] width 304 height 72
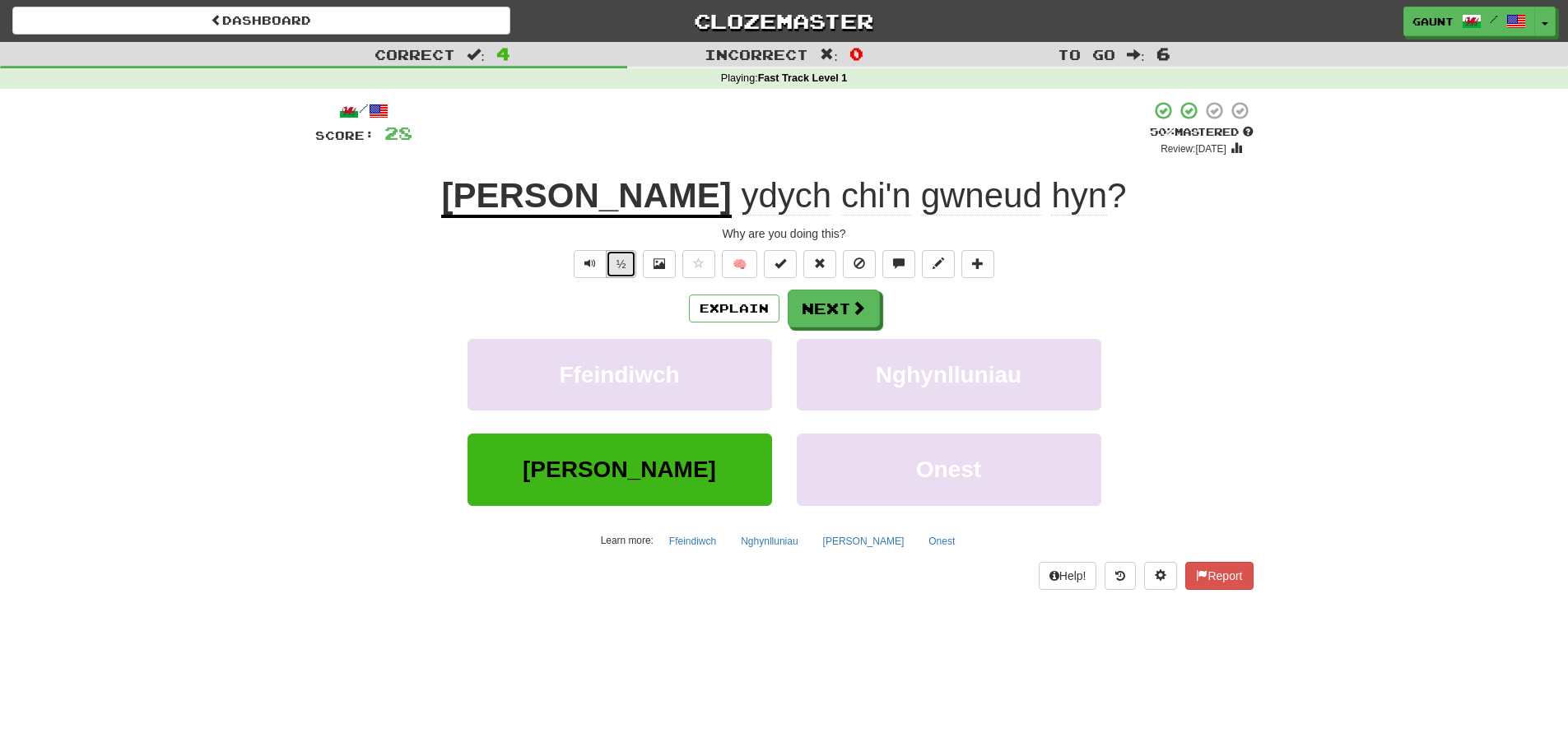
click at [616, 262] on button "½" at bounding box center [621, 263] width 31 height 28
click at [852, 316] on span at bounding box center [859, 309] width 15 height 15
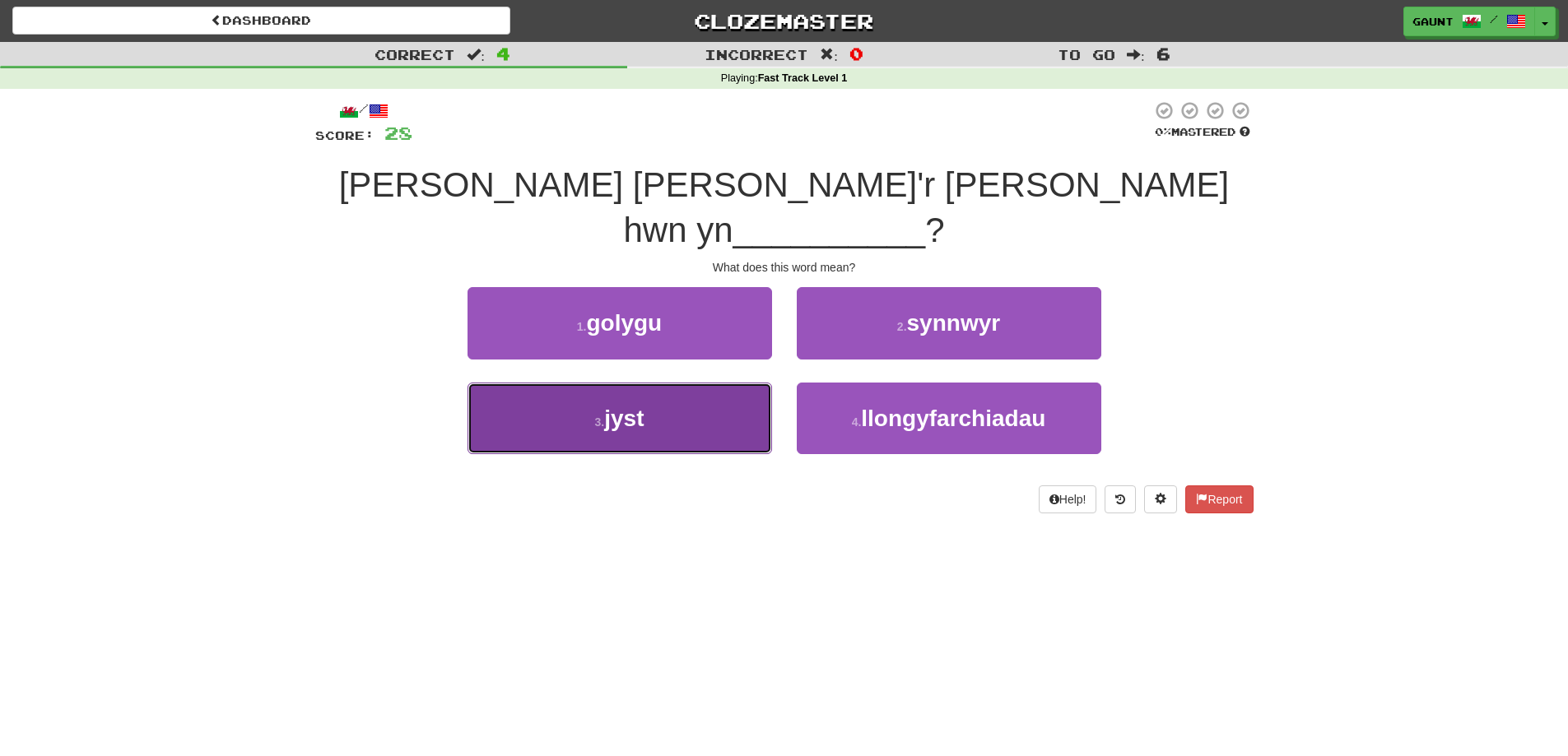
click at [637, 406] on span "jyst" at bounding box center [624, 419] width 39 height 26
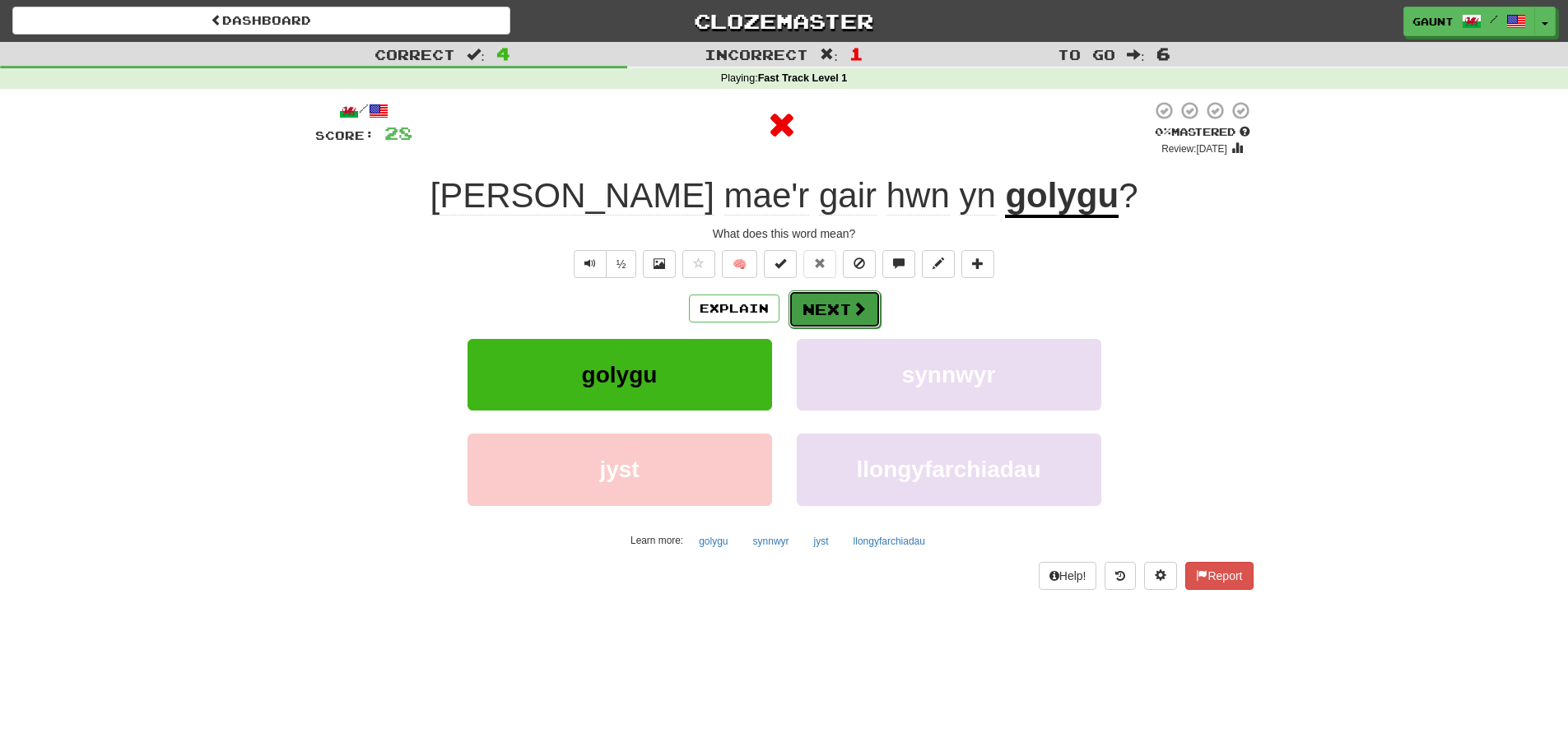
click at [846, 310] on button "Next" at bounding box center [835, 310] width 93 height 38
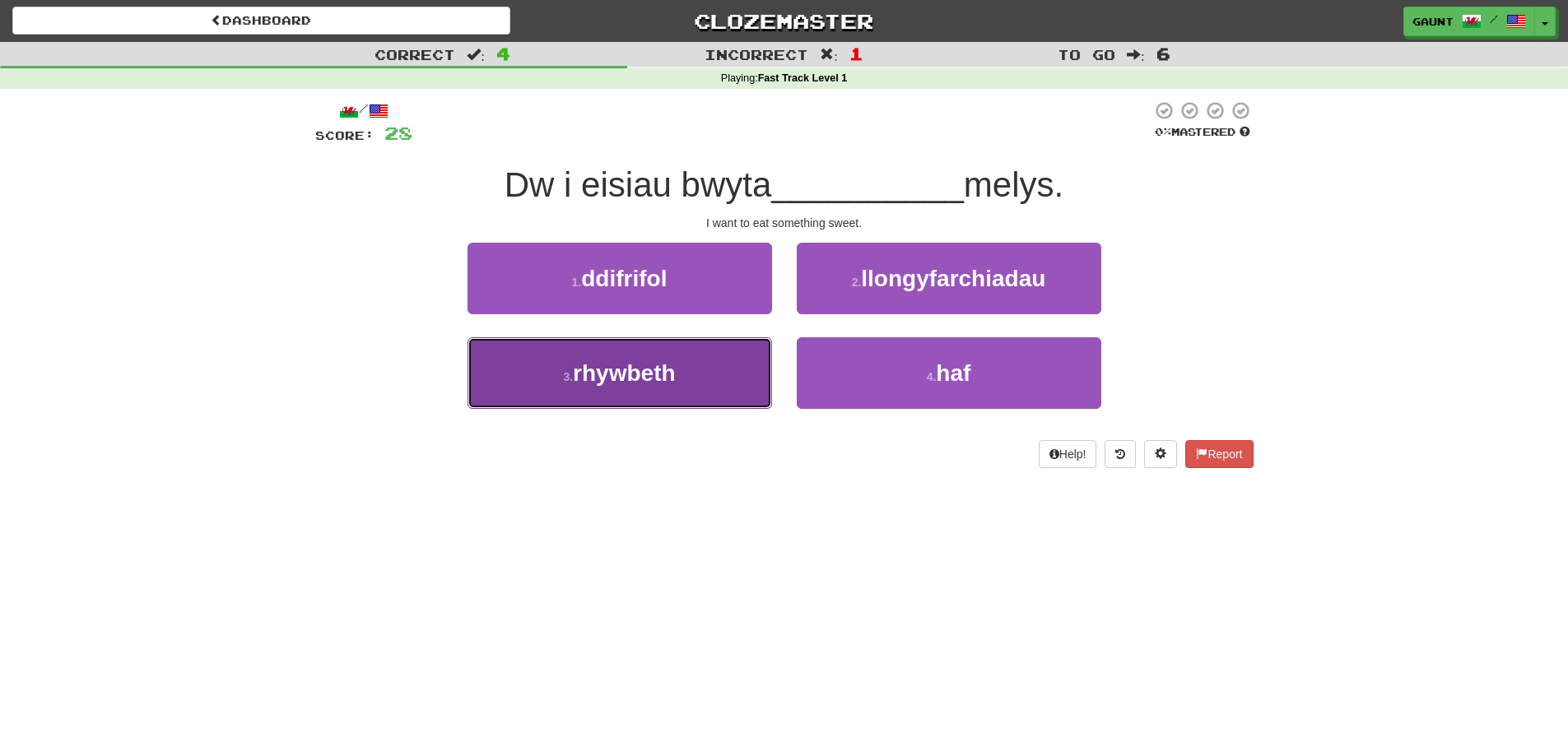
click at [671, 376] on span "rhywbeth" at bounding box center [624, 373] width 102 height 26
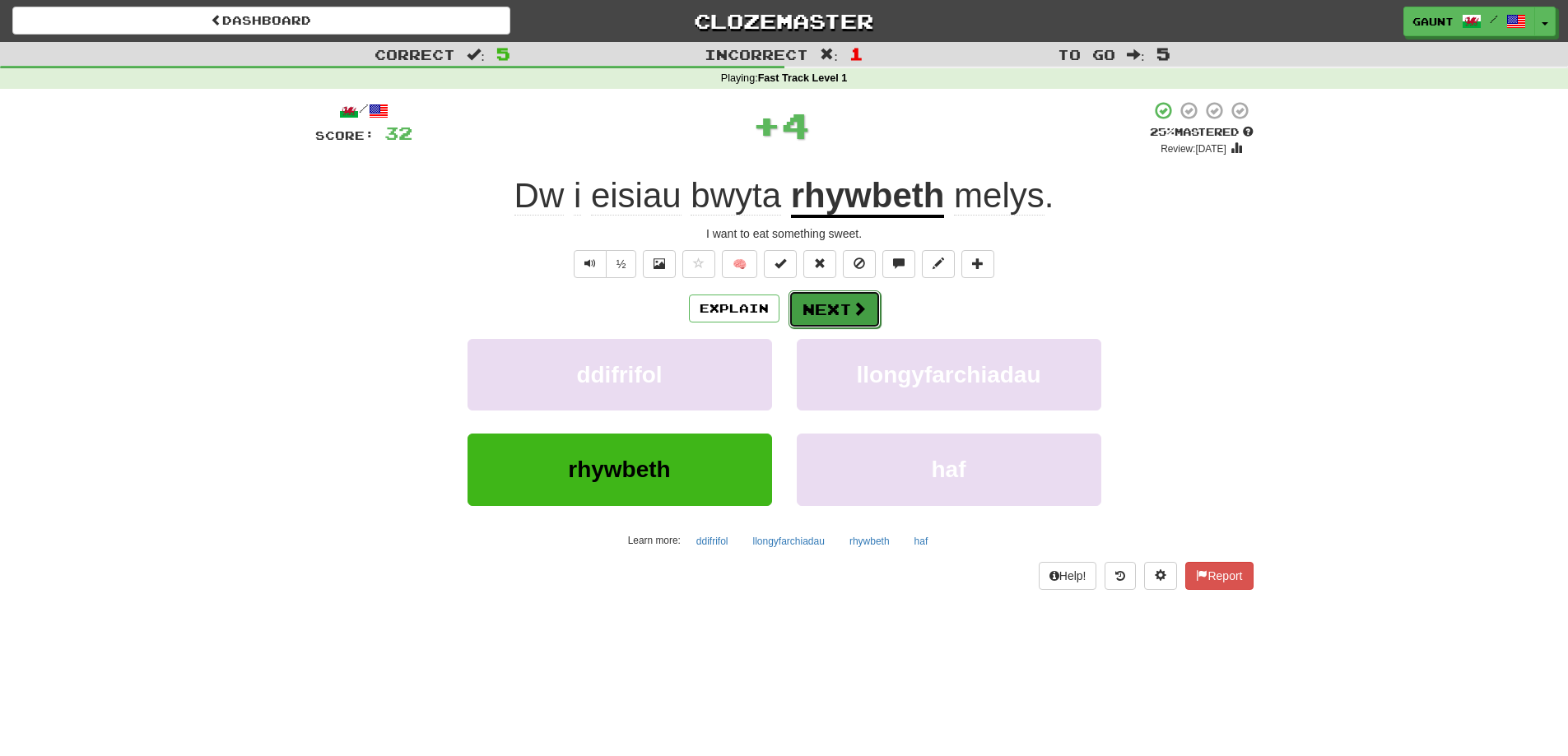
click at [852, 316] on span at bounding box center [859, 309] width 15 height 15
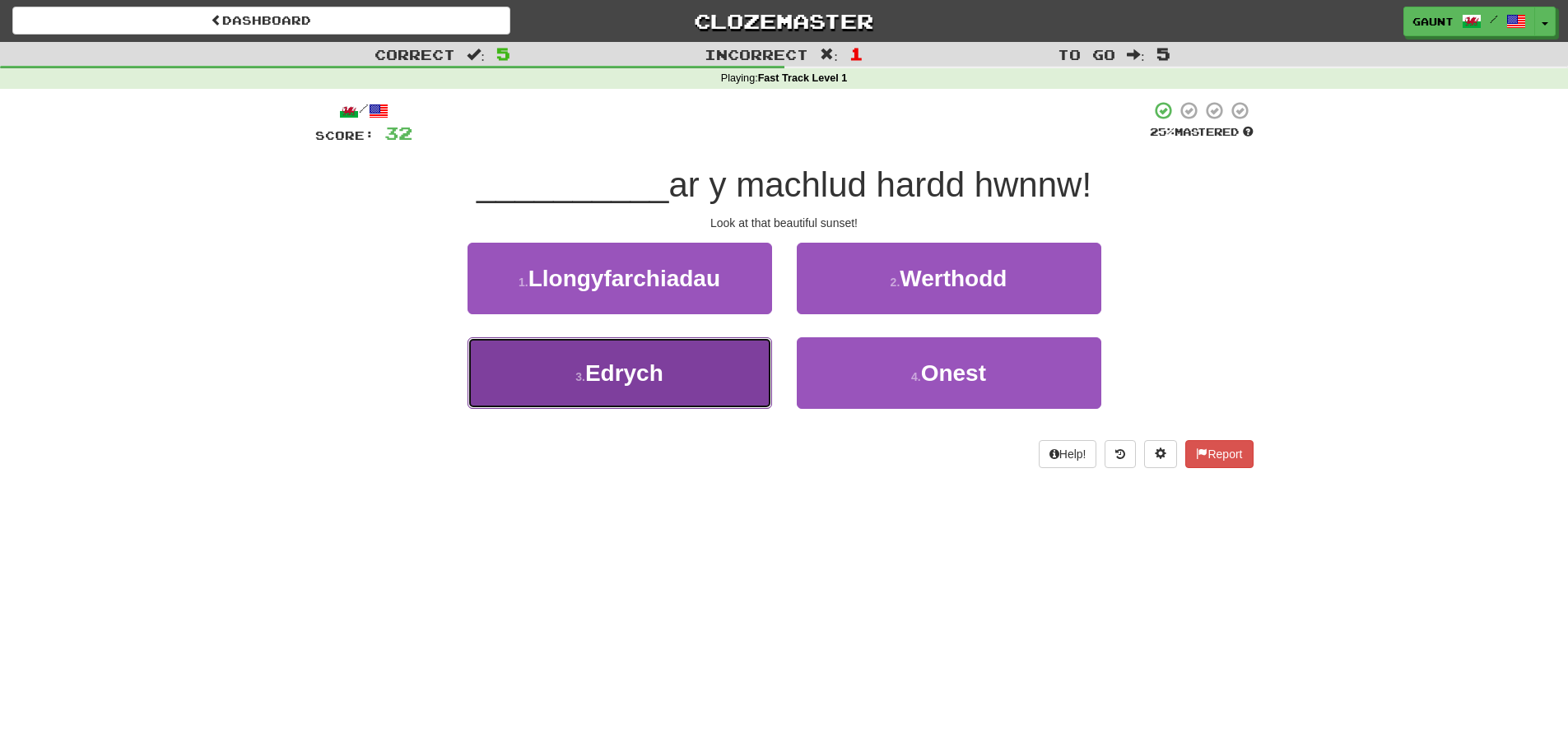
click at [648, 367] on span "Edrych" at bounding box center [625, 373] width 78 height 26
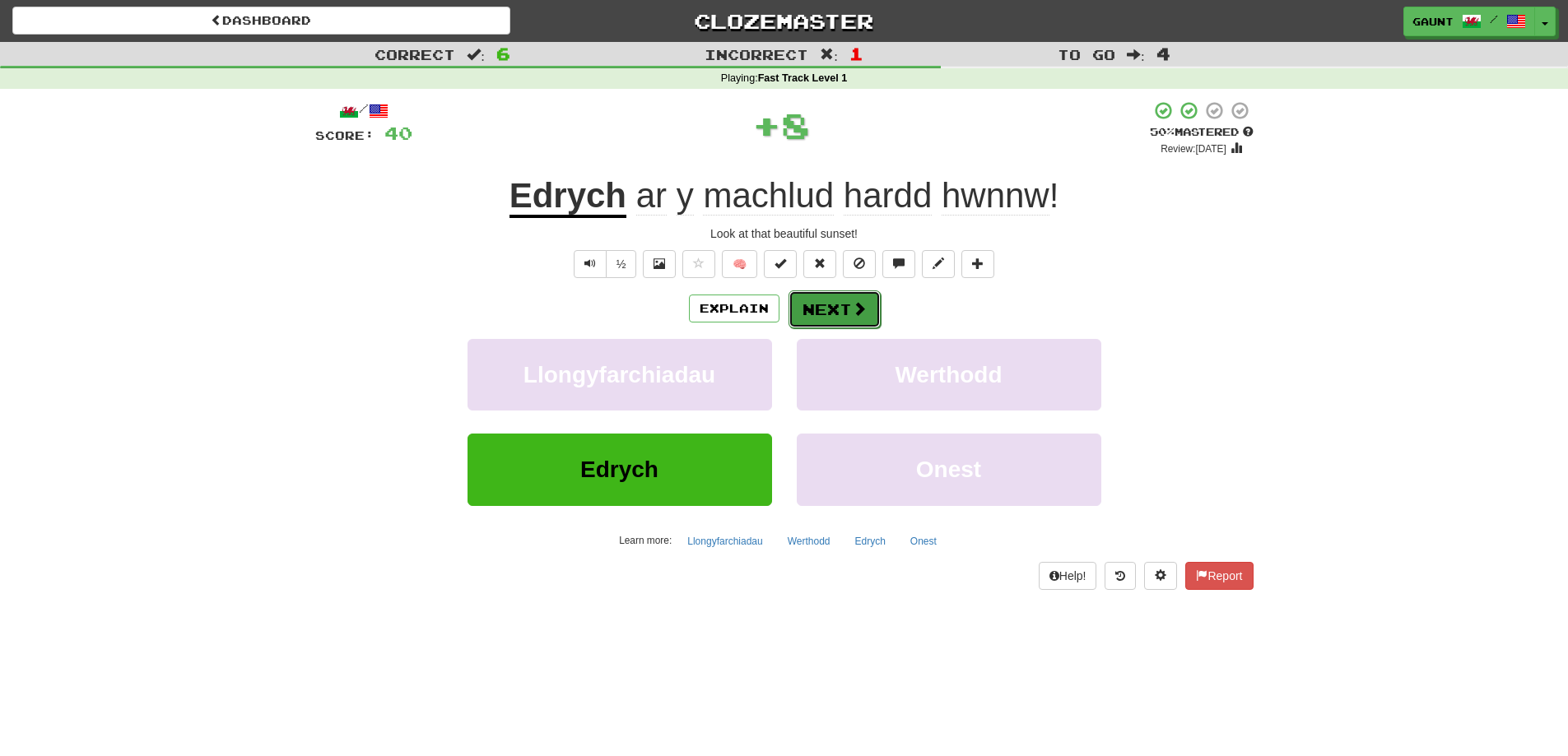
click at [839, 311] on button "Next" at bounding box center [835, 310] width 93 height 38
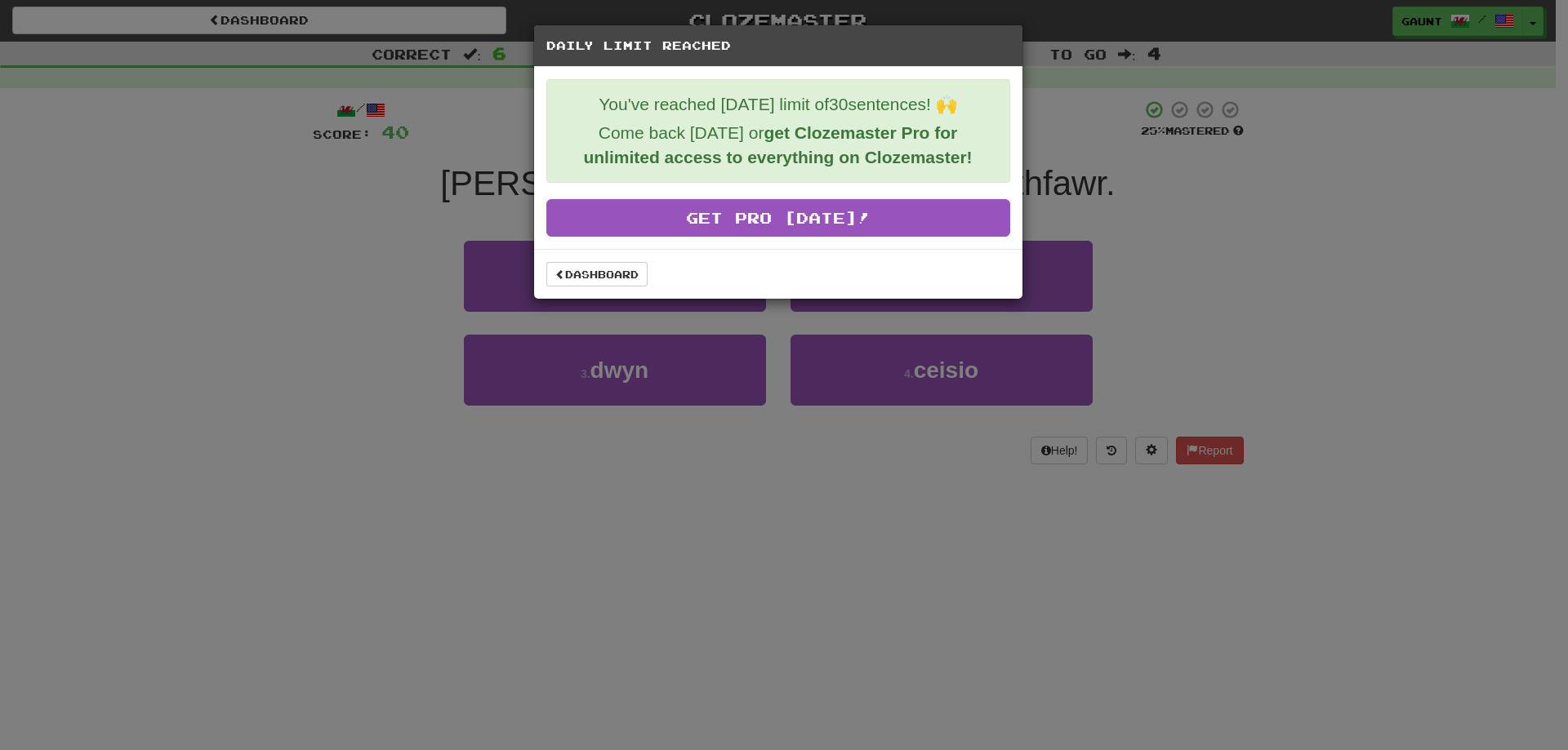
click at [1353, 331] on div "Daily Limit Reached You've reached today's limit of 30 sentences! 🙌 Come back t…" at bounding box center [784, 375] width 1568 height 750
